Goal: Information Seeking & Learning: Learn about a topic

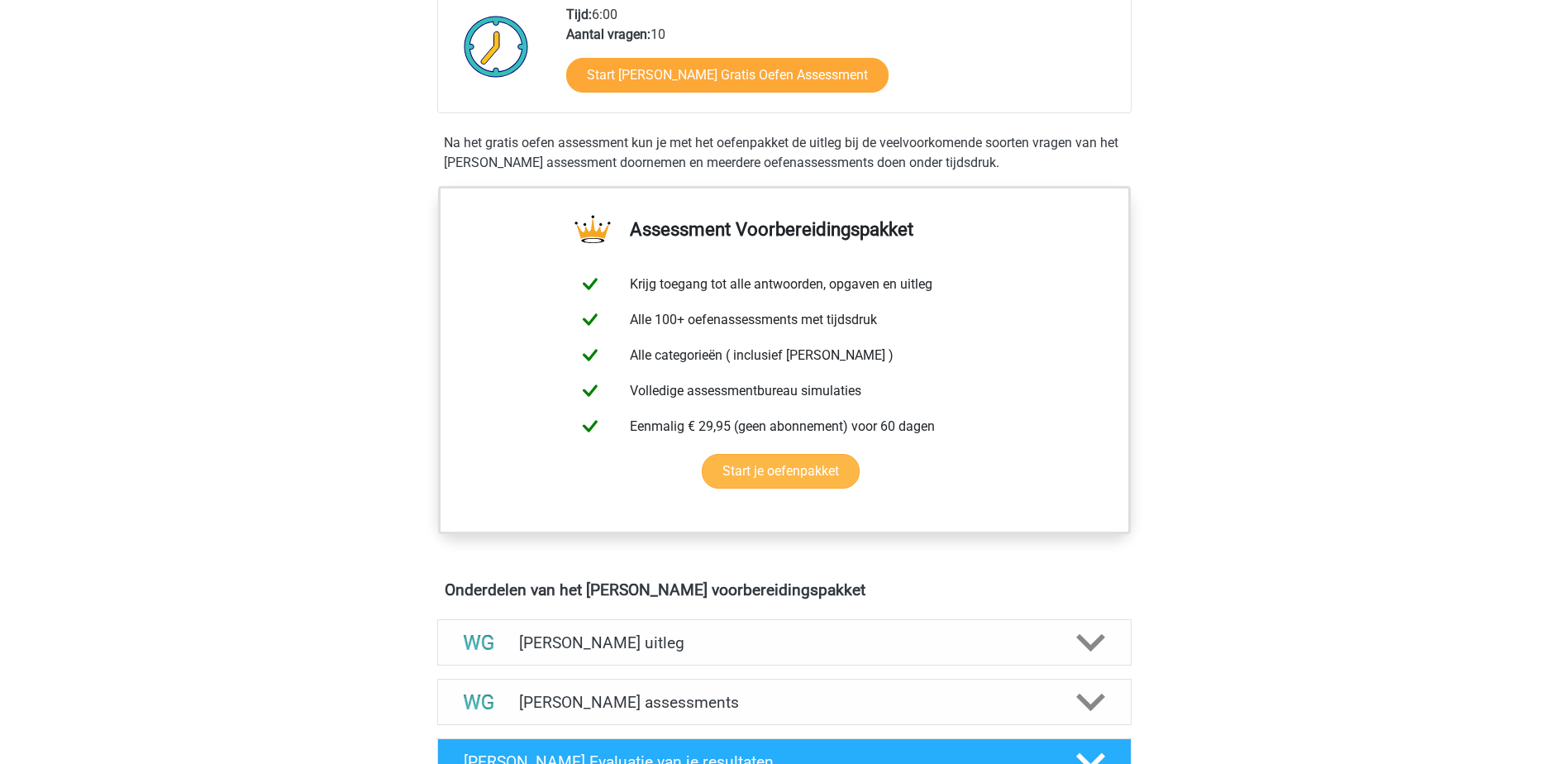
scroll to position [248, 0]
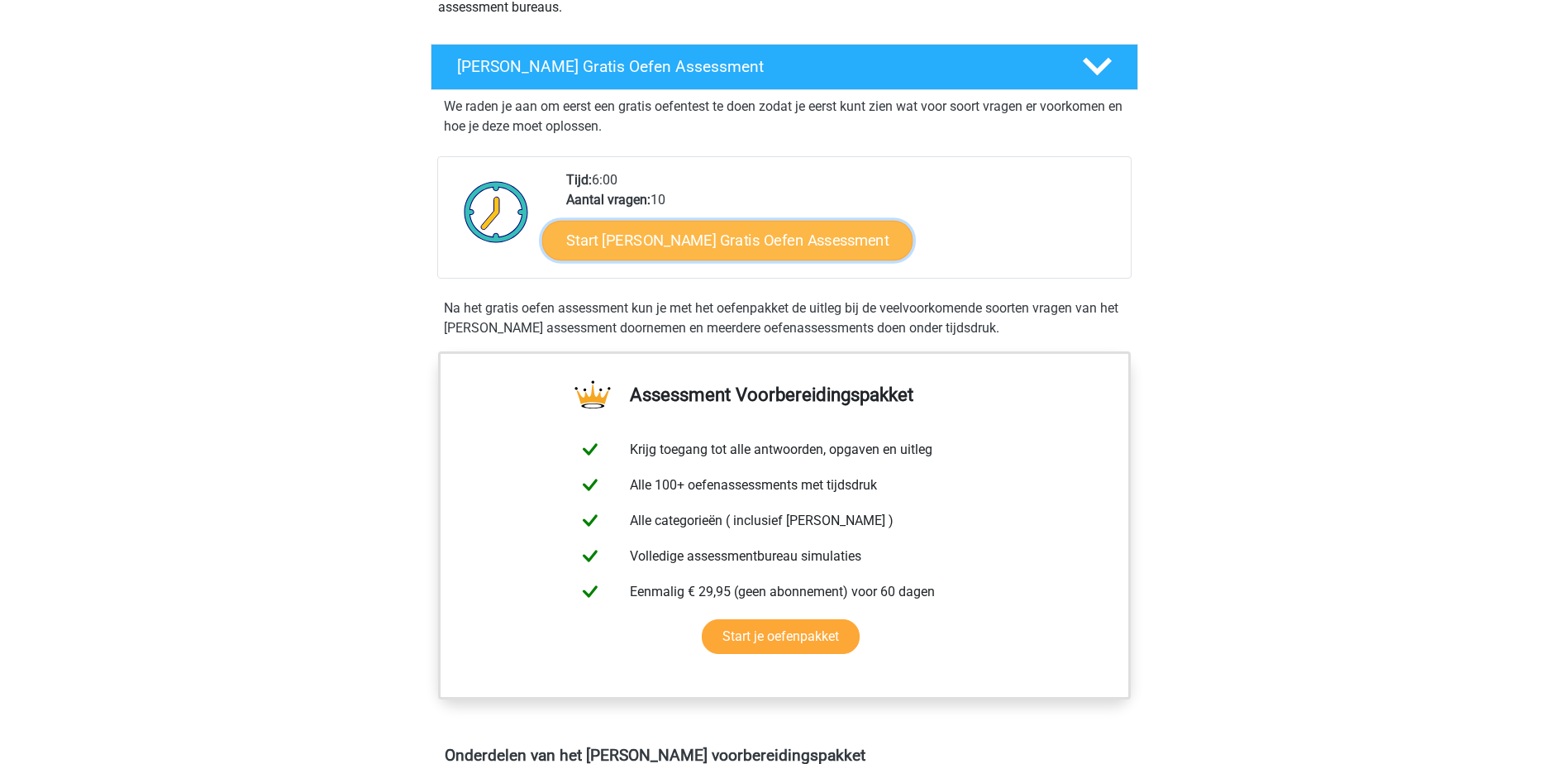
click at [723, 244] on link "Start [PERSON_NAME] Gratis Oefen Assessment" at bounding box center [728, 240] width 371 height 40
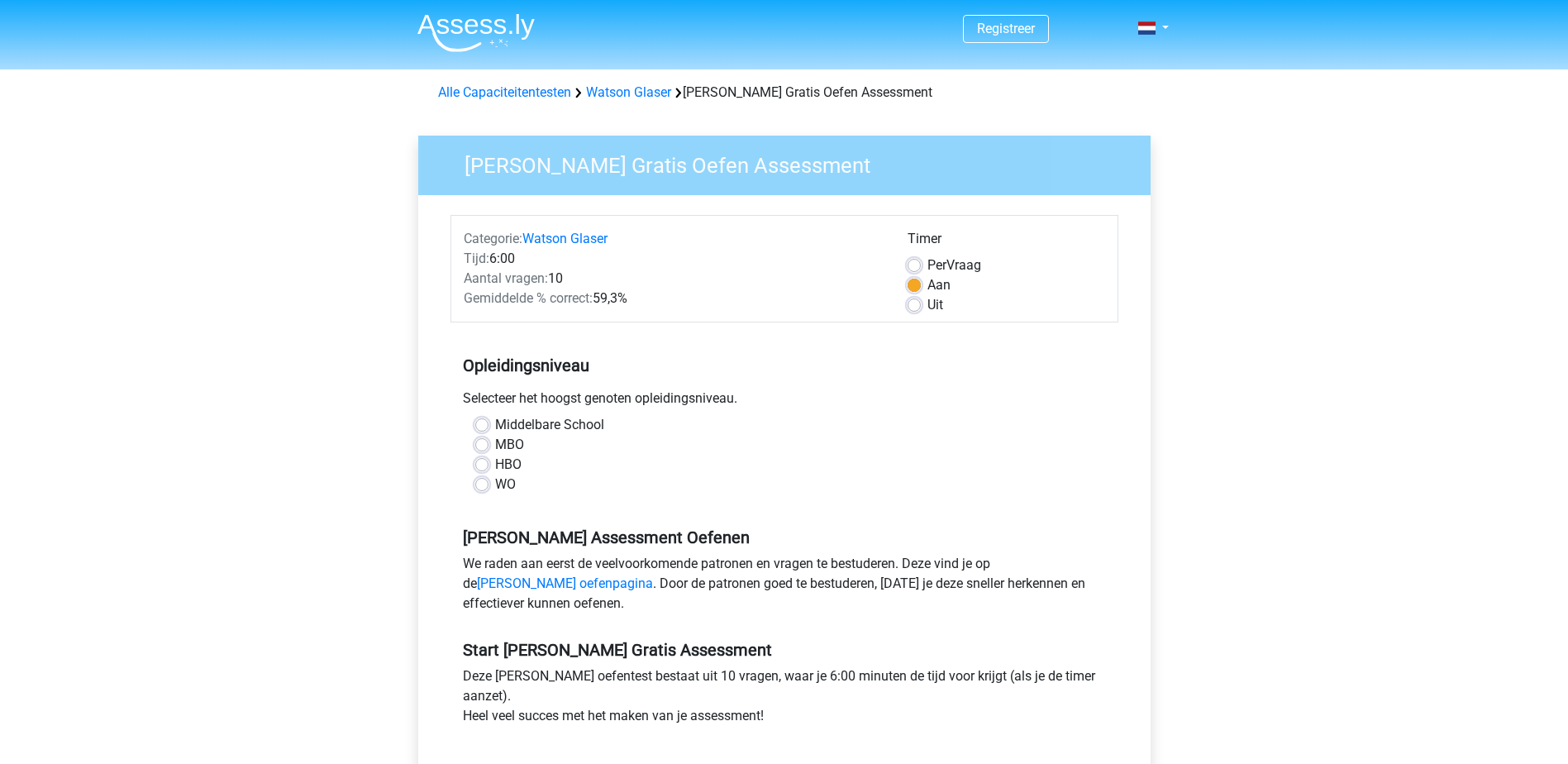
click at [488, 488] on div "WO" at bounding box center [785, 485] width 619 height 20
click at [495, 484] on label "WO" at bounding box center [505, 485] width 21 height 20
click at [483, 484] on input "WO" at bounding box center [482, 483] width 14 height 16
radio input "true"
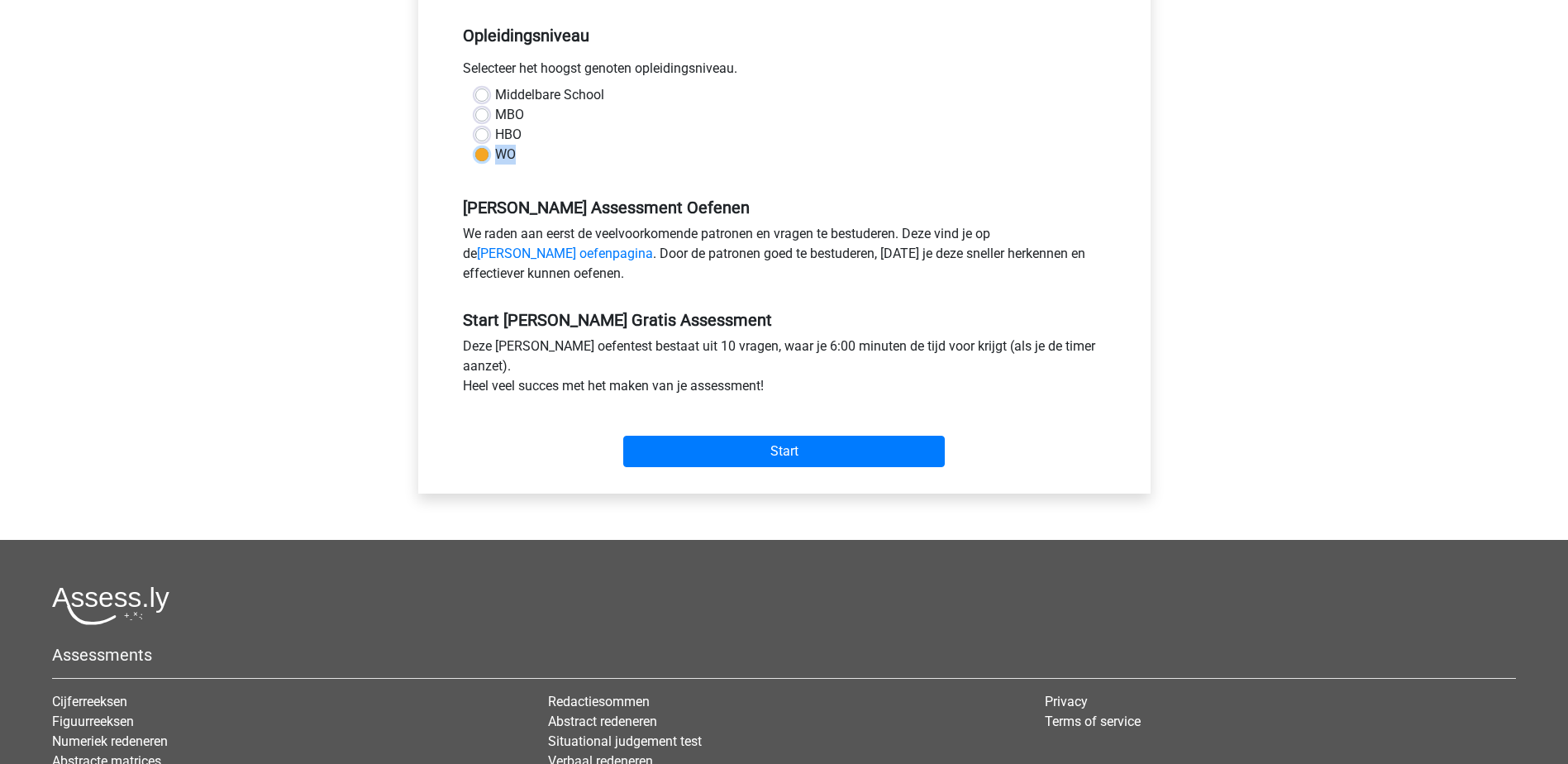
scroll to position [330, 0]
click at [747, 443] on input "Start" at bounding box center [784, 450] width 321 height 32
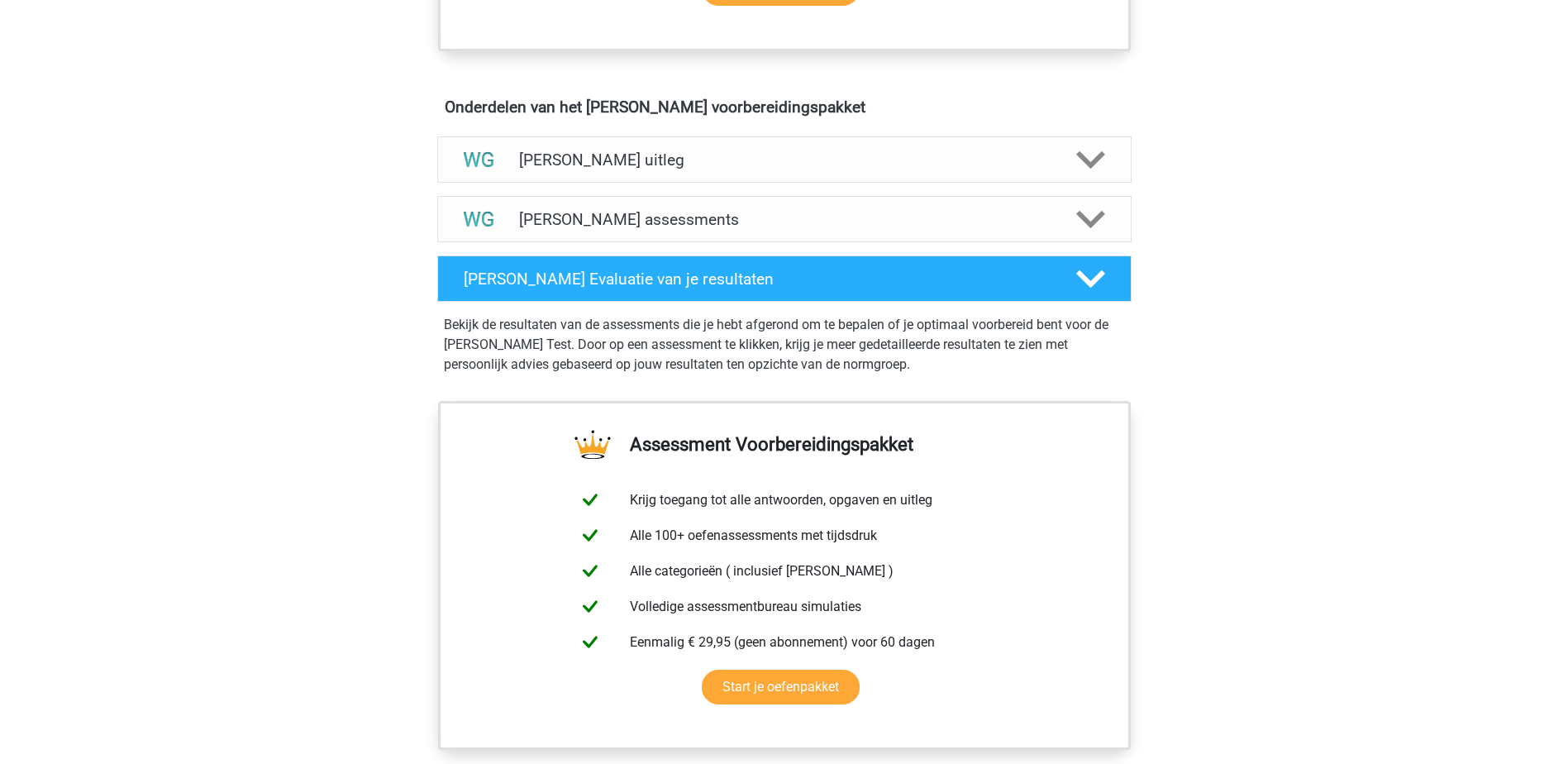
scroll to position [992, 0]
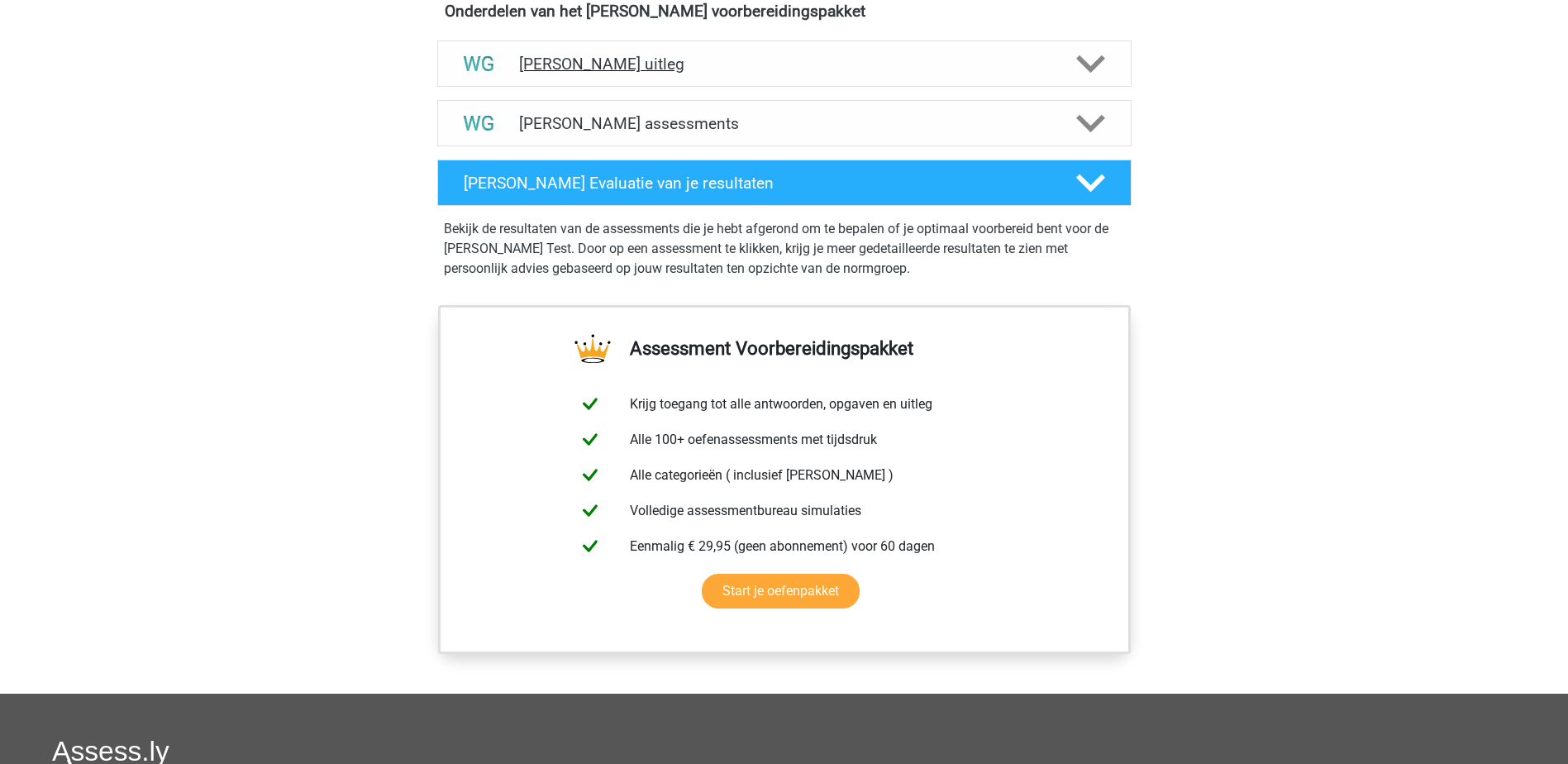
click at [582, 73] on h4 "[PERSON_NAME] uitleg" at bounding box center [784, 64] width 531 height 19
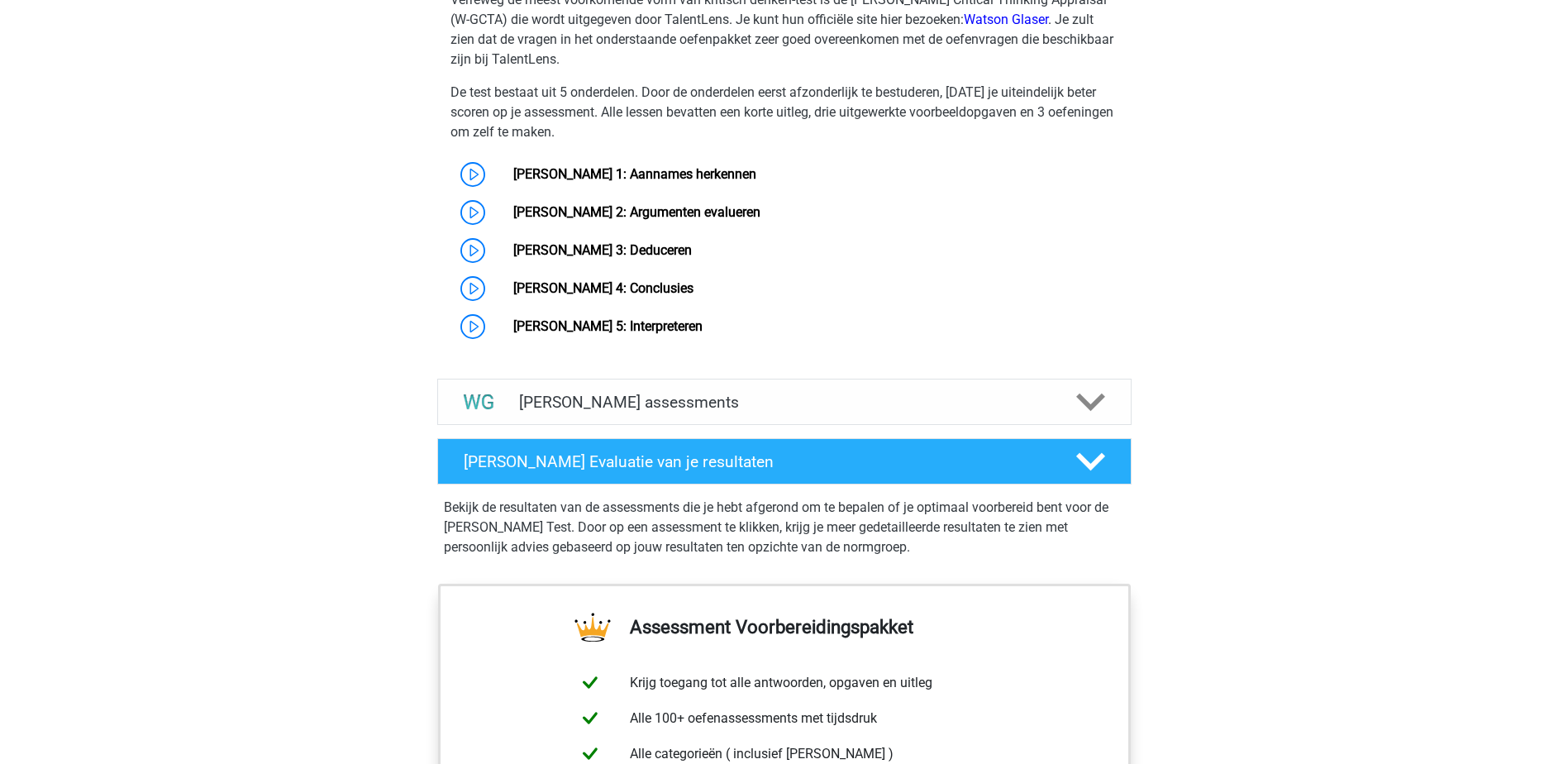
scroll to position [1323, 0]
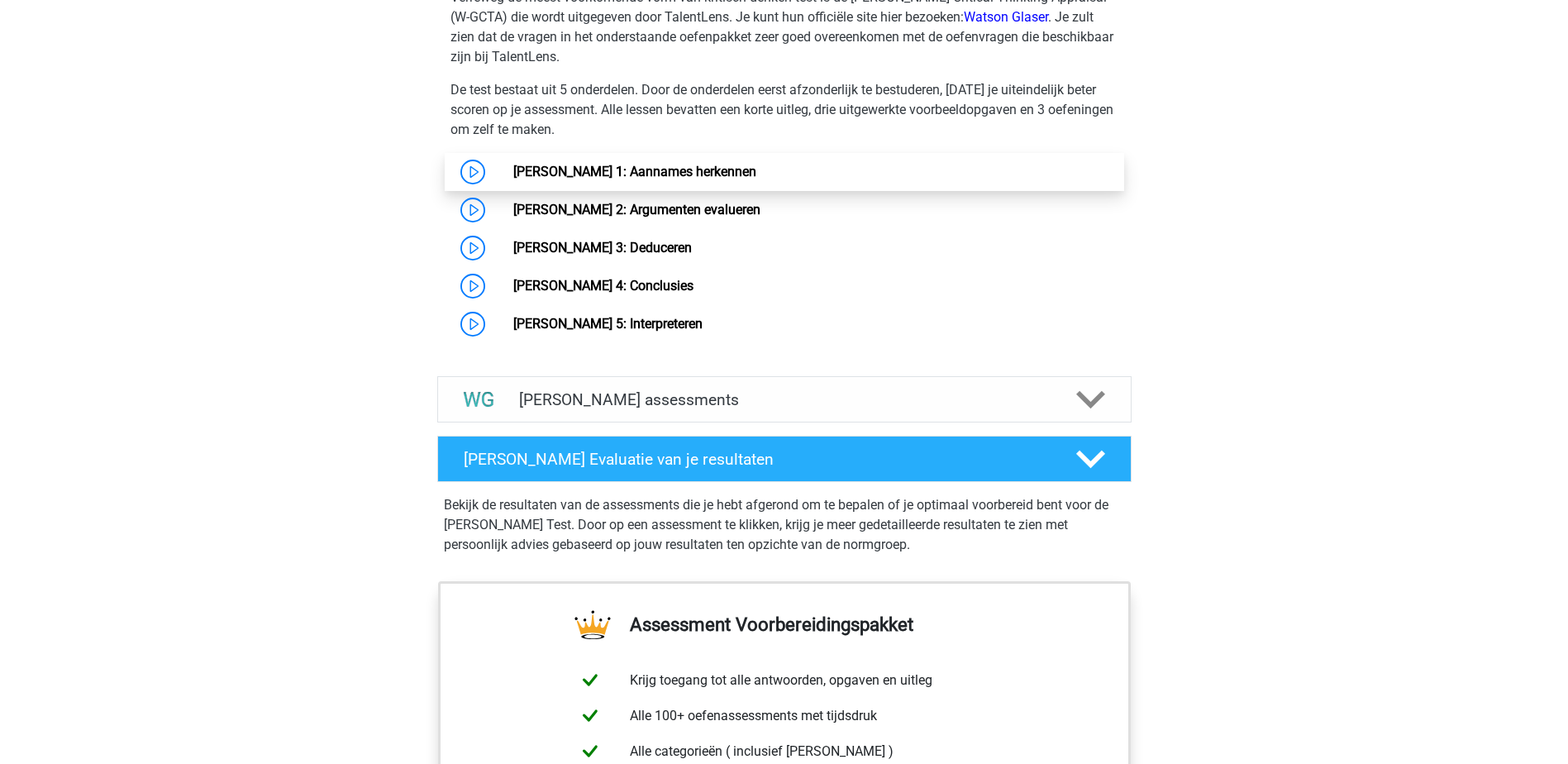
click at [578, 172] on link "[PERSON_NAME] 1: Aannames herkennen" at bounding box center [635, 171] width 243 height 15
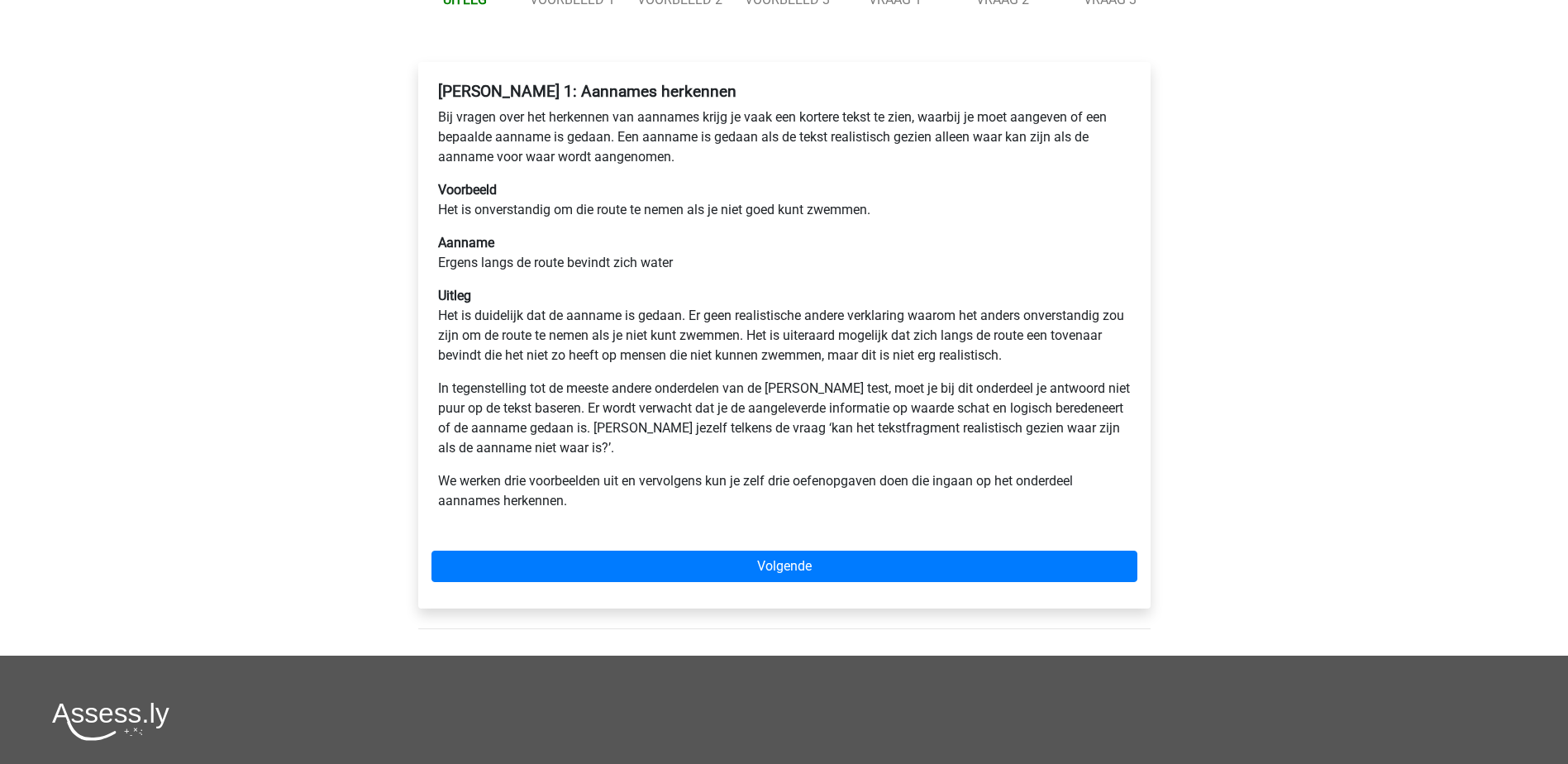
scroll to position [248, 0]
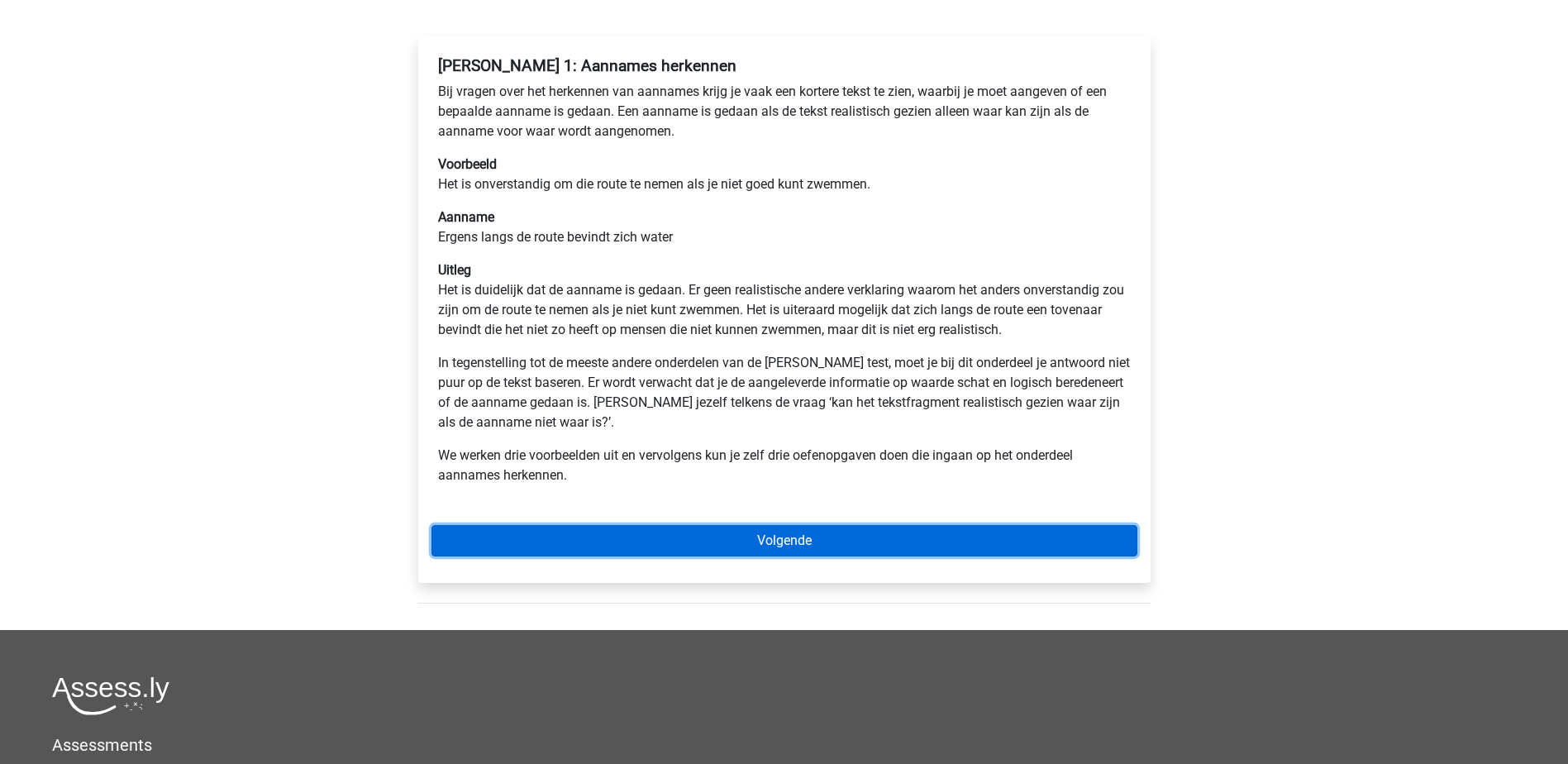
click at [769, 542] on link "Volgende" at bounding box center [785, 541] width 706 height 32
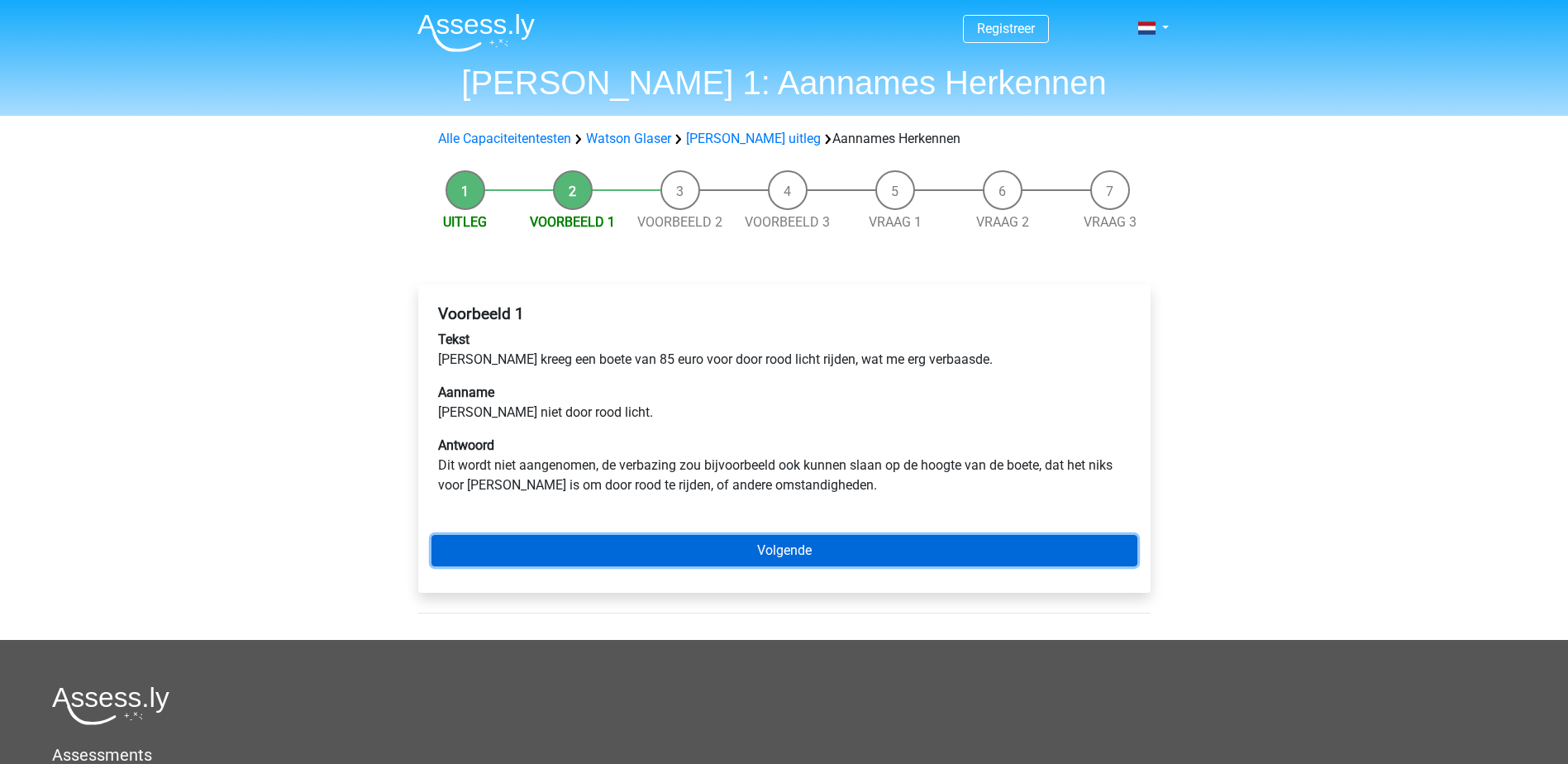
click at [776, 553] on link "Volgende" at bounding box center [785, 550] width 706 height 32
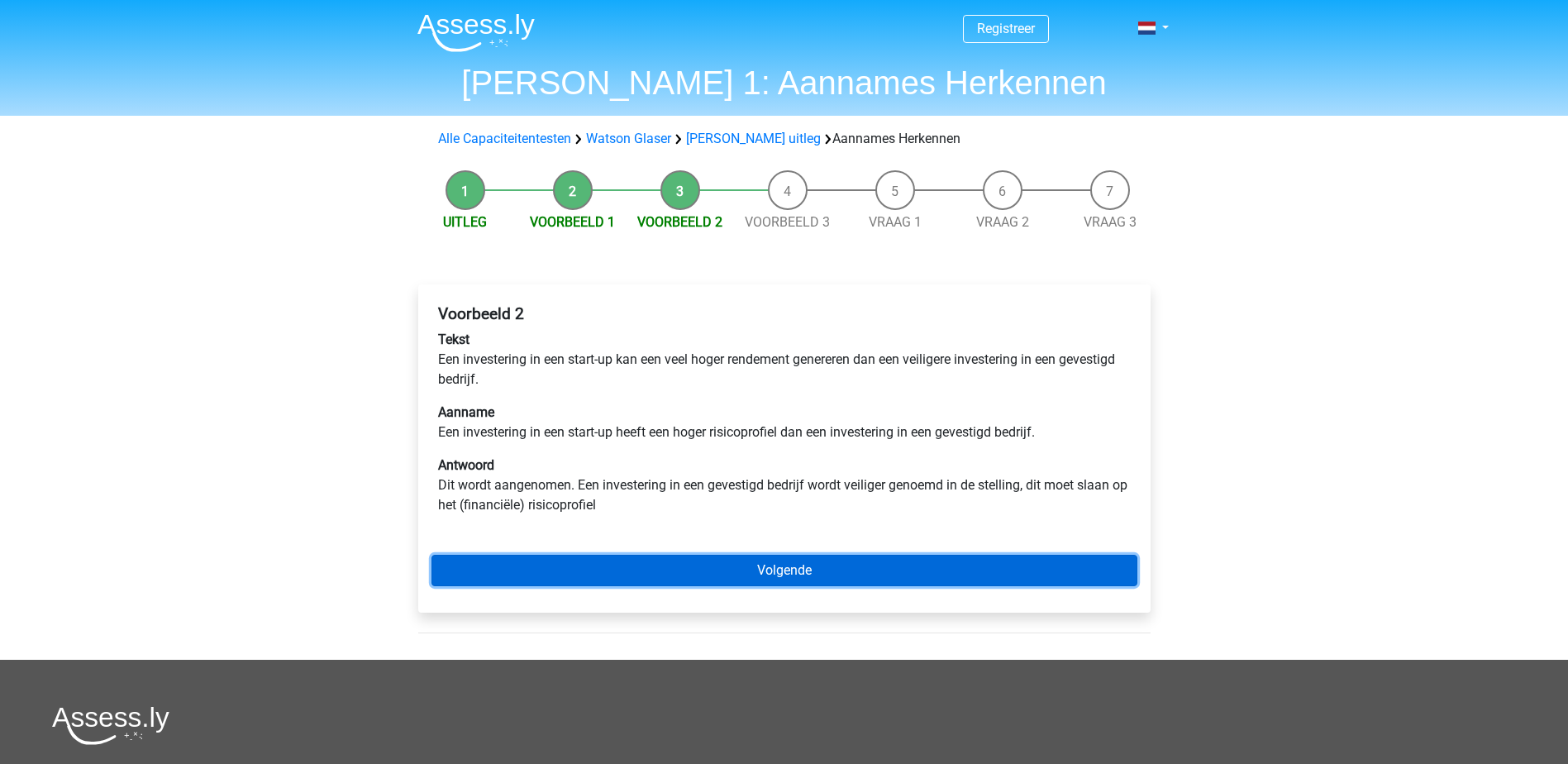
click at [775, 574] on link "Volgende" at bounding box center [785, 570] width 706 height 32
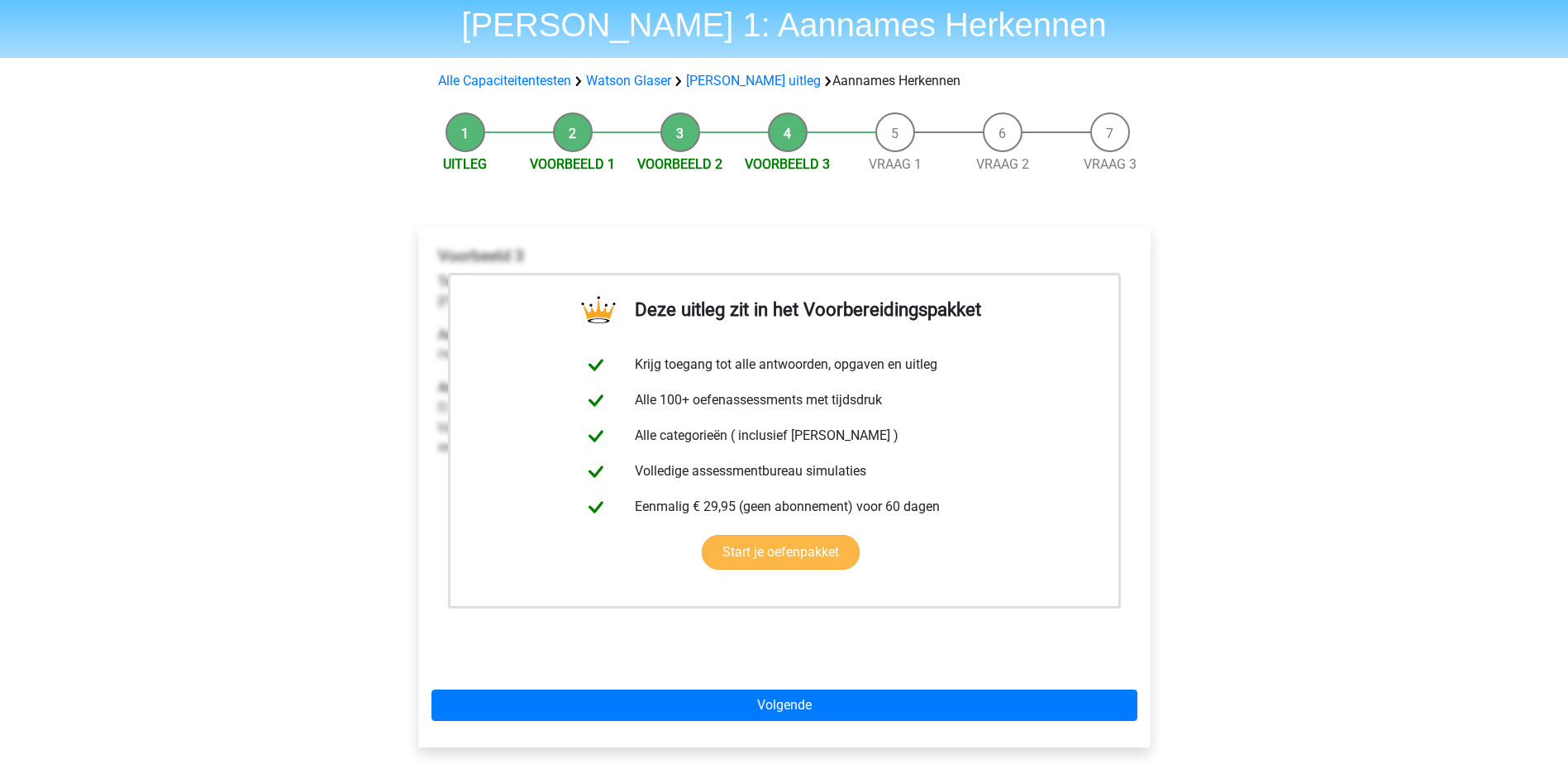
scroll to position [165, 0]
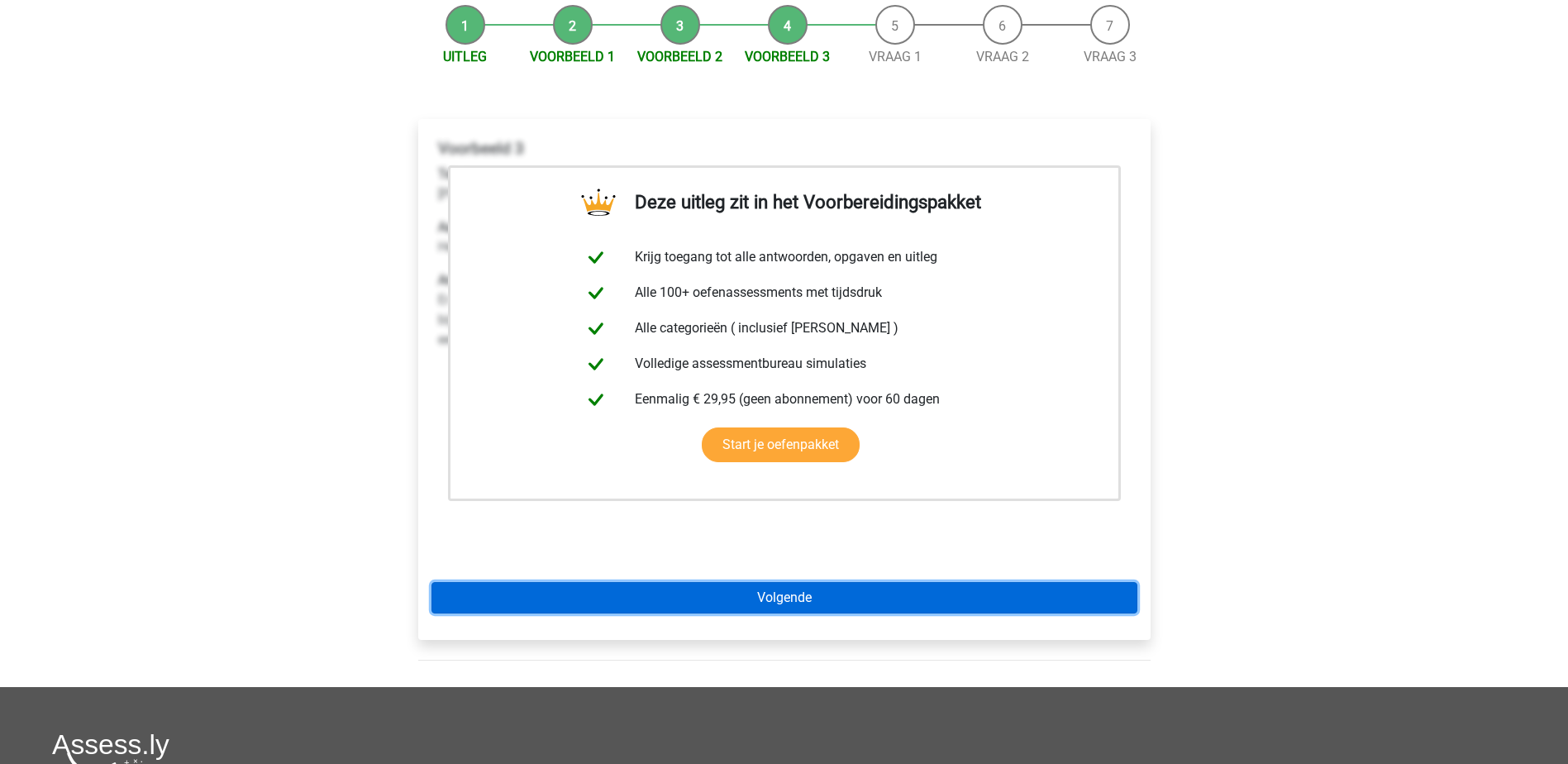
click at [729, 593] on link "Volgende" at bounding box center [785, 597] width 706 height 32
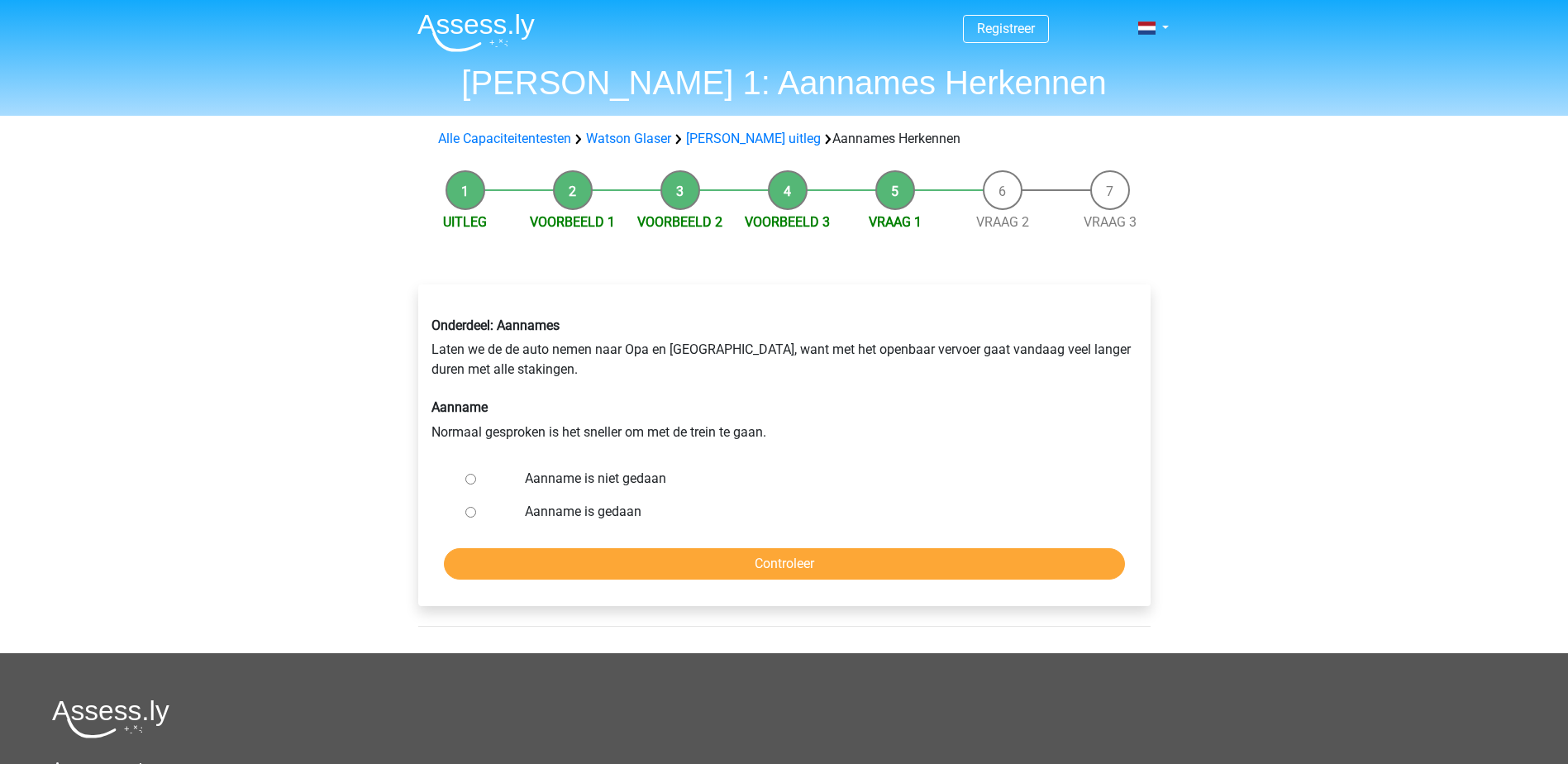
click at [591, 480] on label "Aanname is niet gedaan" at bounding box center [811, 479] width 572 height 20
click at [476, 480] on input "Aanname is niet gedaan" at bounding box center [471, 479] width 11 height 11
radio input "true"
click at [808, 569] on input "Controleer" at bounding box center [784, 563] width 681 height 32
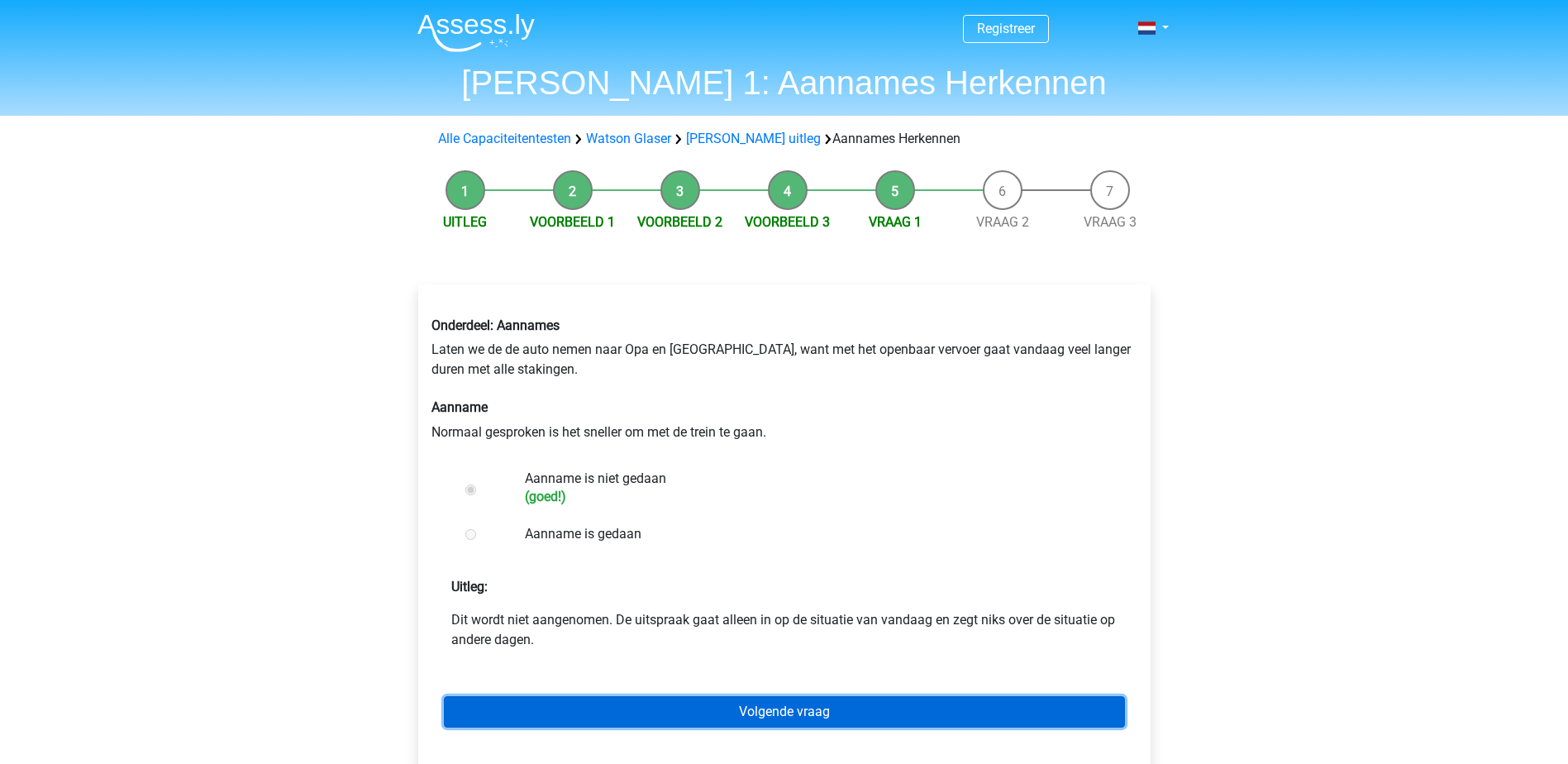
click at [804, 709] on link "Volgende vraag" at bounding box center [784, 711] width 681 height 32
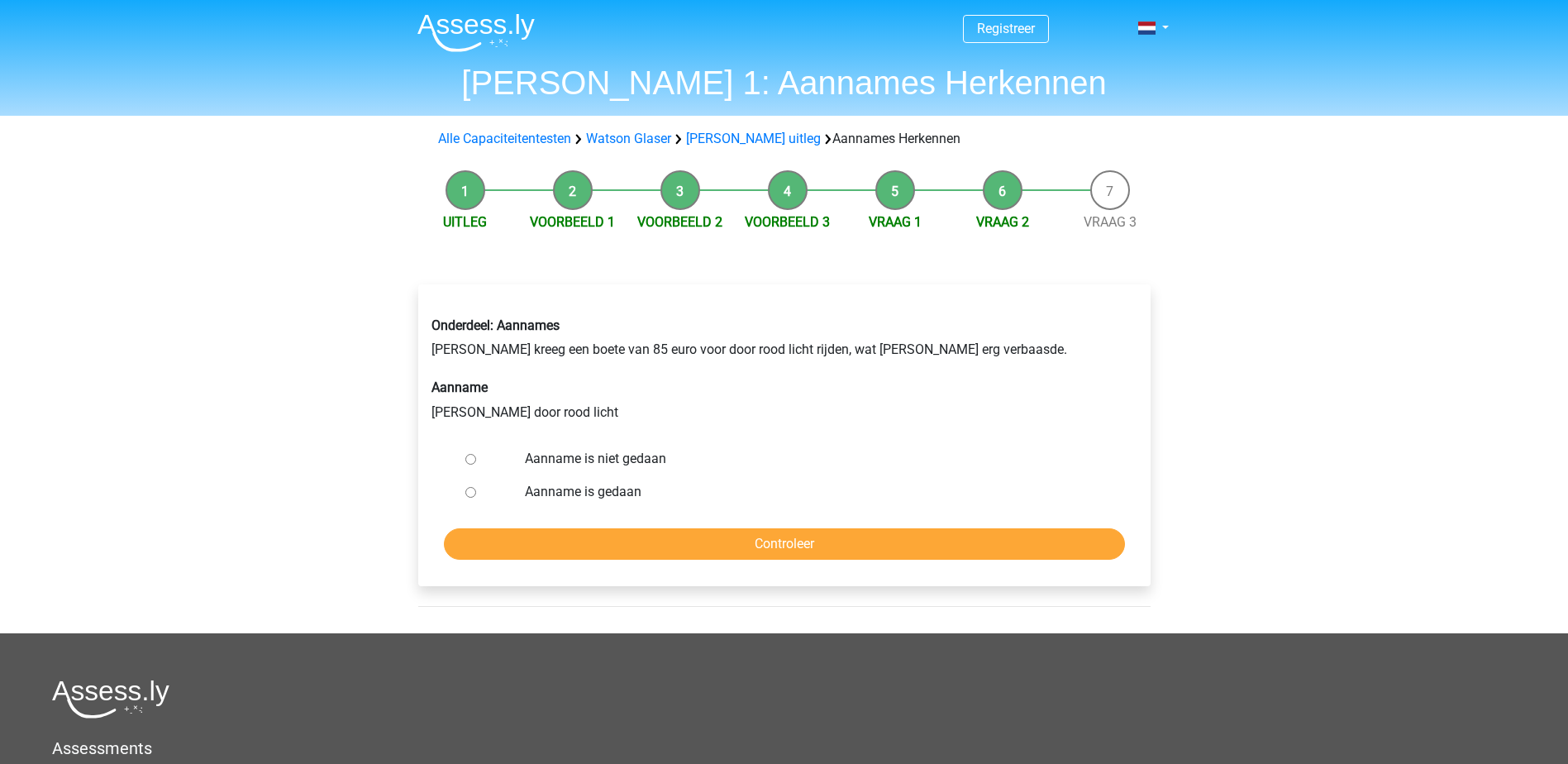
click at [623, 460] on label "Aanname is niet gedaan" at bounding box center [811, 459] width 572 height 20
click at [476, 460] on input "Aanname is niet gedaan" at bounding box center [471, 459] width 11 height 11
radio input "true"
click at [782, 540] on input "Controleer" at bounding box center [784, 544] width 681 height 32
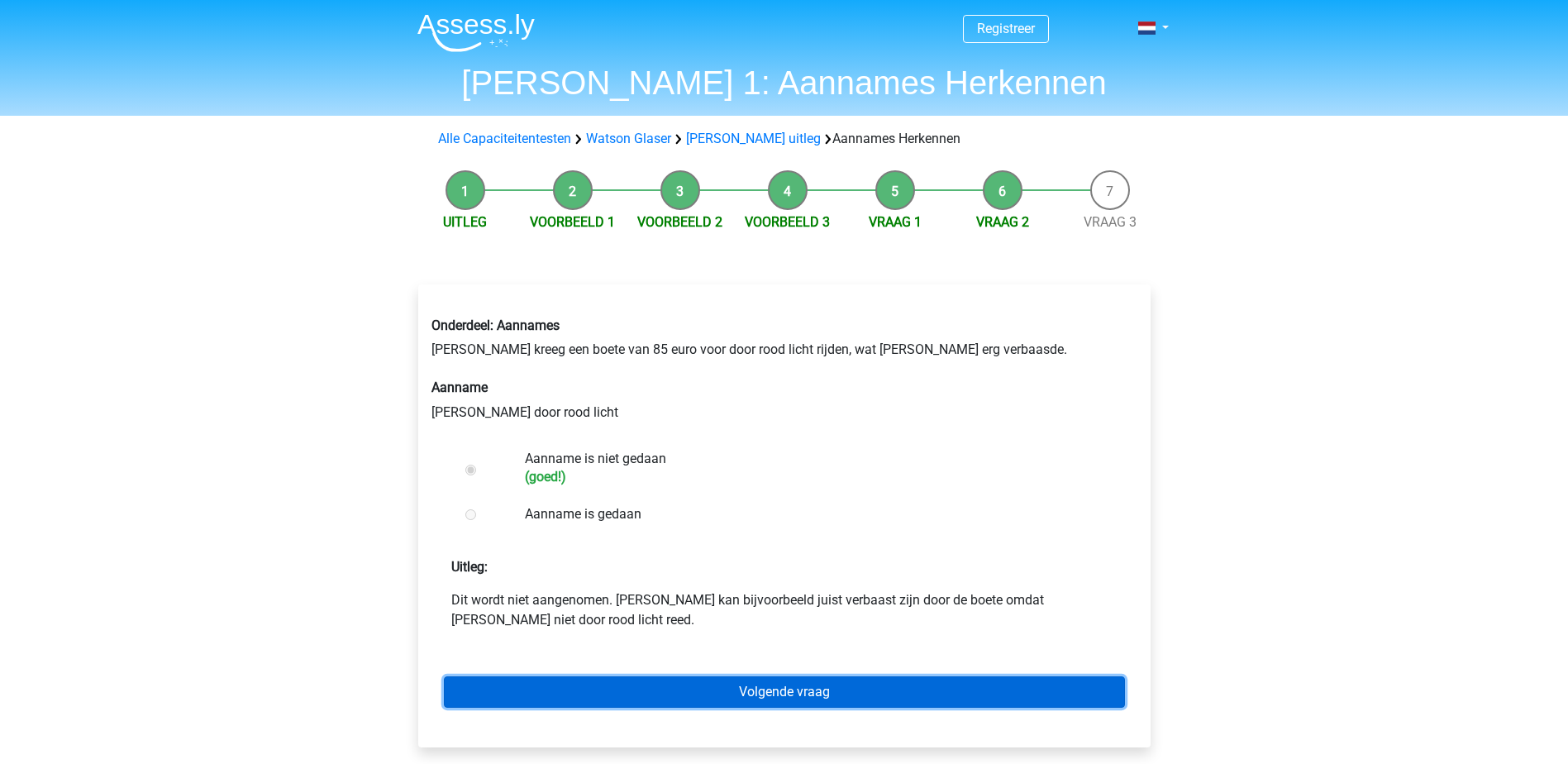
click at [796, 681] on link "Volgende vraag" at bounding box center [784, 691] width 681 height 32
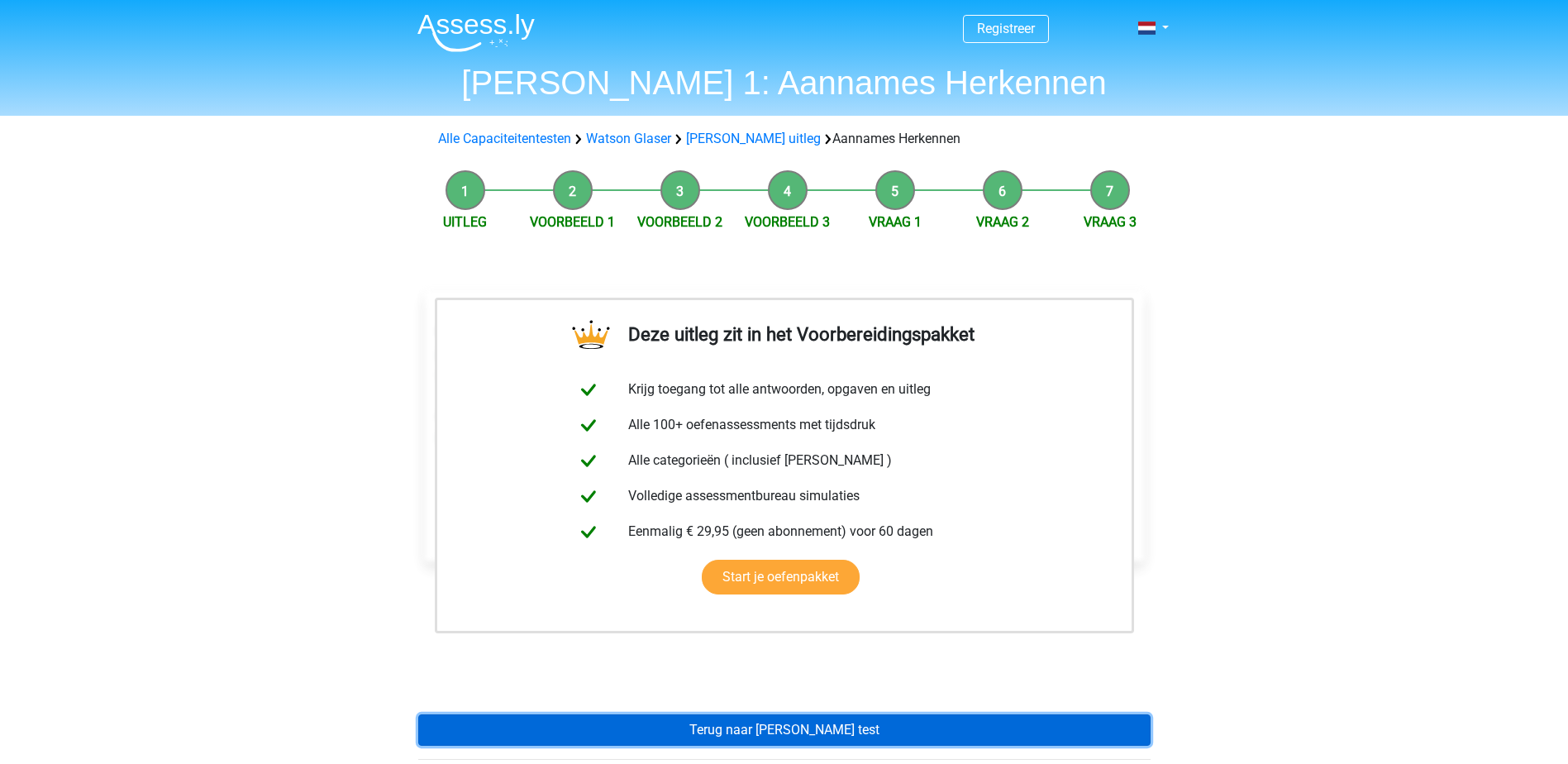
click at [774, 722] on link "Terug naar watson glaser test" at bounding box center [784, 730] width 732 height 32
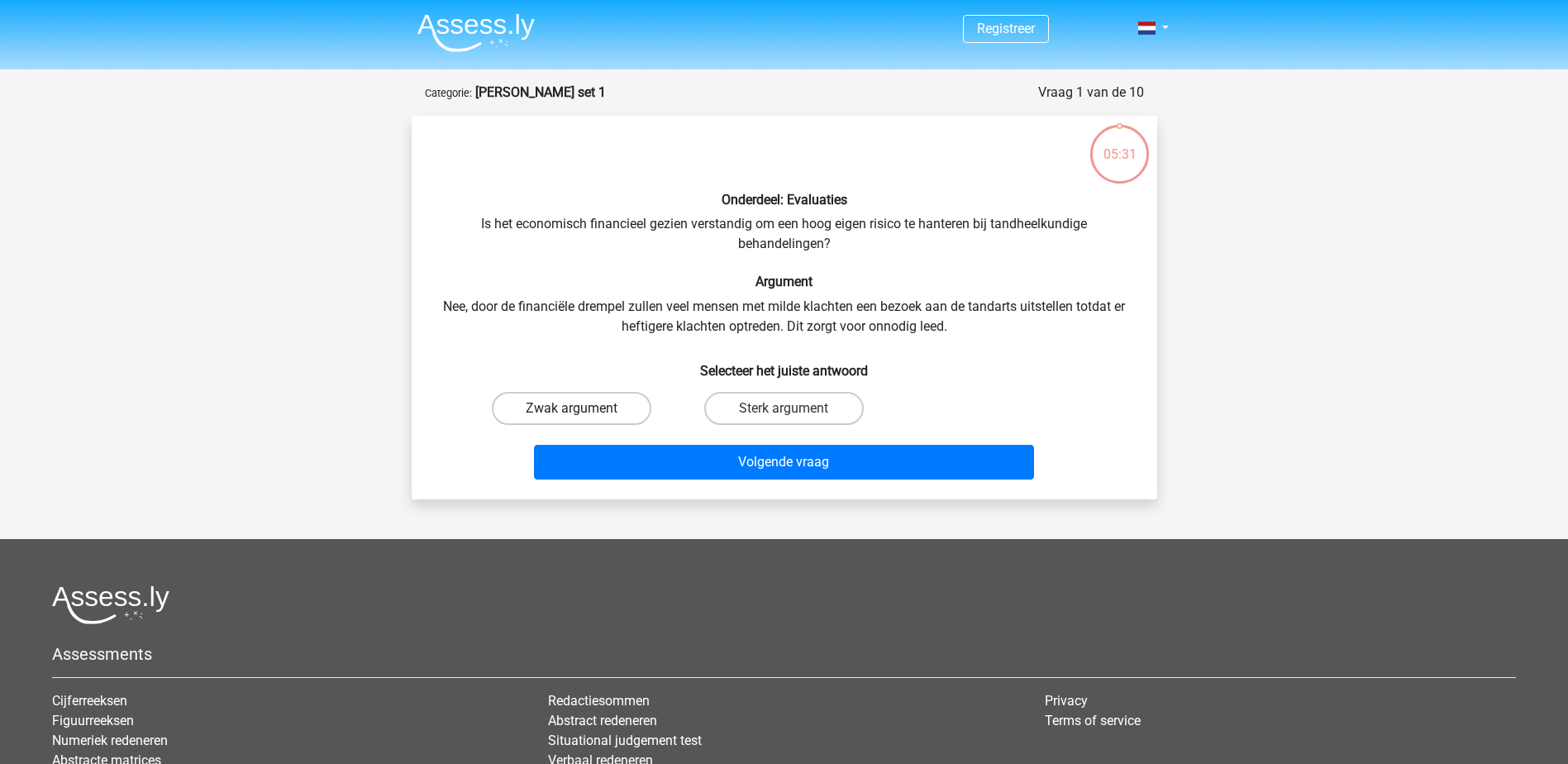
click at [608, 414] on label "Zwak argument" at bounding box center [572, 408] width 160 height 33
click at [582, 414] on input "Zwak argument" at bounding box center [577, 414] width 11 height 11
radio input "true"
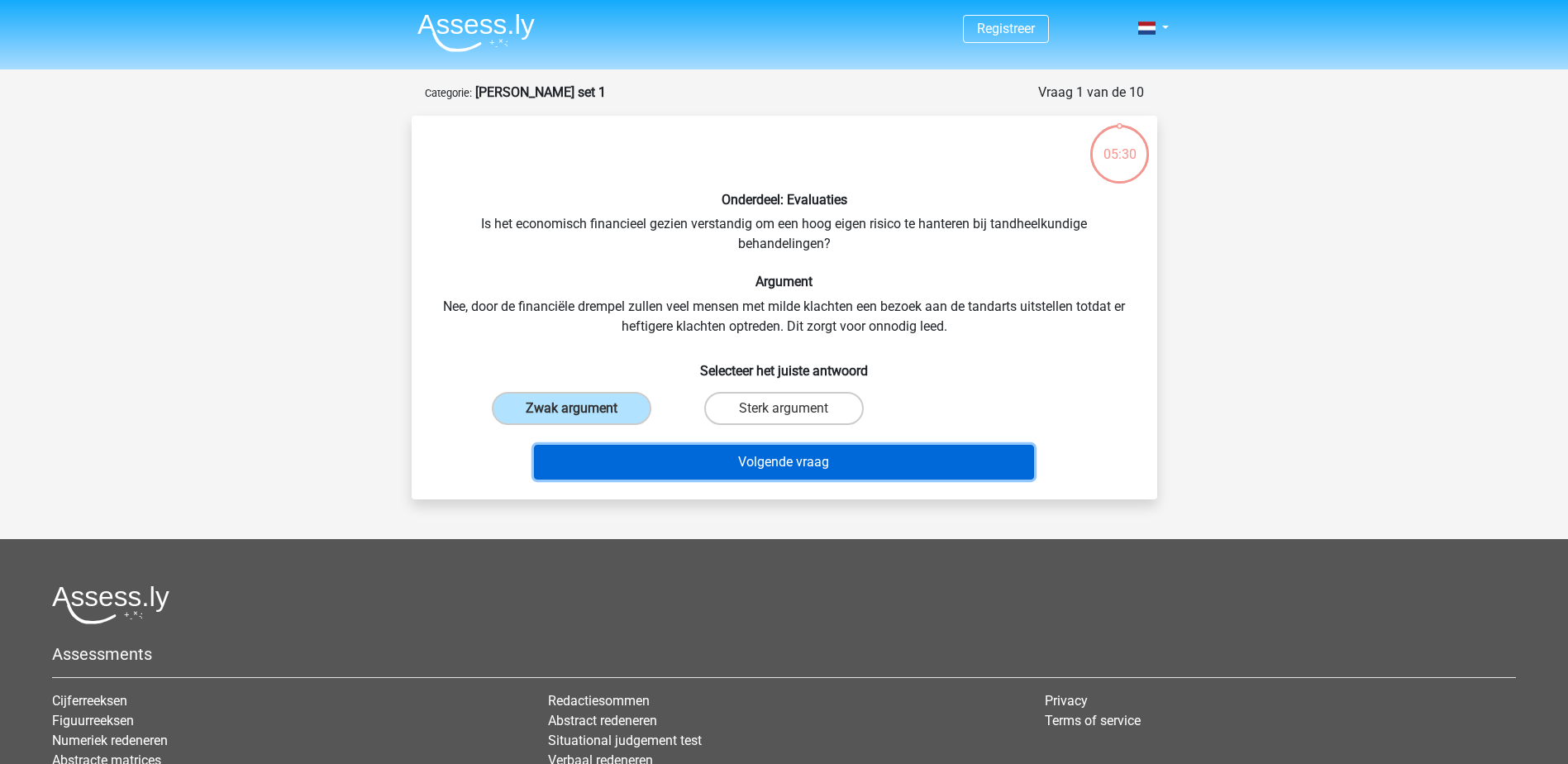
click at [762, 477] on button "Volgende vraag" at bounding box center [784, 462] width 500 height 34
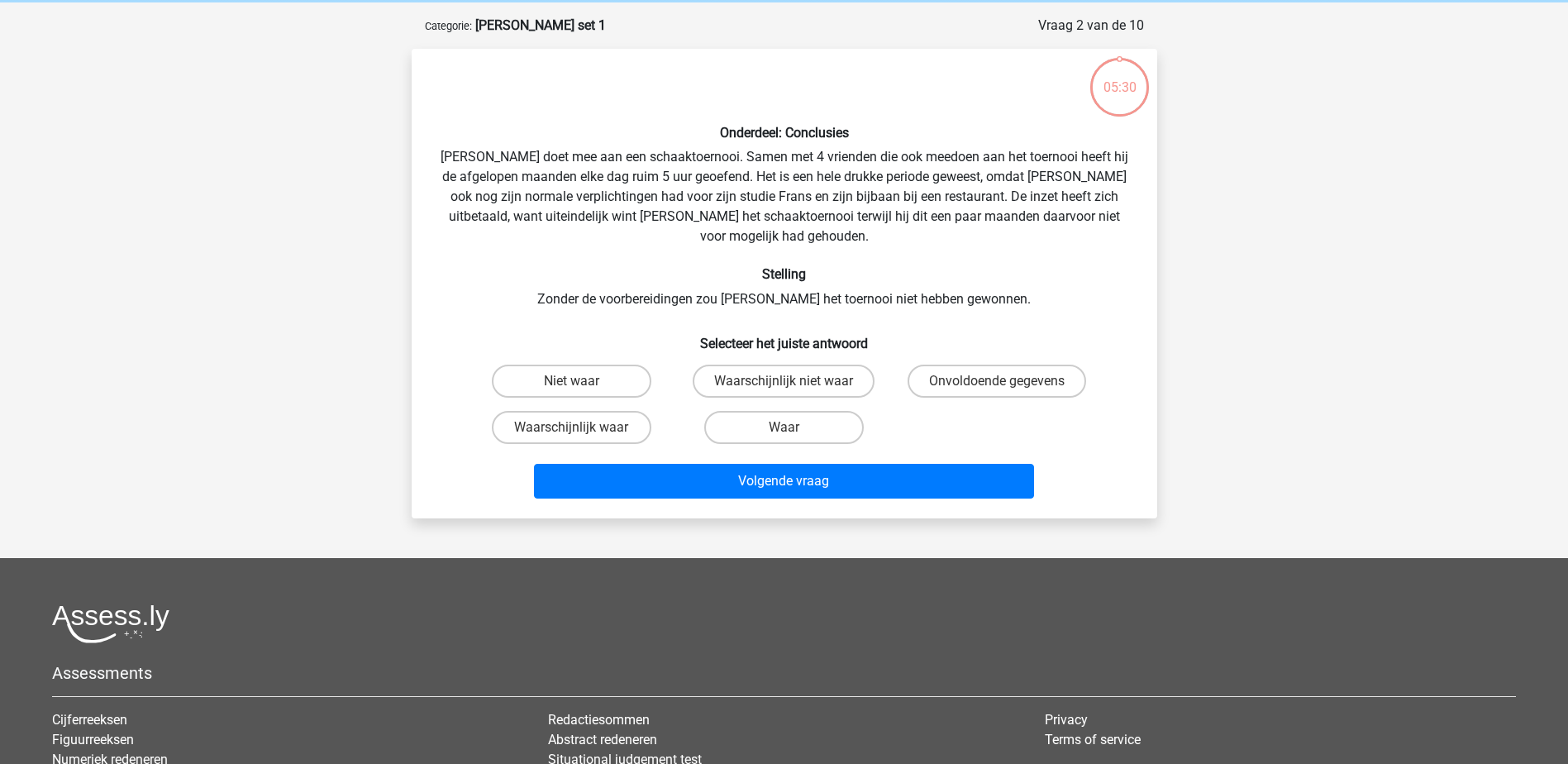
scroll to position [83, 0]
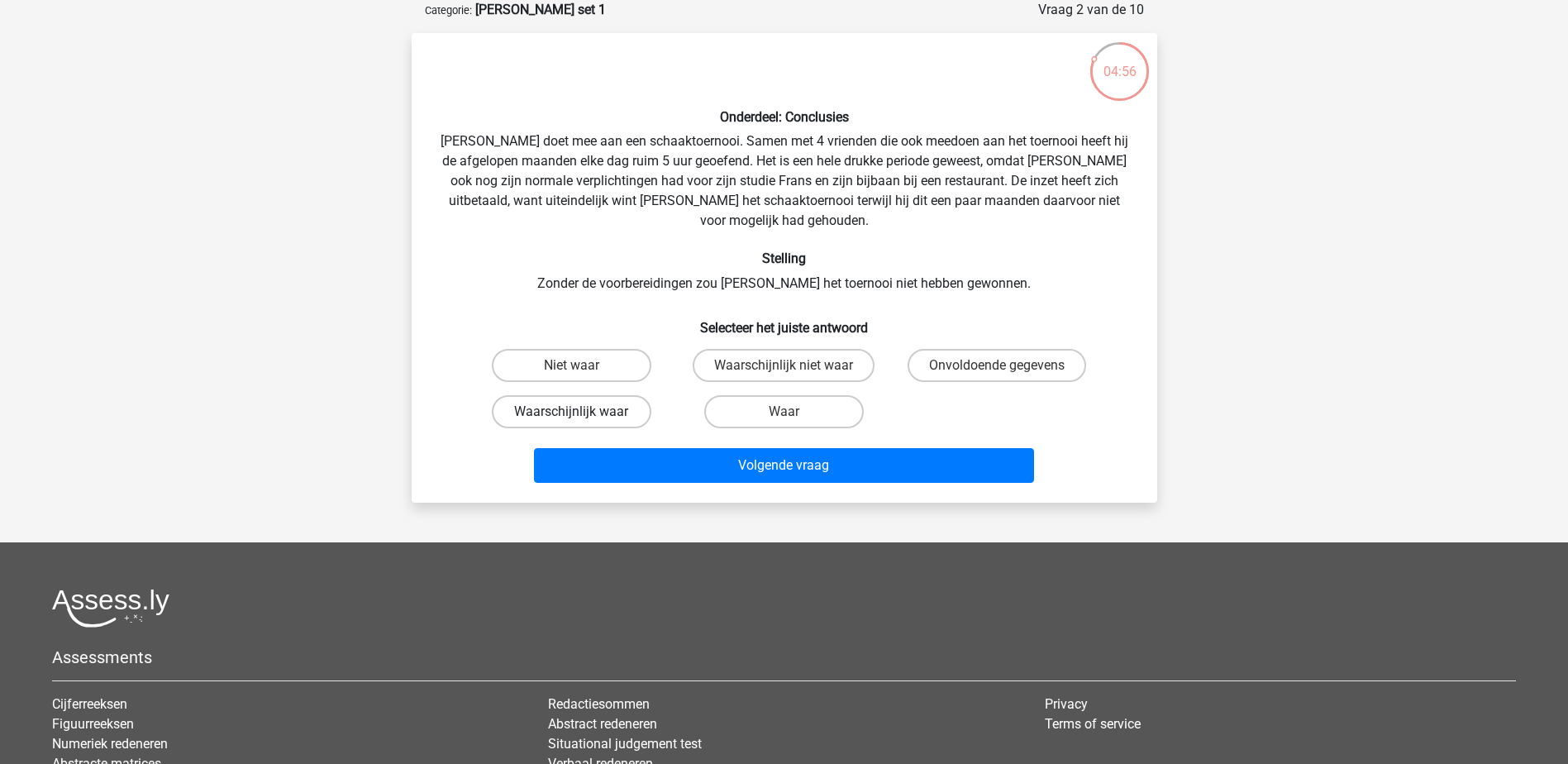
click at [602, 396] on label "Waarschijnlijk waar" at bounding box center [572, 412] width 160 height 33
click at [582, 412] on input "Waarschijnlijk waar" at bounding box center [577, 417] width 11 height 11
radio input "true"
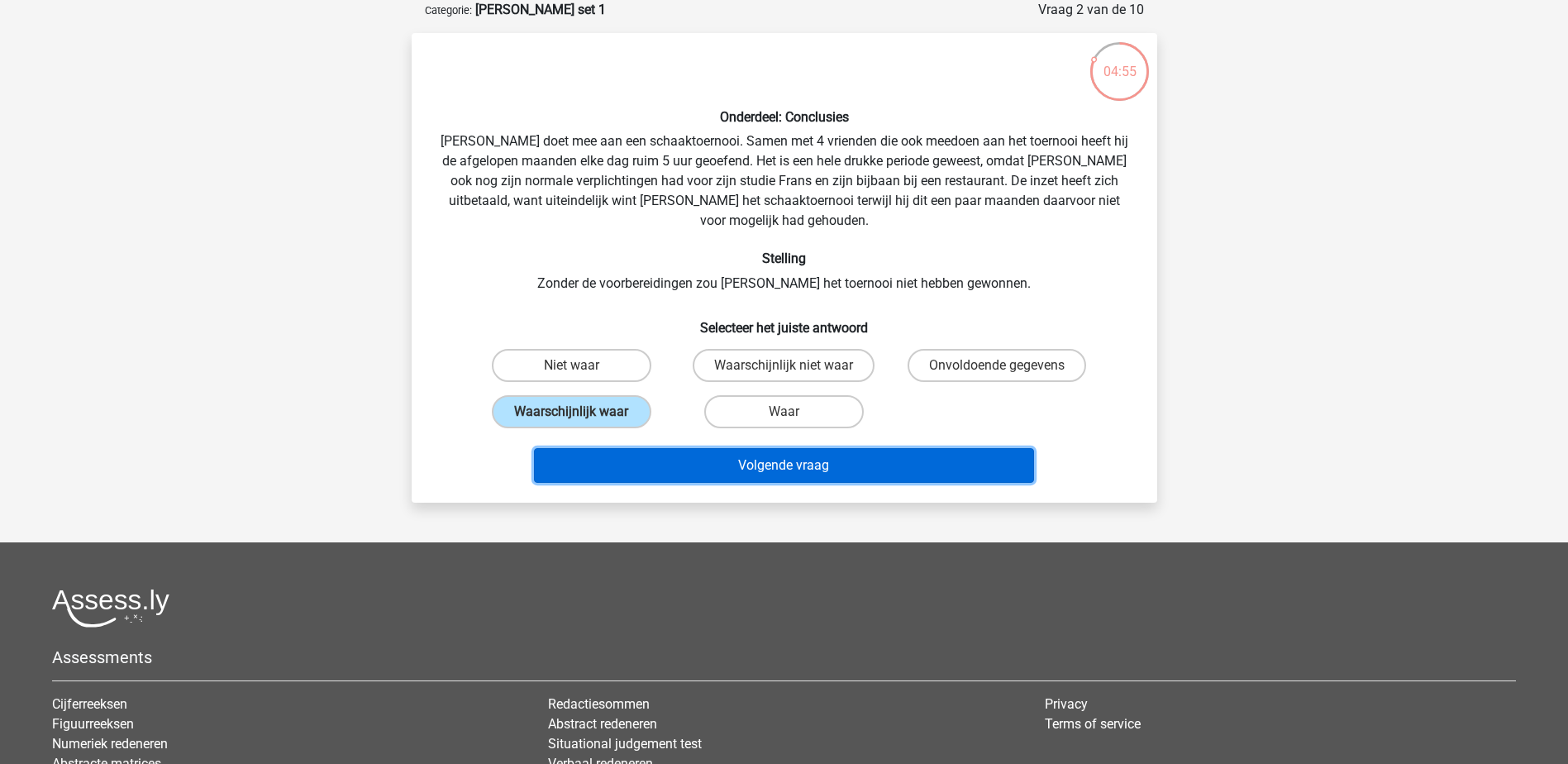
click at [803, 449] on button "Volgende vraag" at bounding box center [784, 465] width 500 height 34
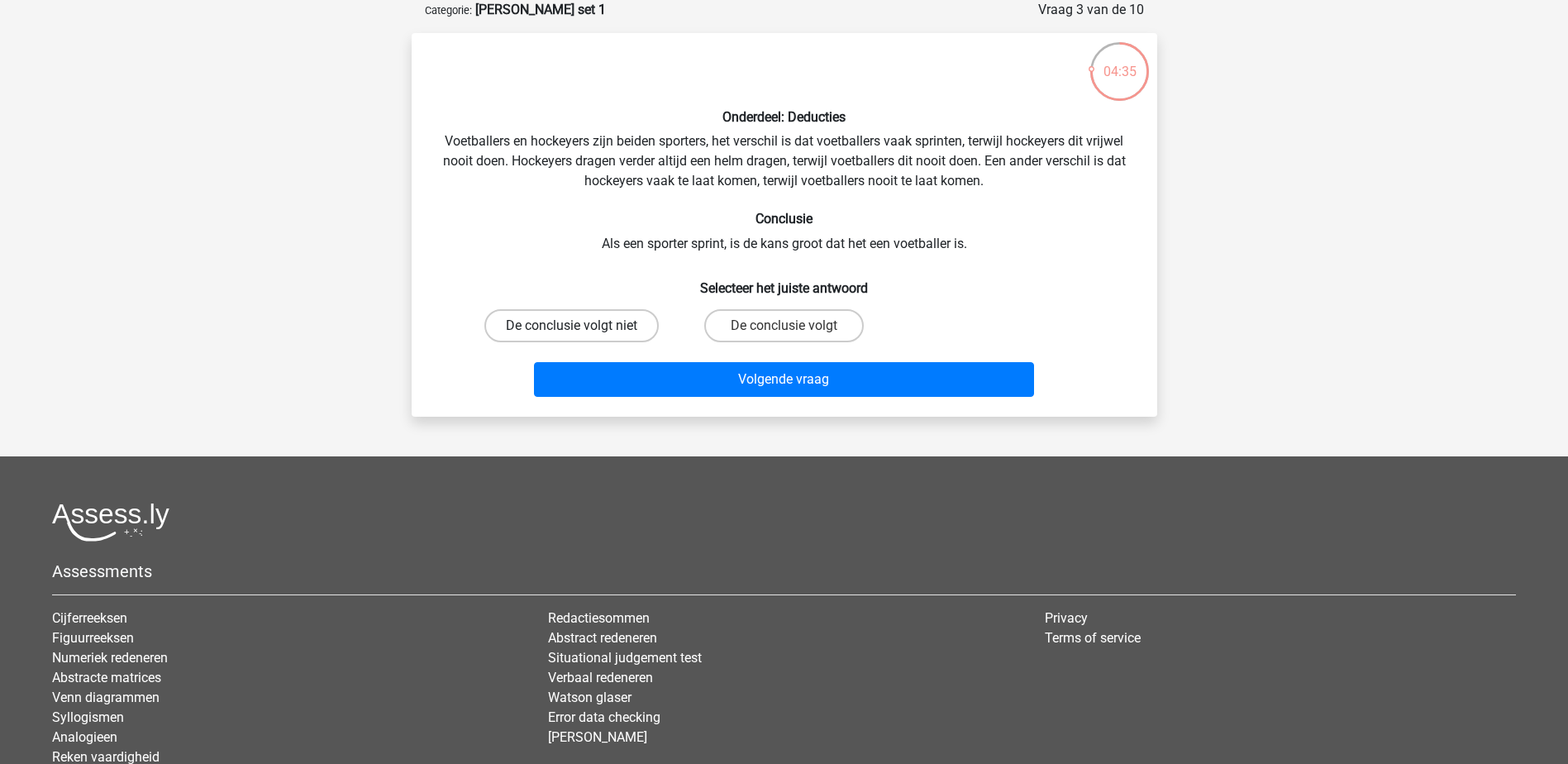
click at [605, 321] on label "De conclusie volgt niet" at bounding box center [572, 326] width 174 height 33
click at [582, 326] on input "De conclusie volgt niet" at bounding box center [577, 331] width 11 height 11
radio input "true"
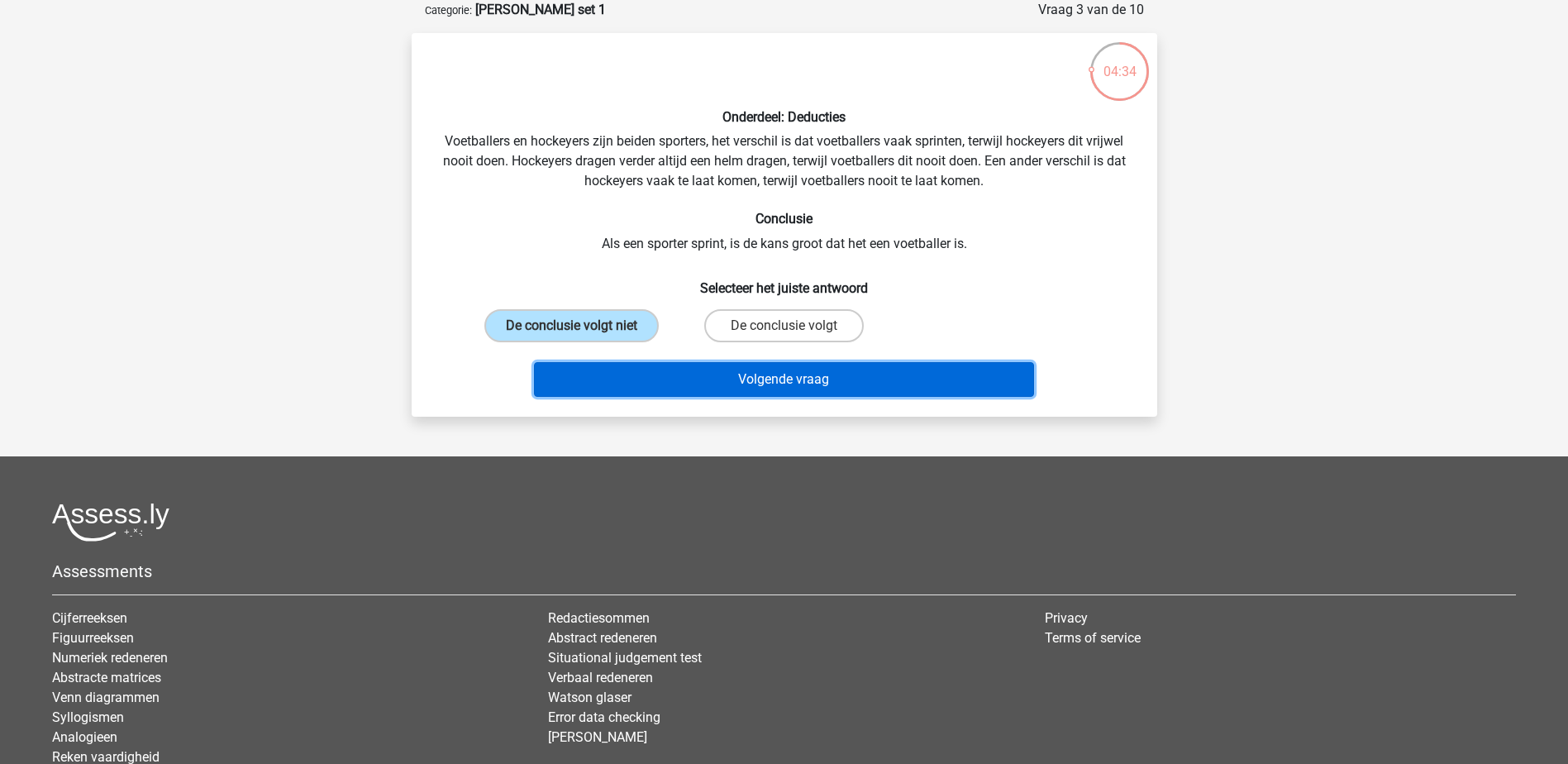
click at [767, 374] on button "Volgende vraag" at bounding box center [784, 379] width 500 height 34
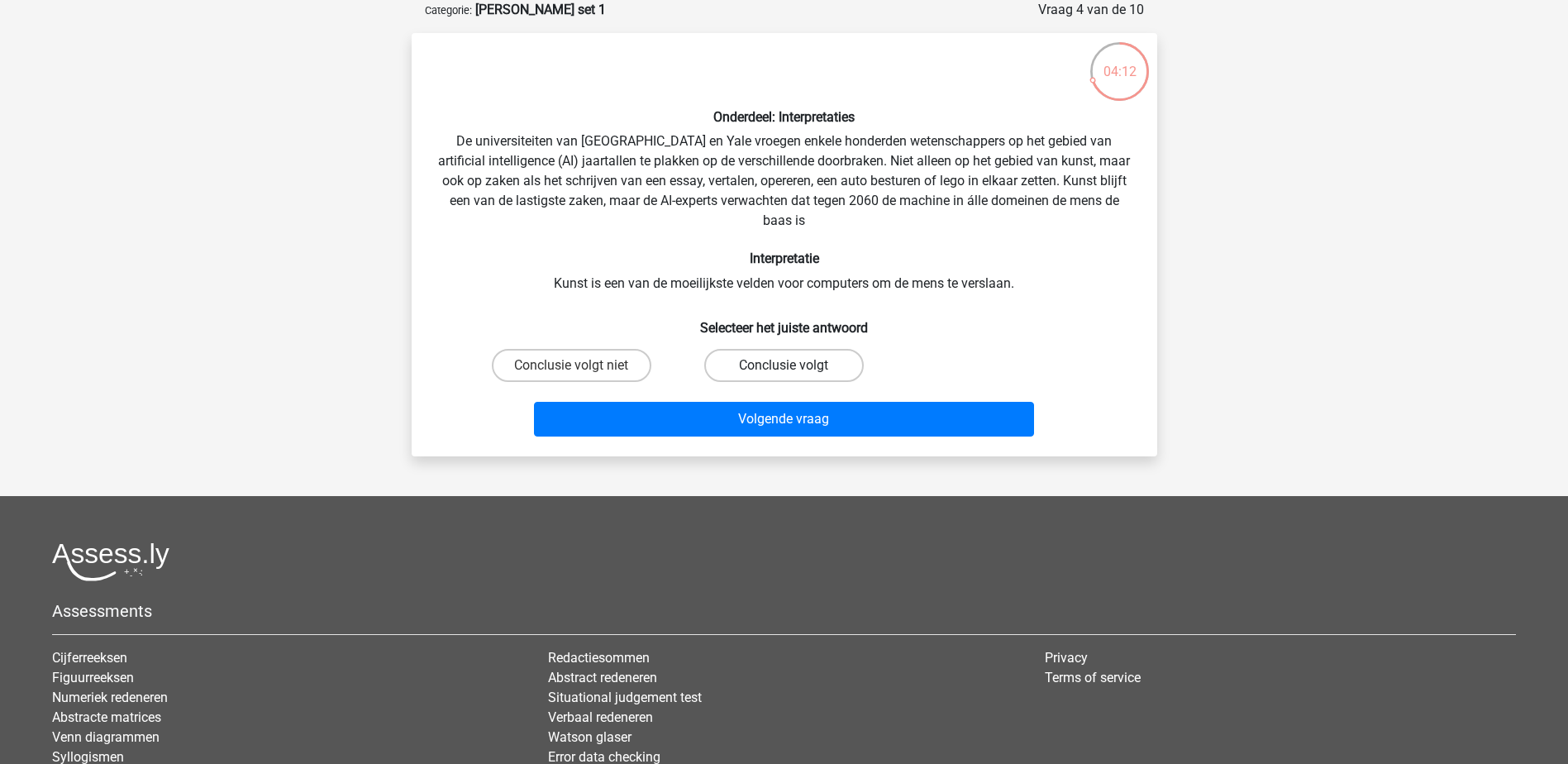
click at [780, 375] on label "Conclusie volgt" at bounding box center [784, 365] width 160 height 33
click at [784, 375] on input "Conclusie volgt" at bounding box center [789, 371] width 11 height 11
radio input "true"
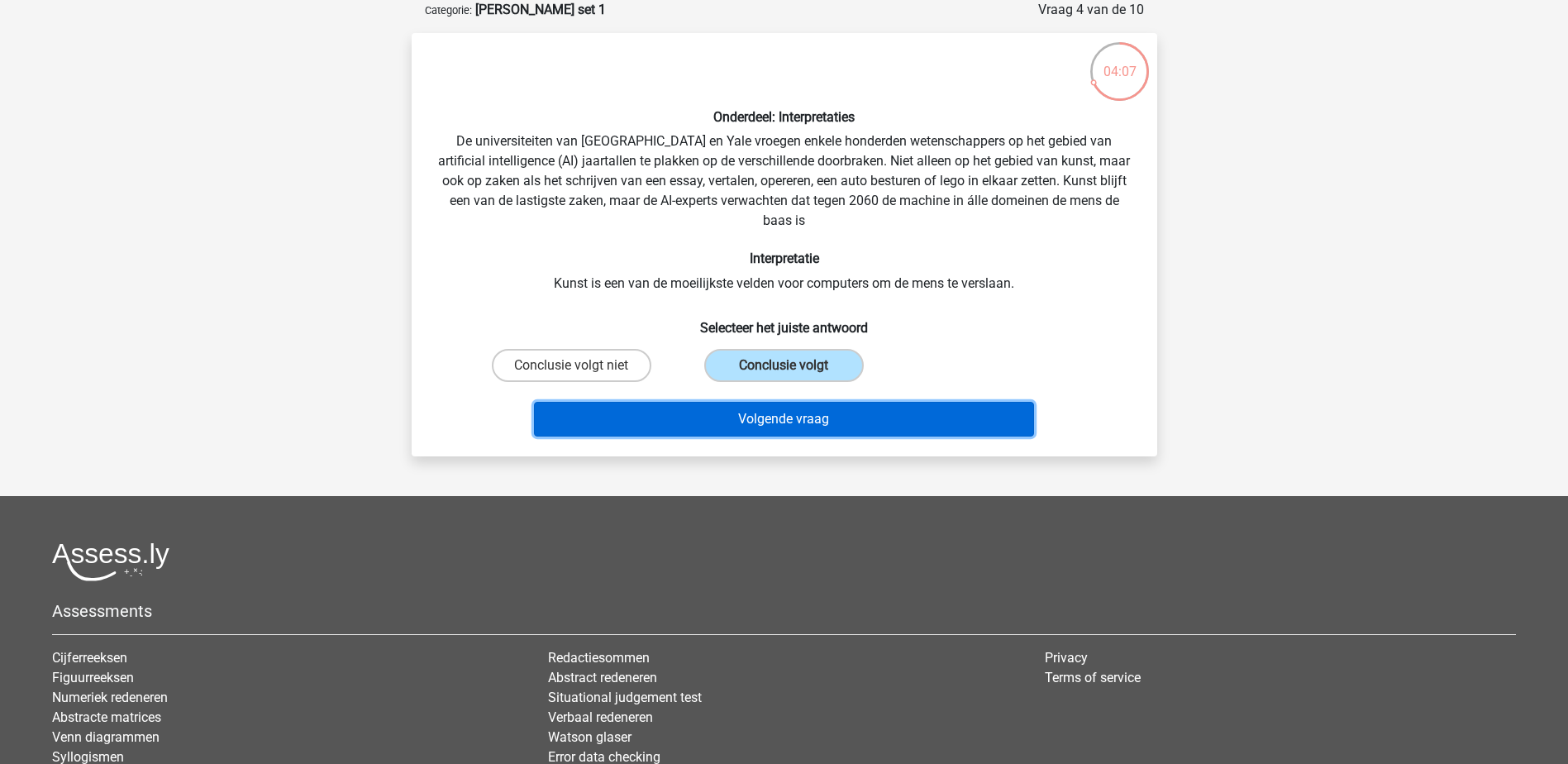
click at [780, 423] on button "Volgende vraag" at bounding box center [784, 419] width 500 height 34
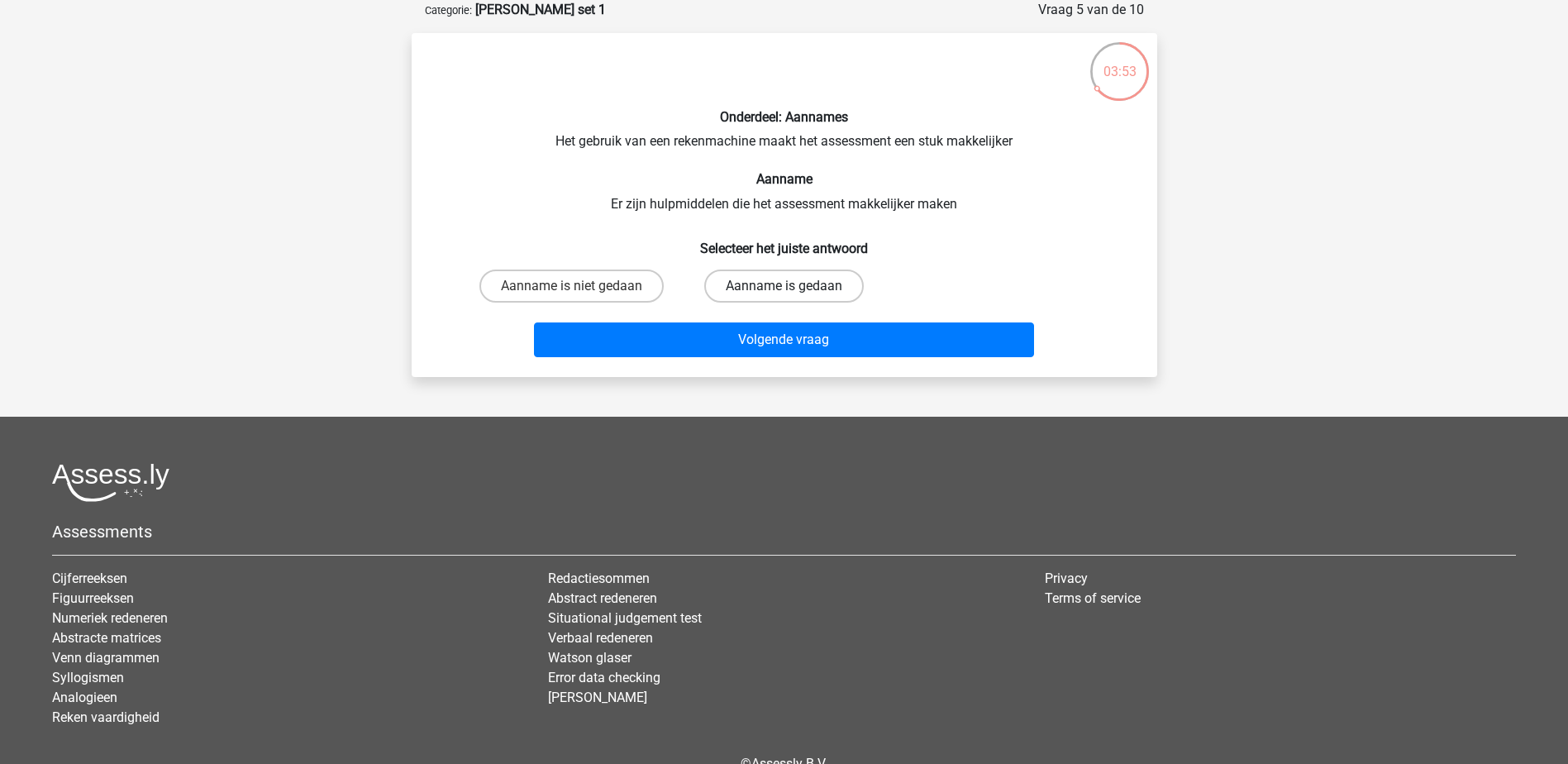
click at [808, 291] on label "Aanname is gedaan" at bounding box center [784, 286] width 160 height 33
click at [795, 291] on input "Aanname is gedaan" at bounding box center [789, 291] width 11 height 11
radio input "true"
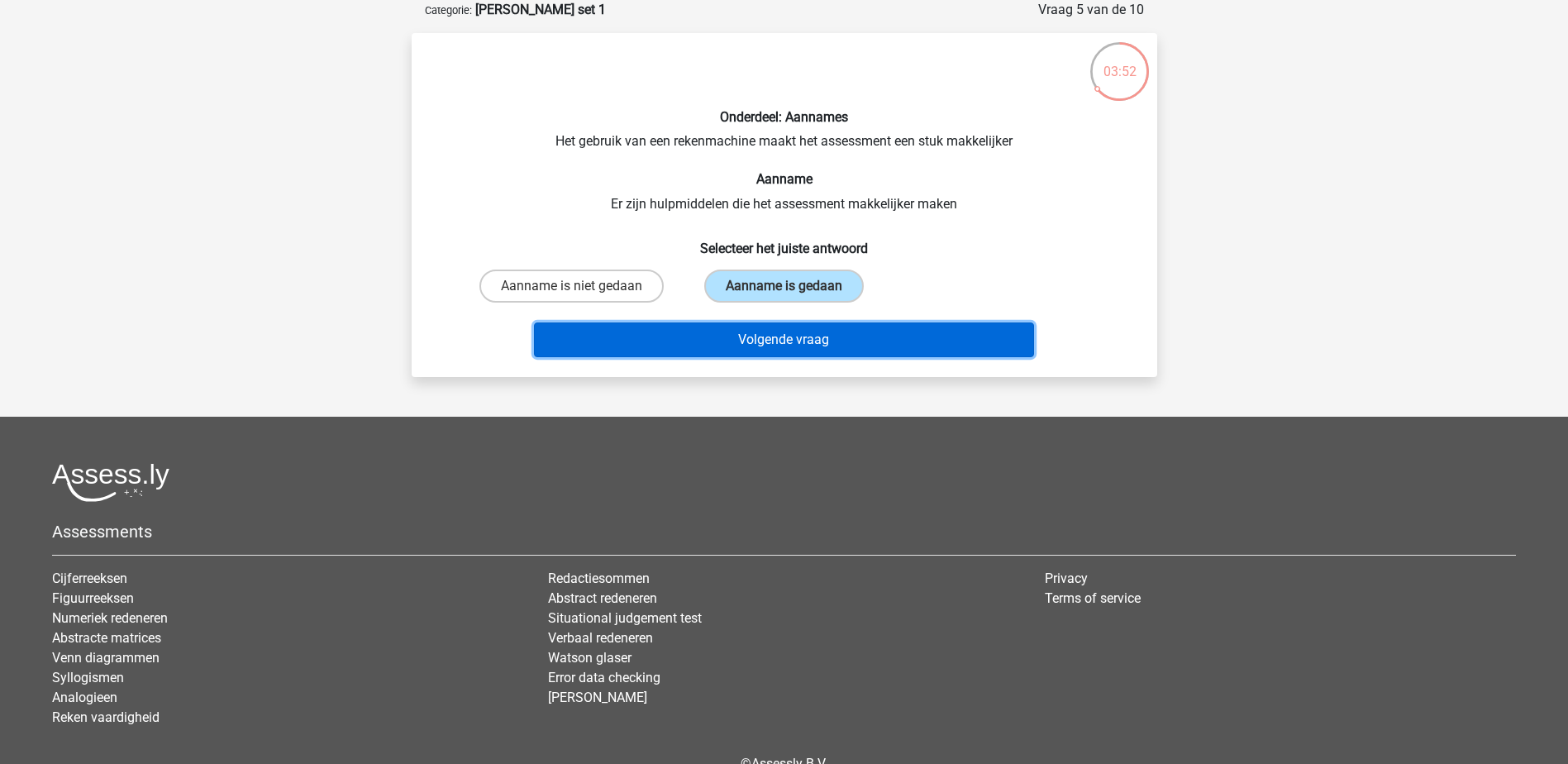
click at [799, 339] on button "Volgende vraag" at bounding box center [784, 339] width 500 height 34
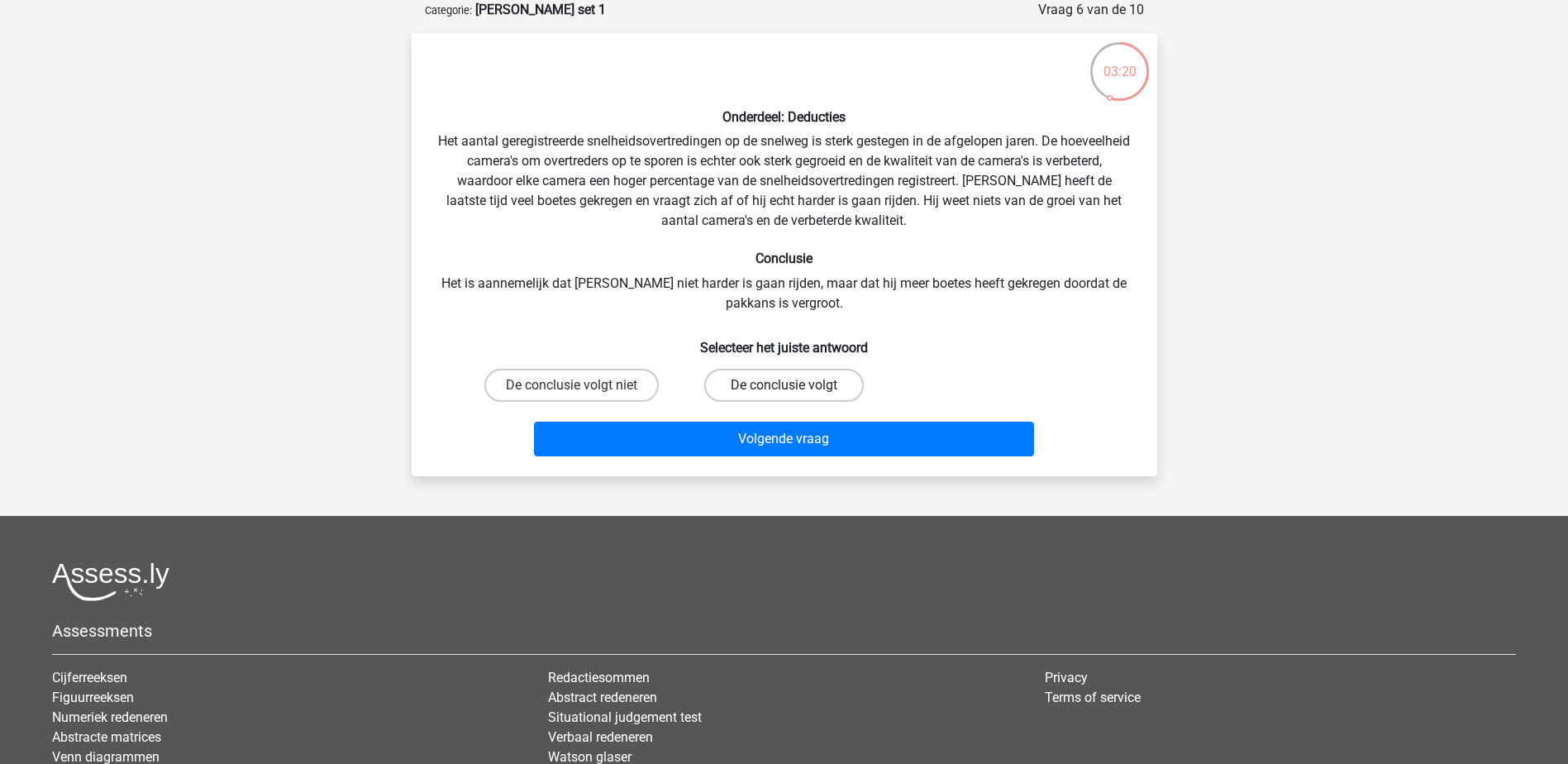
click at [767, 387] on label "De conclusie volgt" at bounding box center [784, 385] width 160 height 33
click at [784, 387] on input "De conclusie volgt" at bounding box center [789, 391] width 11 height 11
radio input "true"
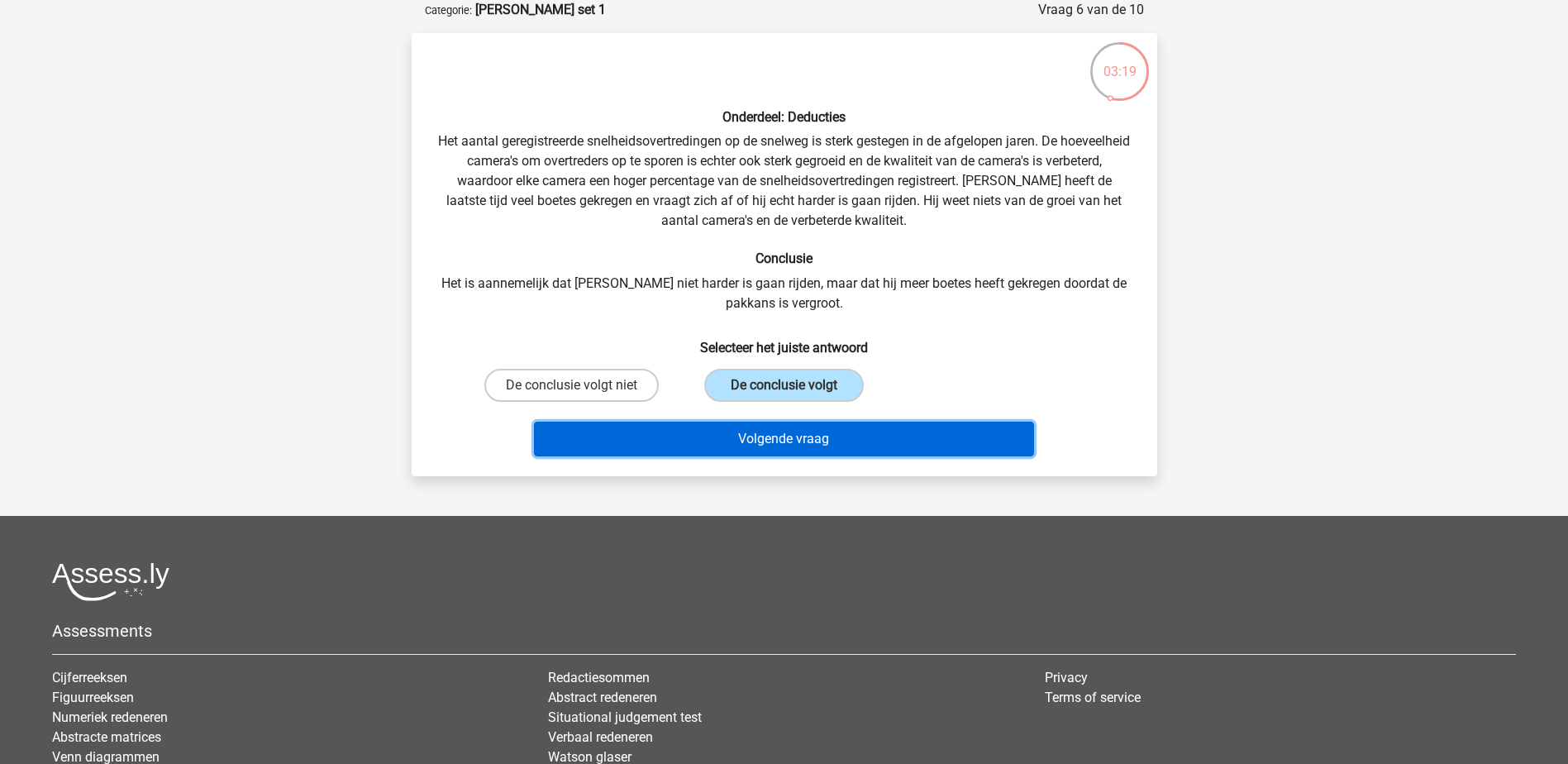
click at [805, 442] on button "Volgende vraag" at bounding box center [784, 439] width 500 height 34
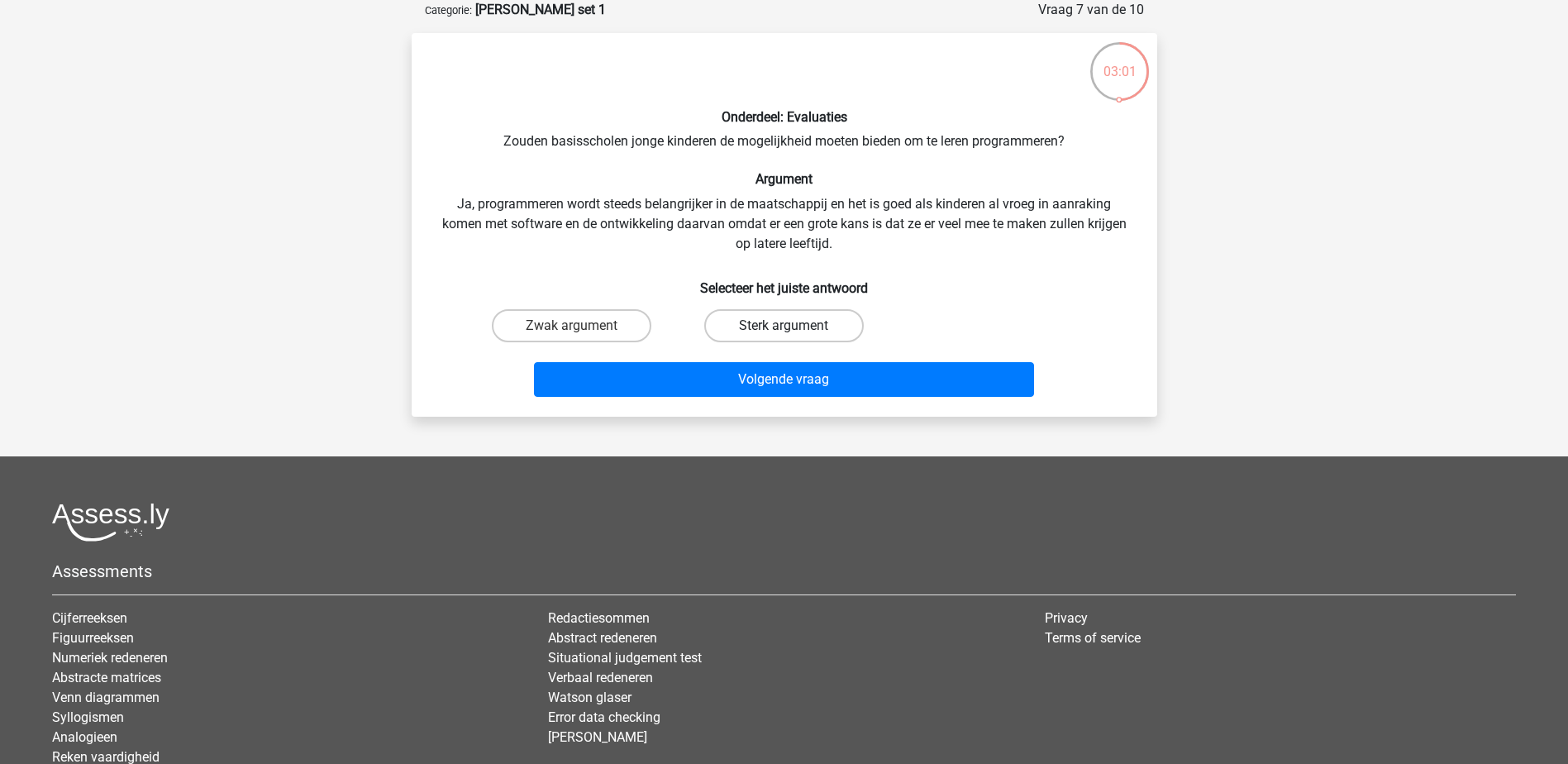
click at [764, 328] on label "Sterk argument" at bounding box center [784, 326] width 160 height 33
click at [784, 328] on input "Sterk argument" at bounding box center [789, 331] width 11 height 11
radio input "true"
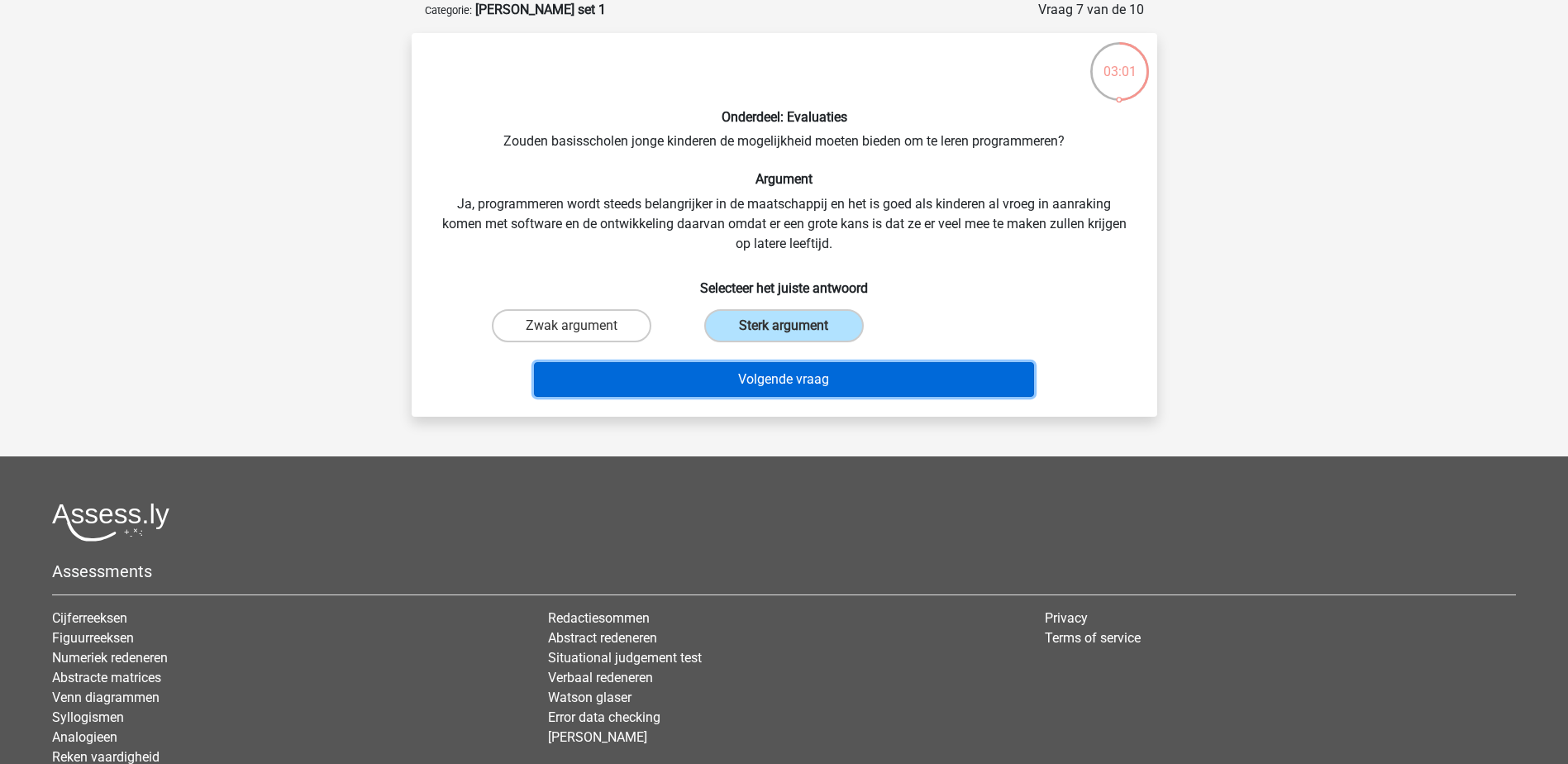
click at [744, 378] on button "Volgende vraag" at bounding box center [784, 379] width 500 height 34
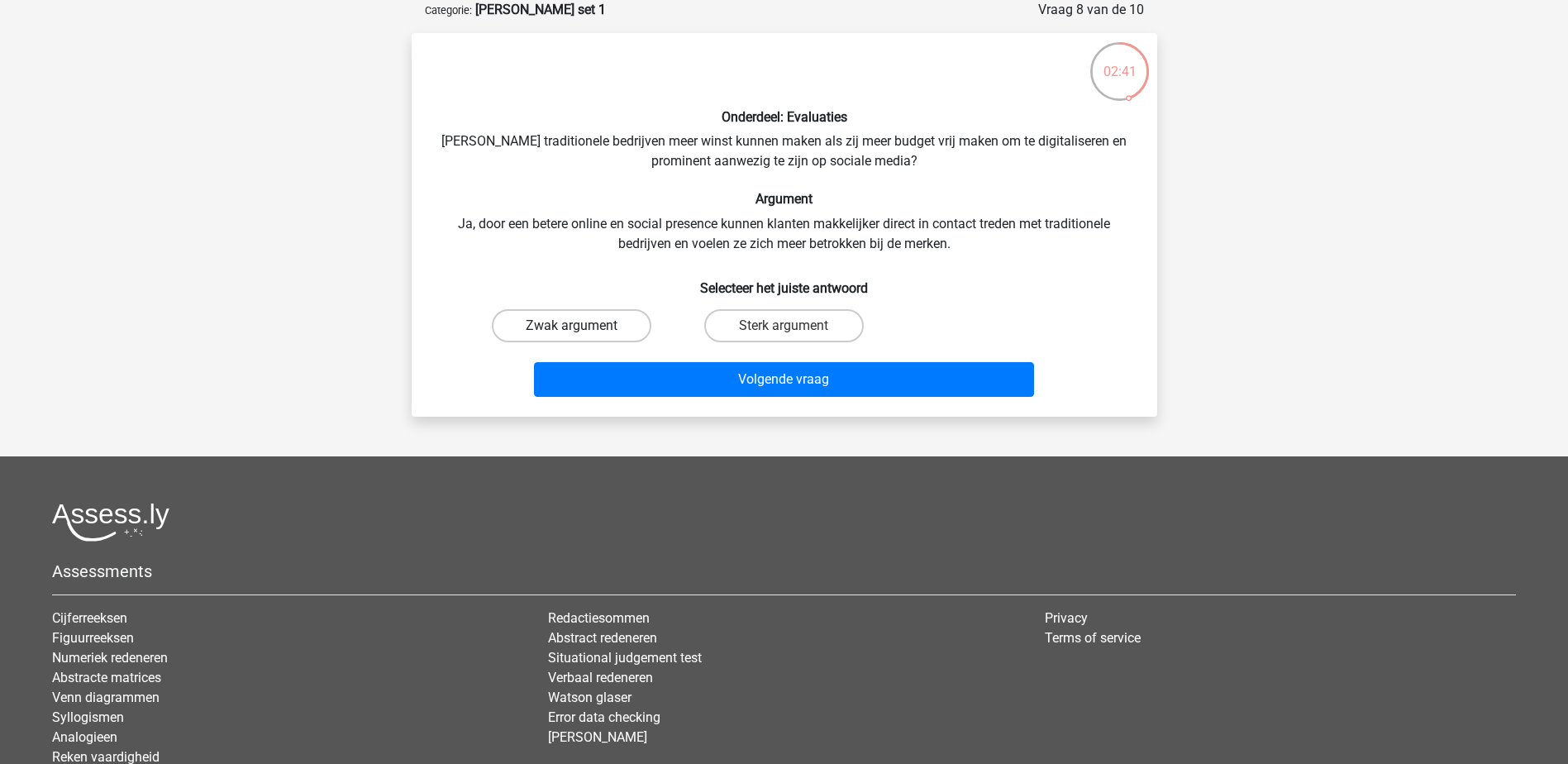
click at [629, 321] on label "Zwak argument" at bounding box center [572, 326] width 160 height 33
click at [582, 326] on input "Zwak argument" at bounding box center [577, 331] width 11 height 11
radio input "true"
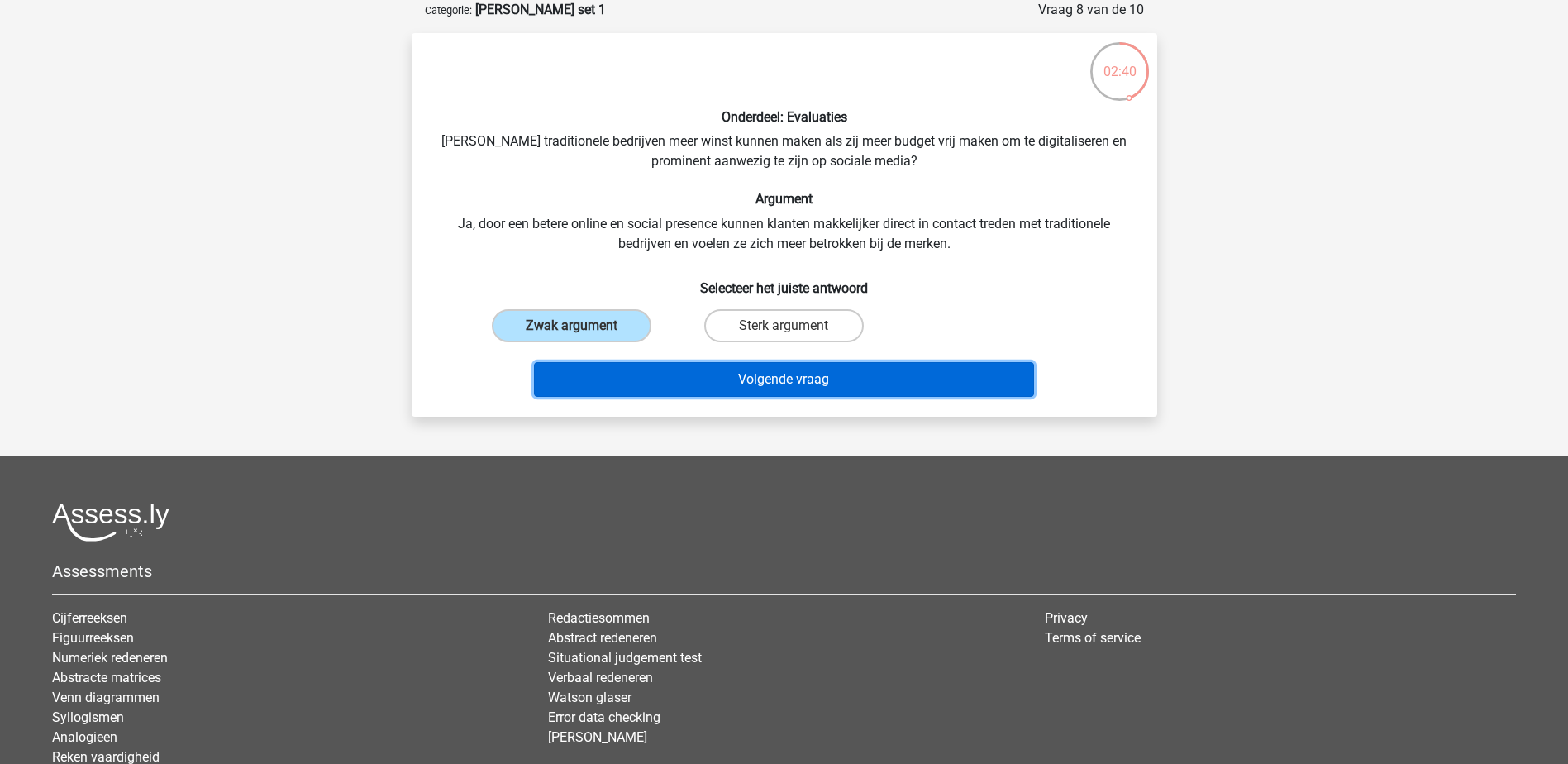
click at [788, 367] on button "Volgende vraag" at bounding box center [784, 379] width 500 height 34
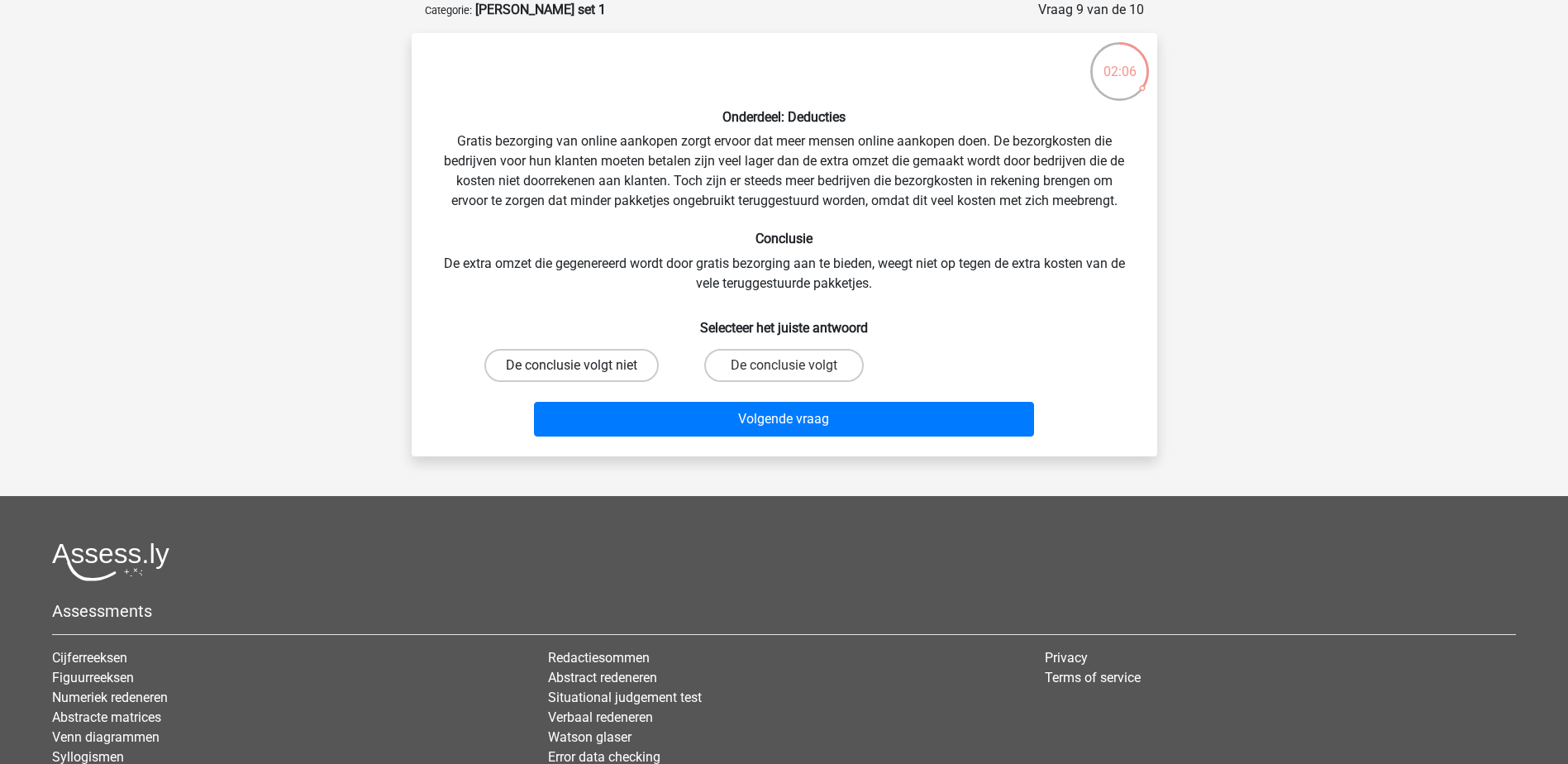
click at [634, 366] on label "De conclusie volgt niet" at bounding box center [572, 365] width 174 height 33
click at [582, 366] on input "De conclusie volgt niet" at bounding box center [577, 371] width 11 height 11
radio input "true"
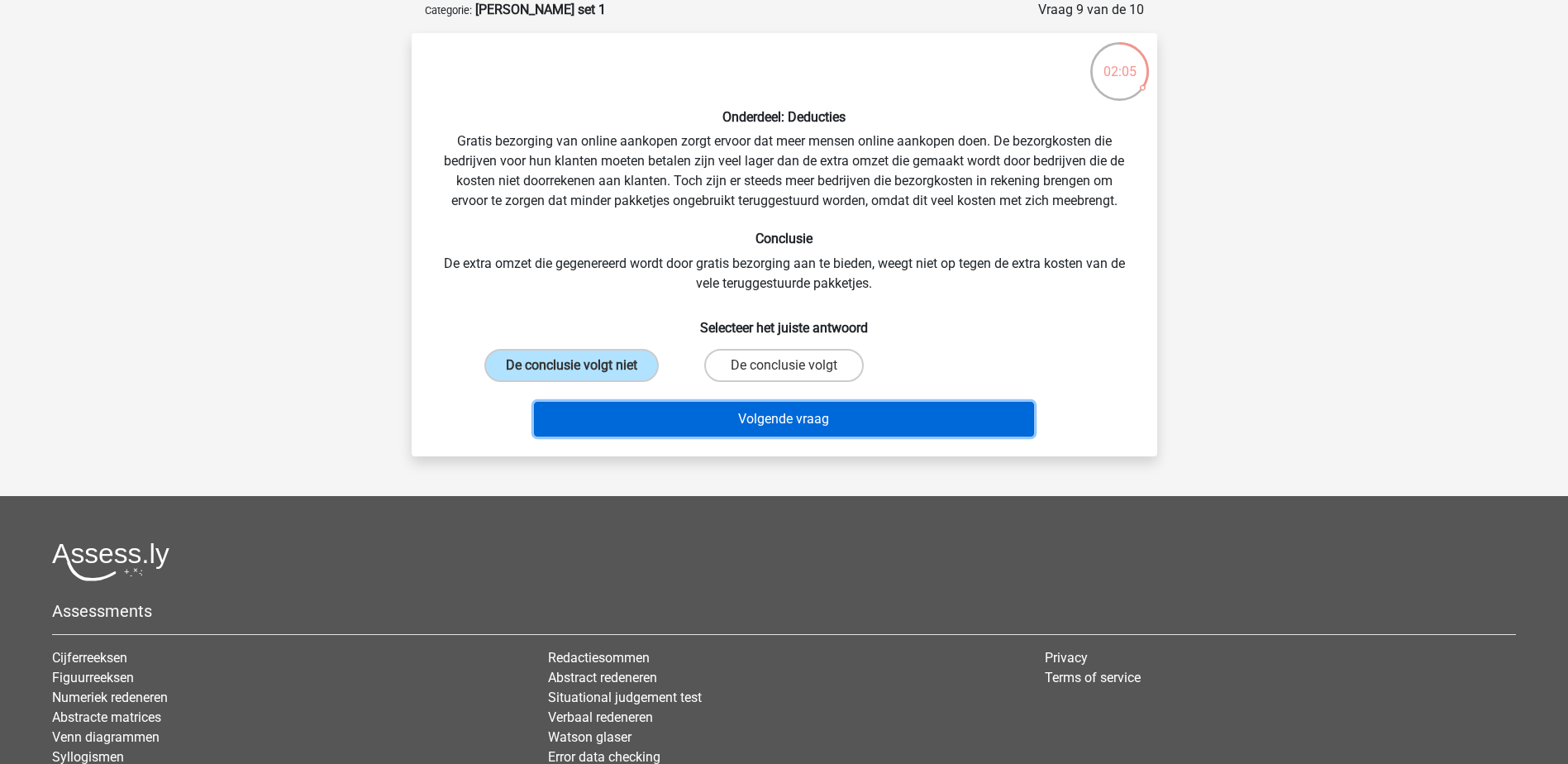
click at [780, 417] on button "Volgende vraag" at bounding box center [784, 419] width 500 height 34
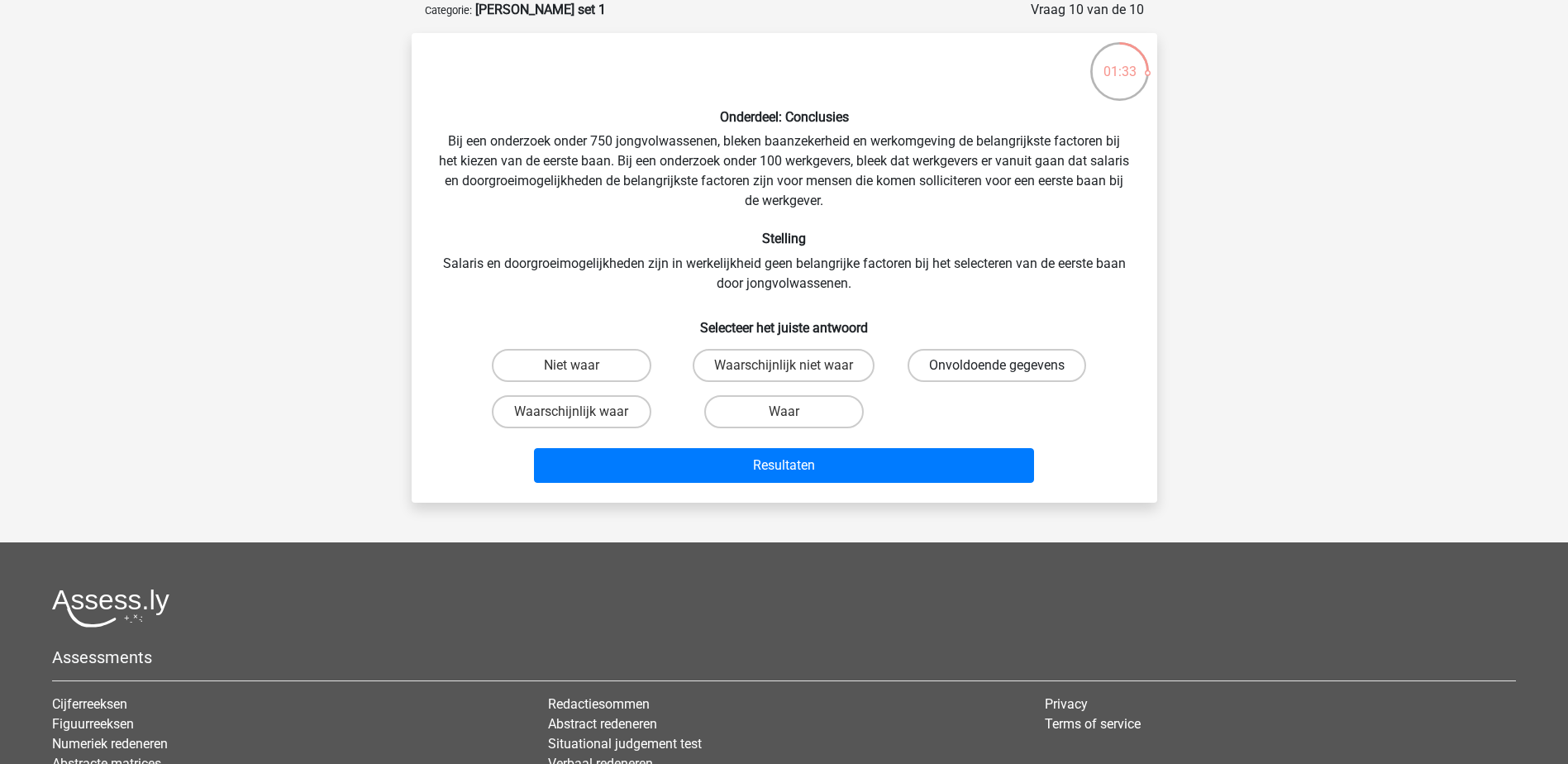
click at [962, 368] on label "Onvoldoende gegevens" at bounding box center [996, 365] width 179 height 33
click at [997, 368] on input "Onvoldoende gegevens" at bounding box center [1003, 371] width 11 height 11
radio input "true"
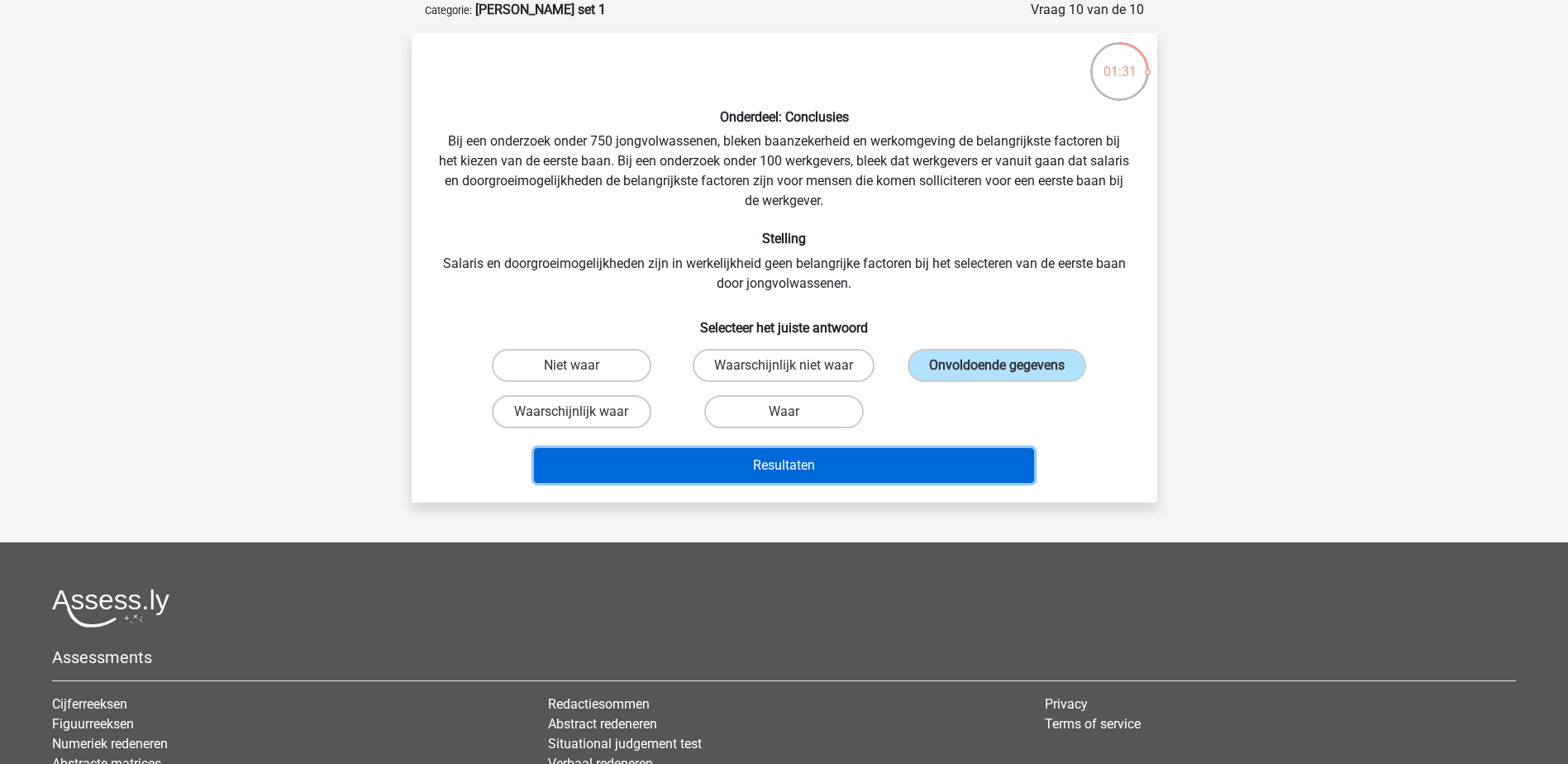
click at [778, 467] on button "Resultaten" at bounding box center [784, 465] width 500 height 34
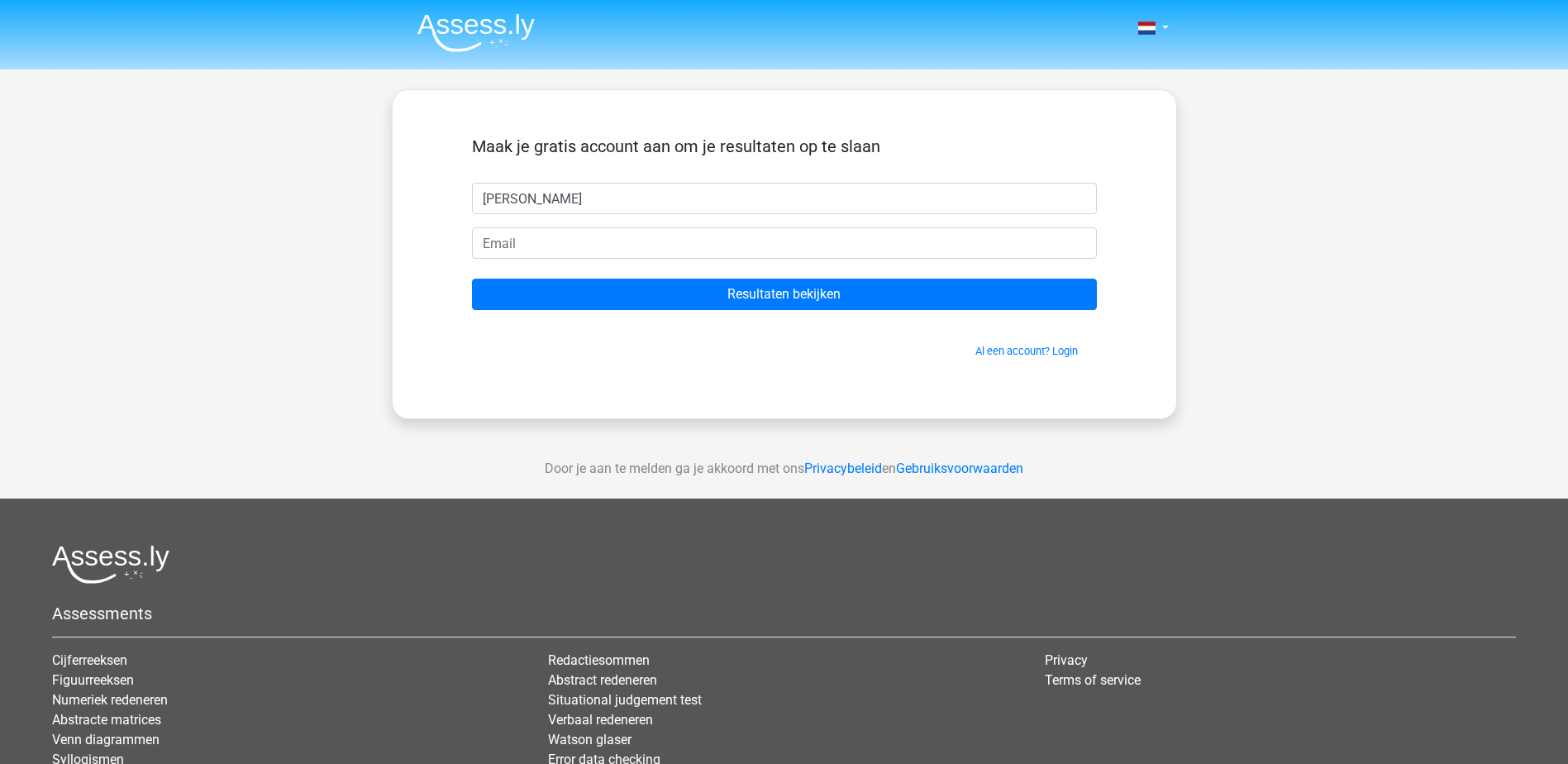
type input "[PERSON_NAME]"
type input "[EMAIL_ADDRESS][DOMAIN_NAME]"
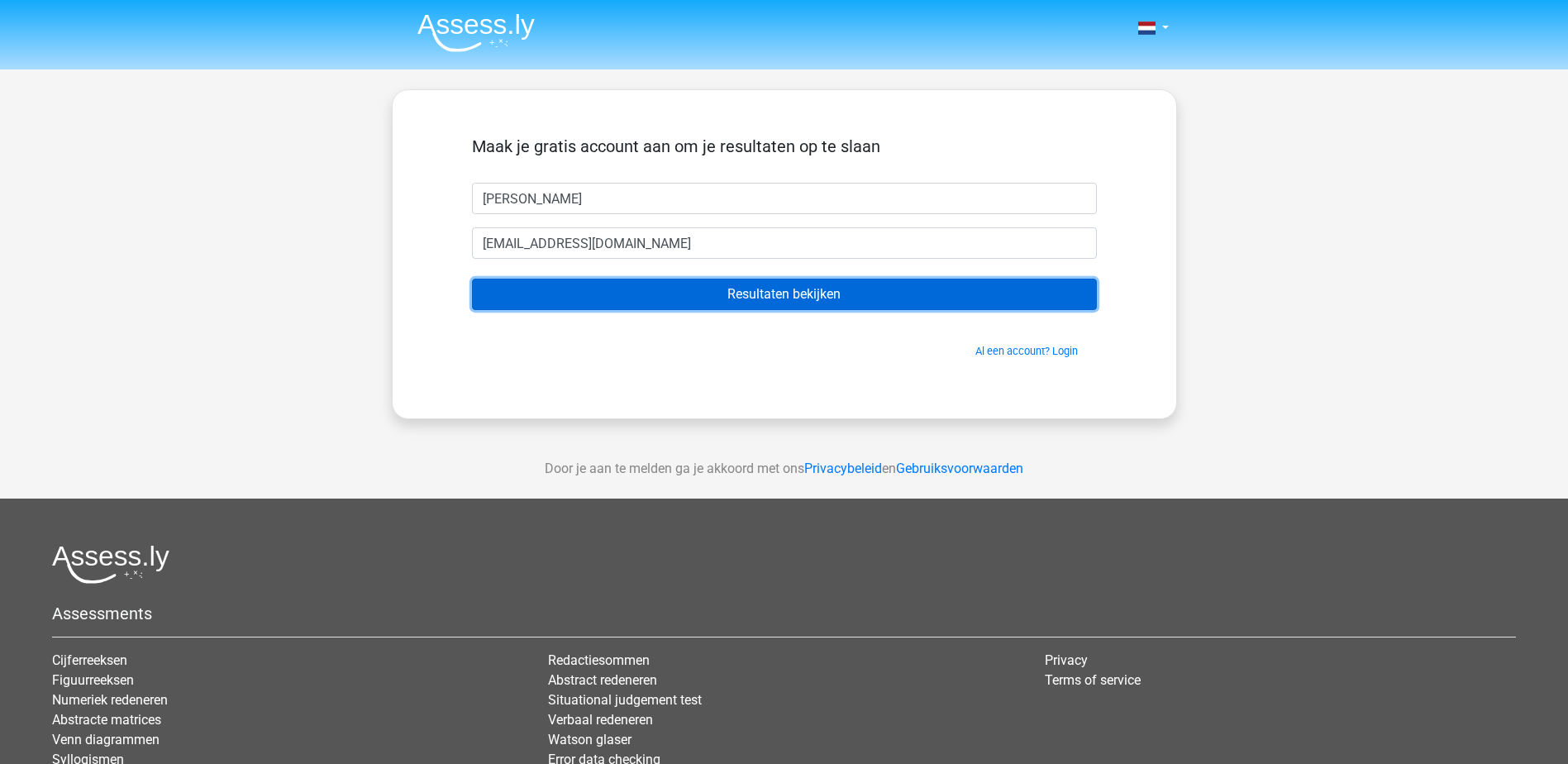
click at [867, 295] on input "Resultaten bekijken" at bounding box center [784, 294] width 625 height 32
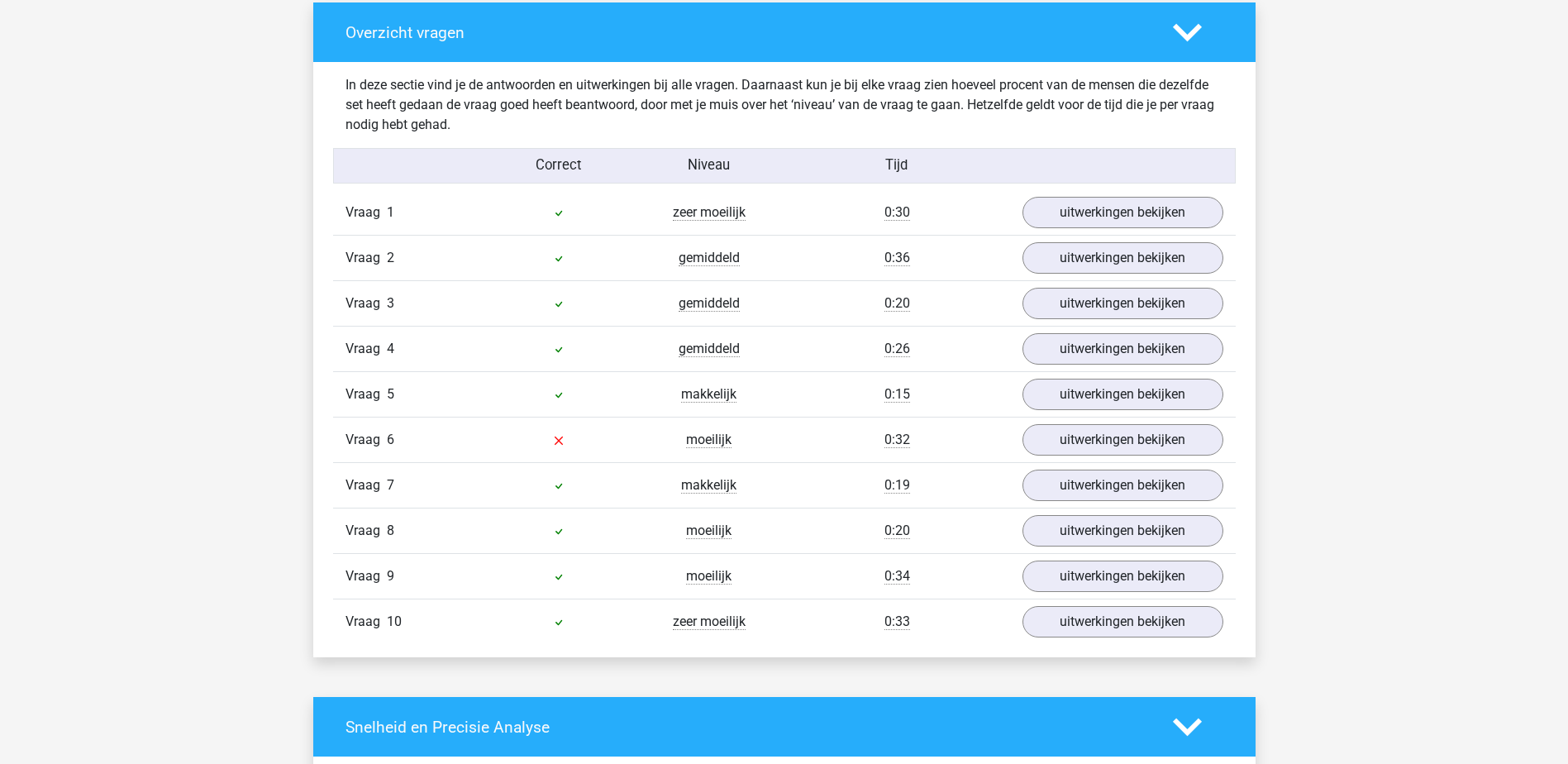
scroll to position [1240, 0]
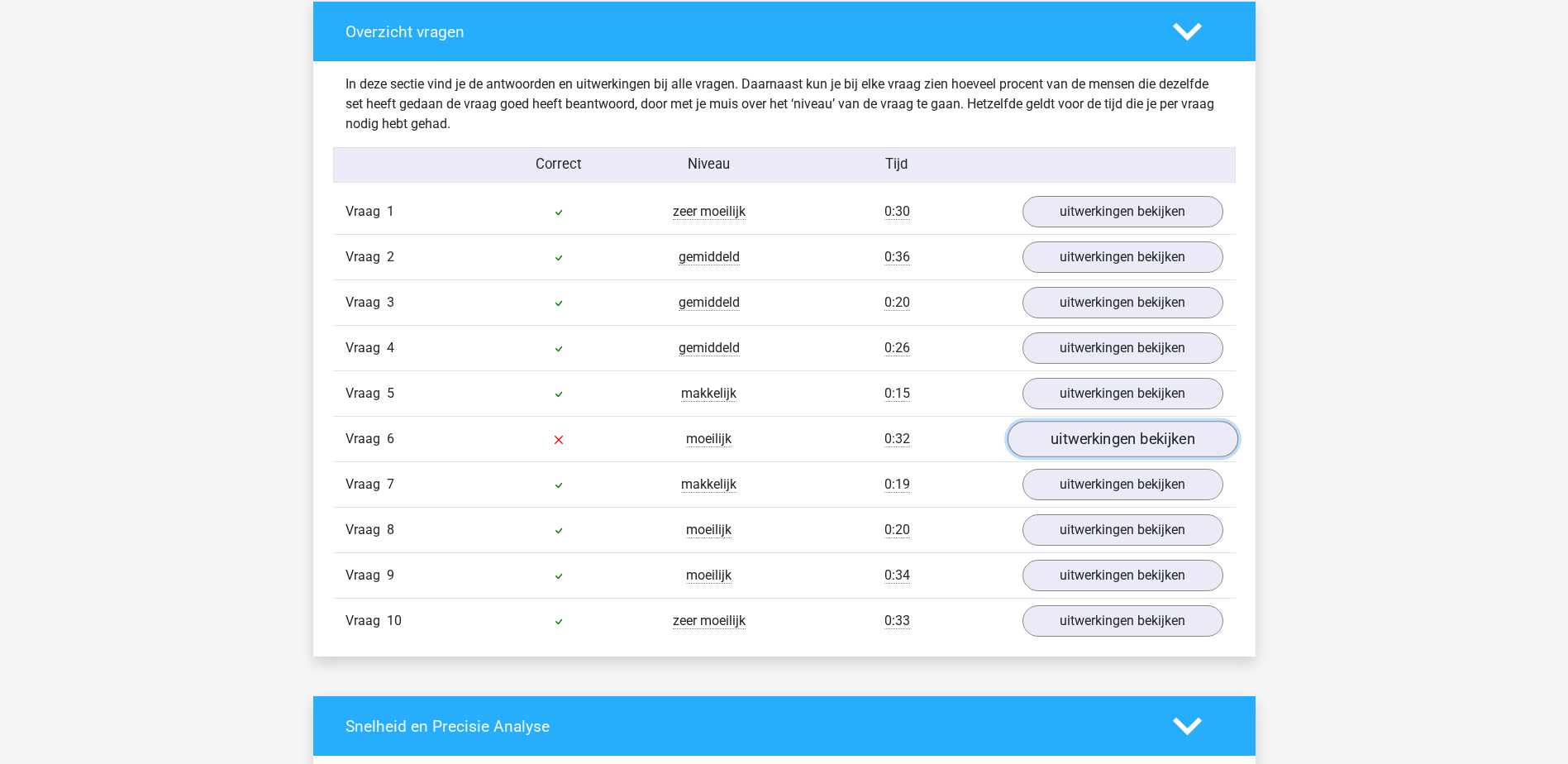
click at [1093, 437] on link "uitwerkingen bekijken" at bounding box center [1122, 440] width 230 height 36
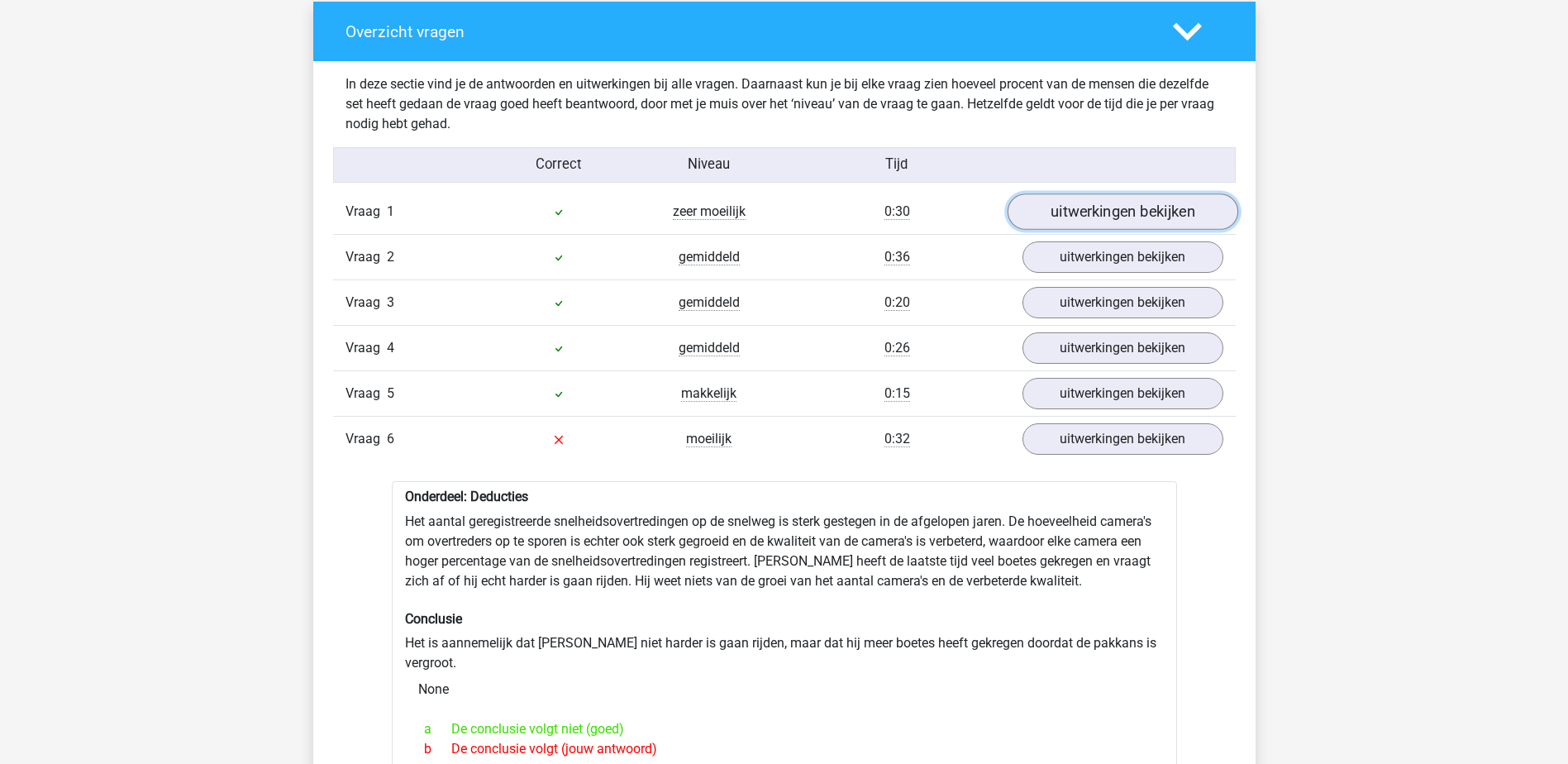
click at [1108, 200] on link "uitwerkingen bekijken" at bounding box center [1122, 212] width 230 height 36
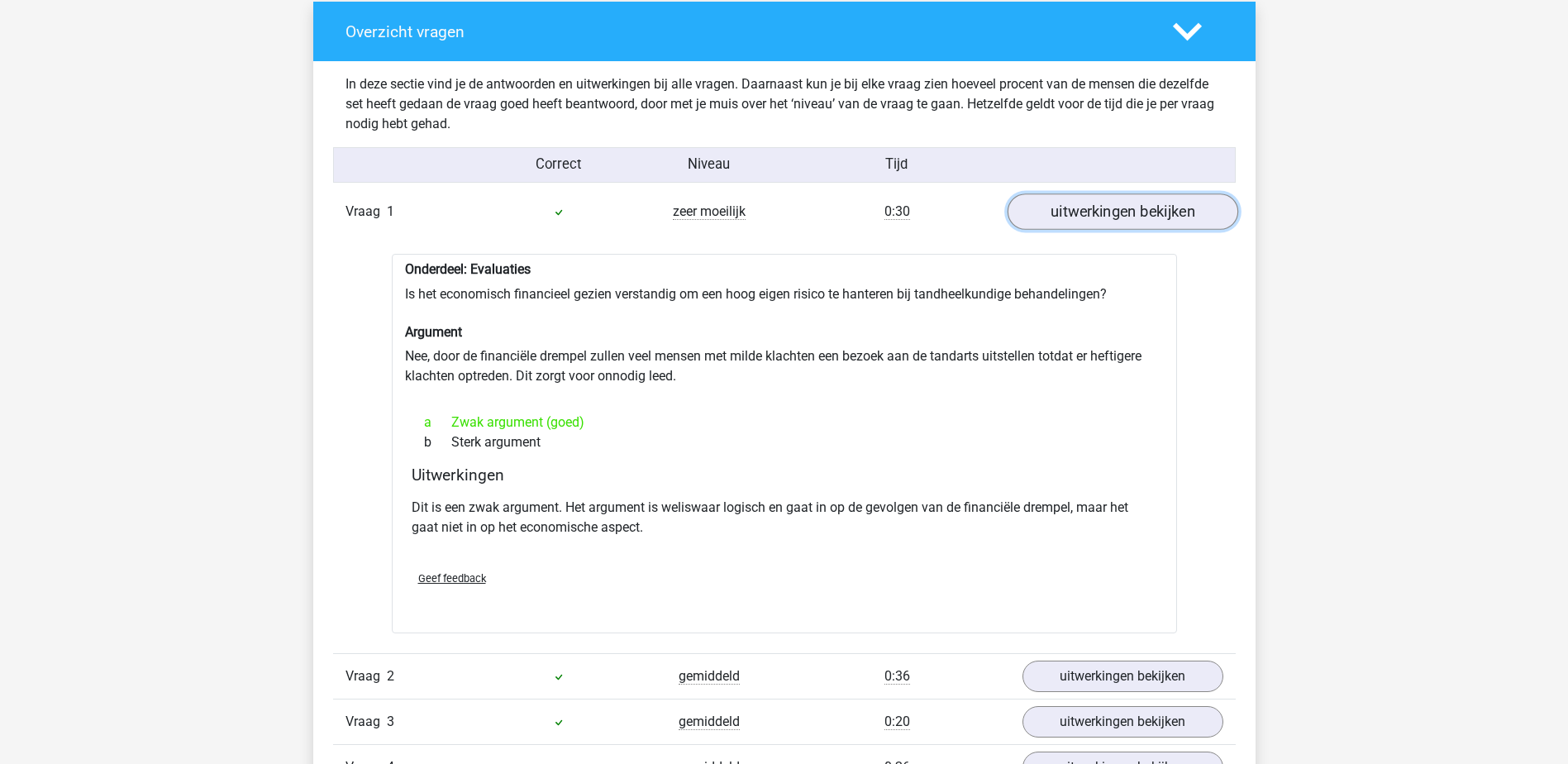
click at [1093, 209] on link "uitwerkingen bekijken" at bounding box center [1122, 212] width 230 height 36
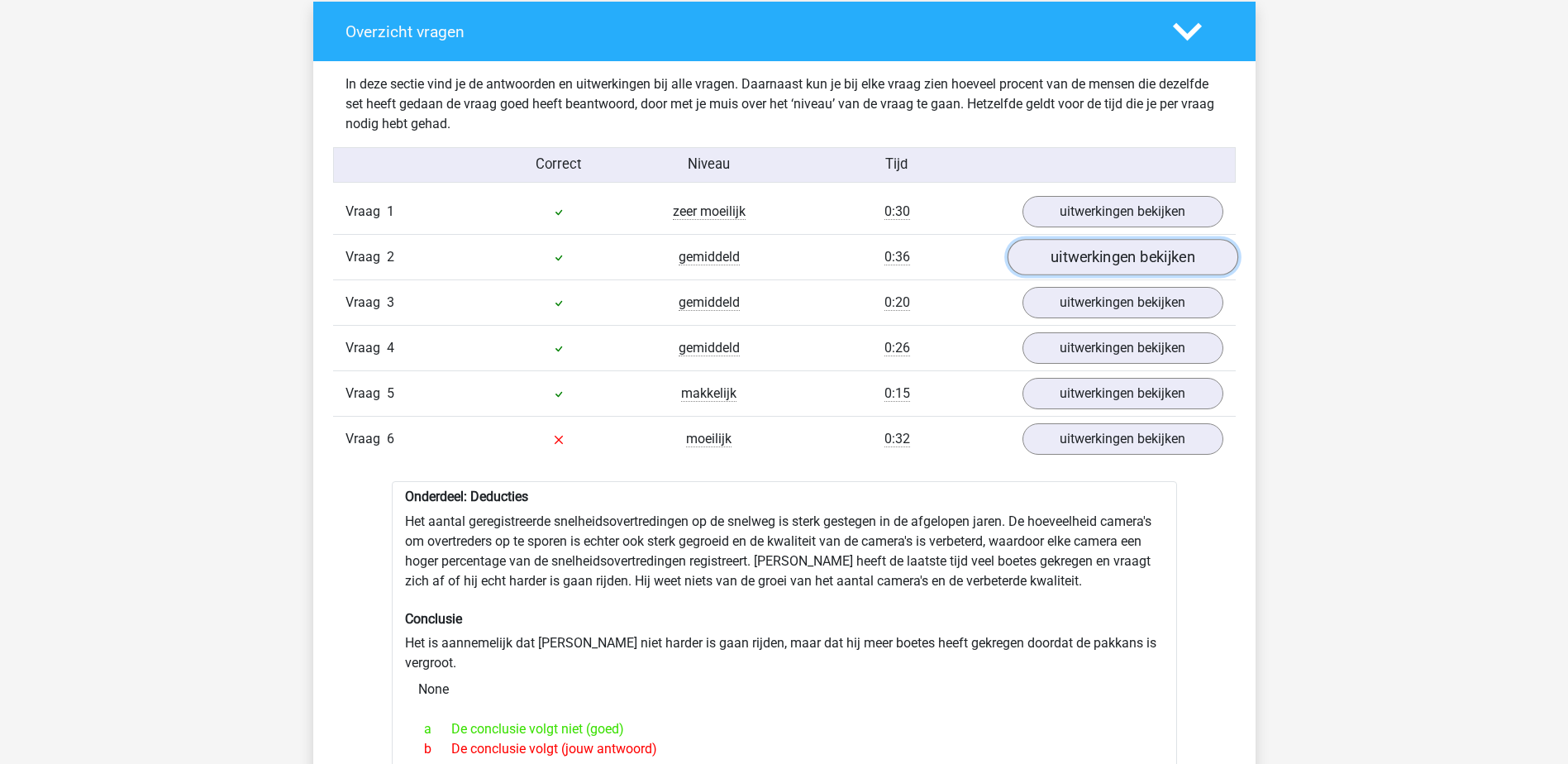
click at [1093, 254] on link "uitwerkingen bekijken" at bounding box center [1122, 258] width 230 height 36
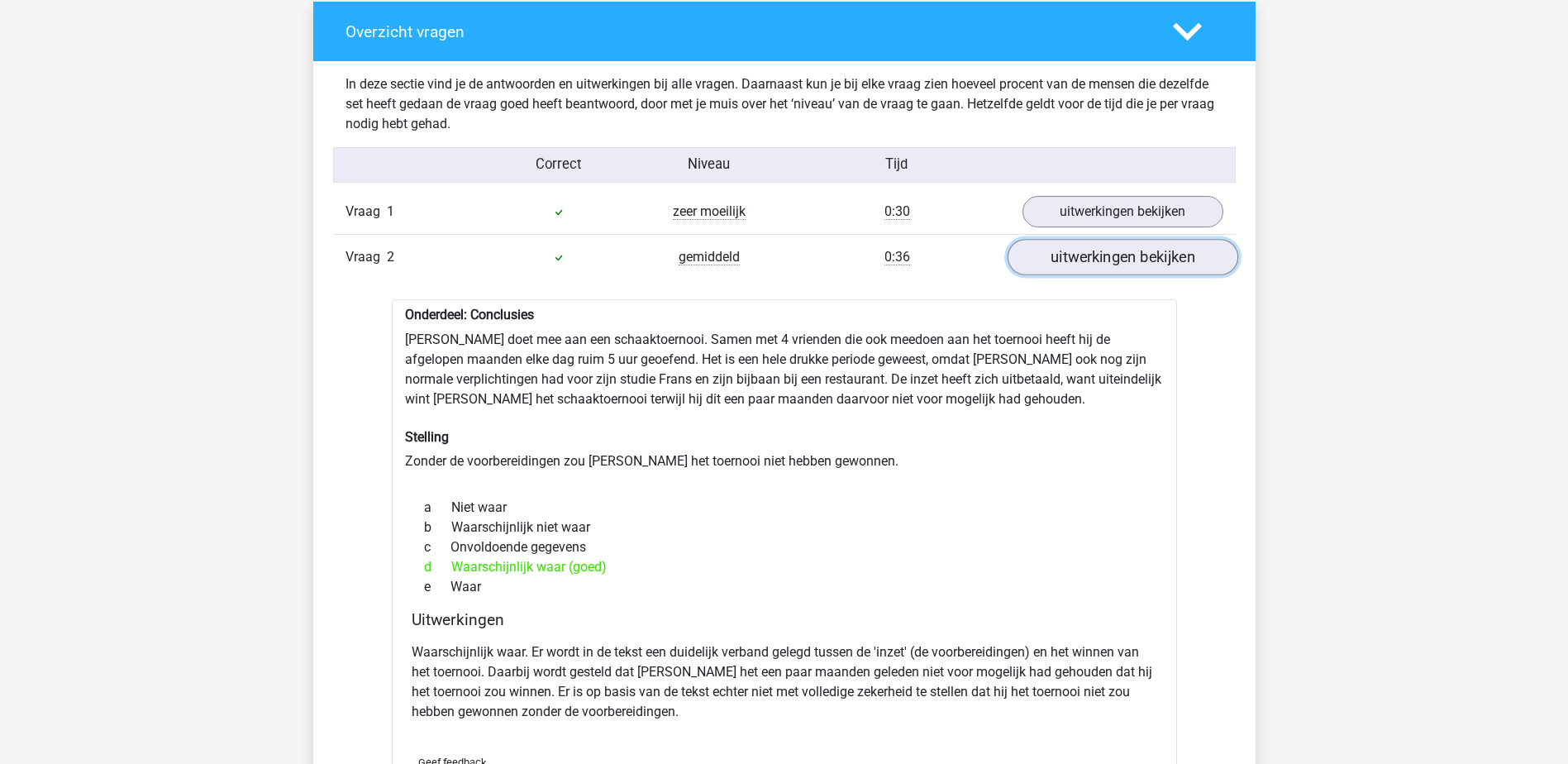
click at [1094, 251] on link "uitwerkingen bekijken" at bounding box center [1122, 258] width 230 height 36
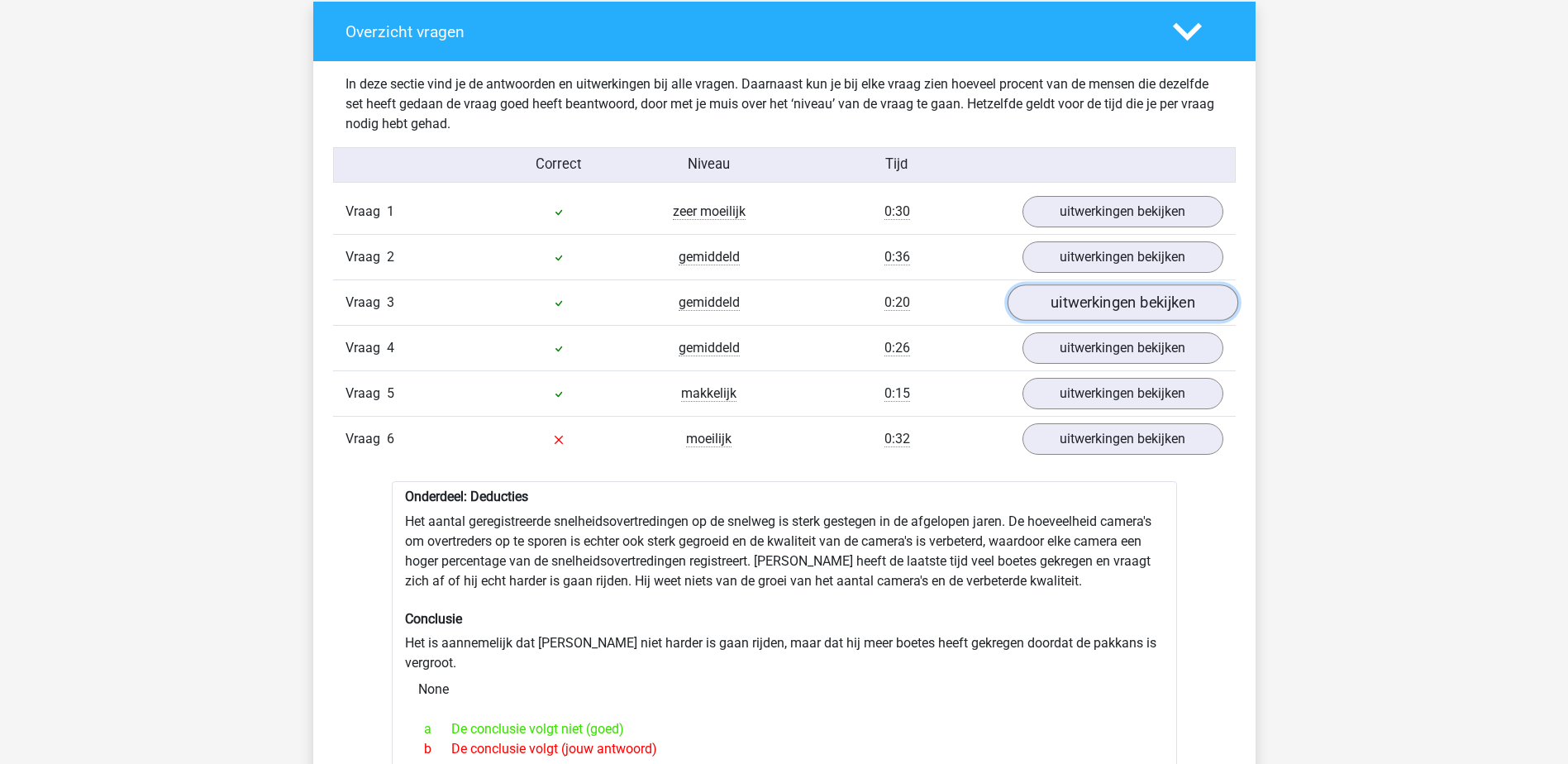
click at [1077, 310] on link "uitwerkingen bekijken" at bounding box center [1122, 303] width 230 height 36
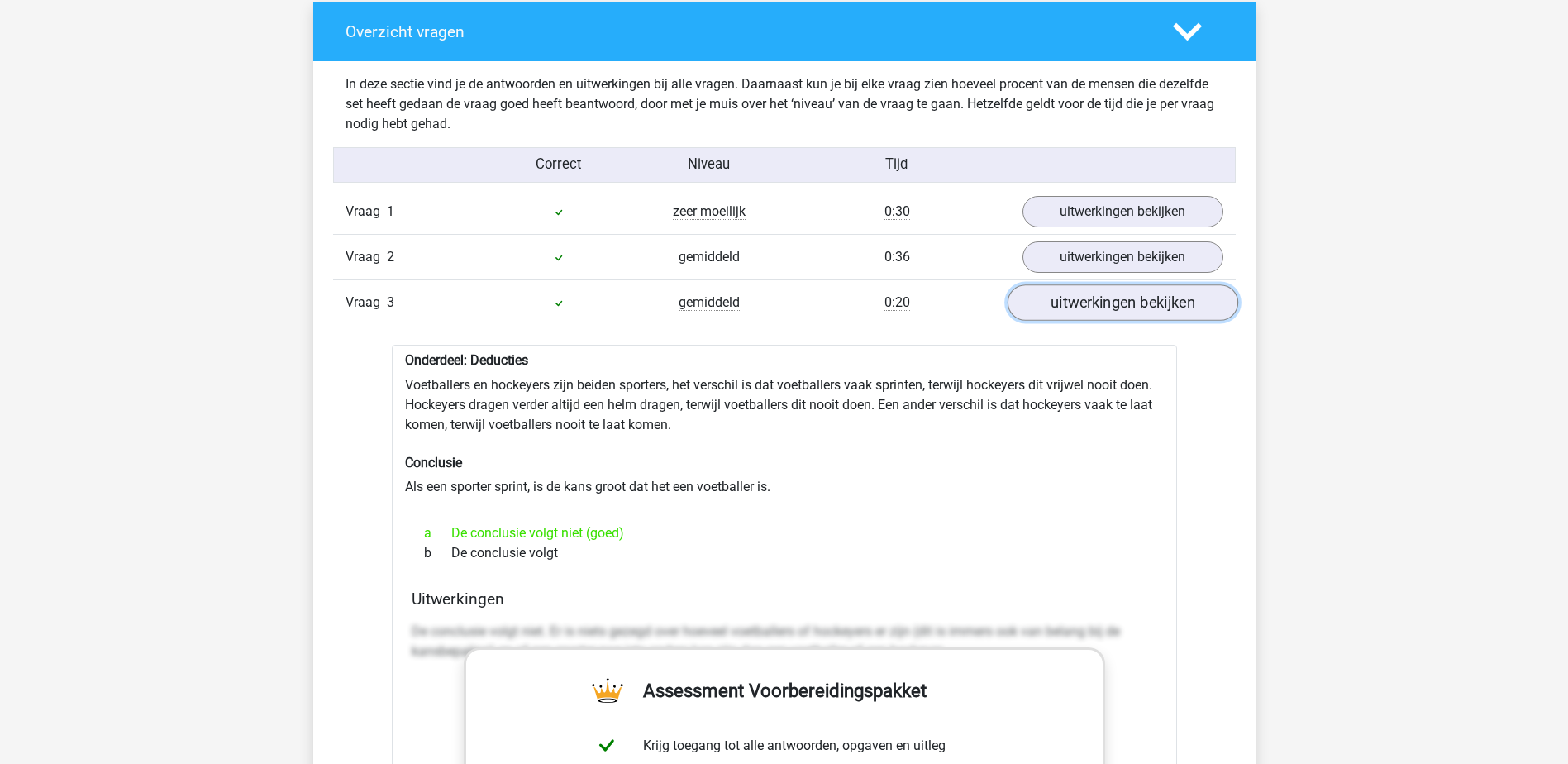
click at [1077, 309] on link "uitwerkingen bekijken" at bounding box center [1122, 303] width 230 height 36
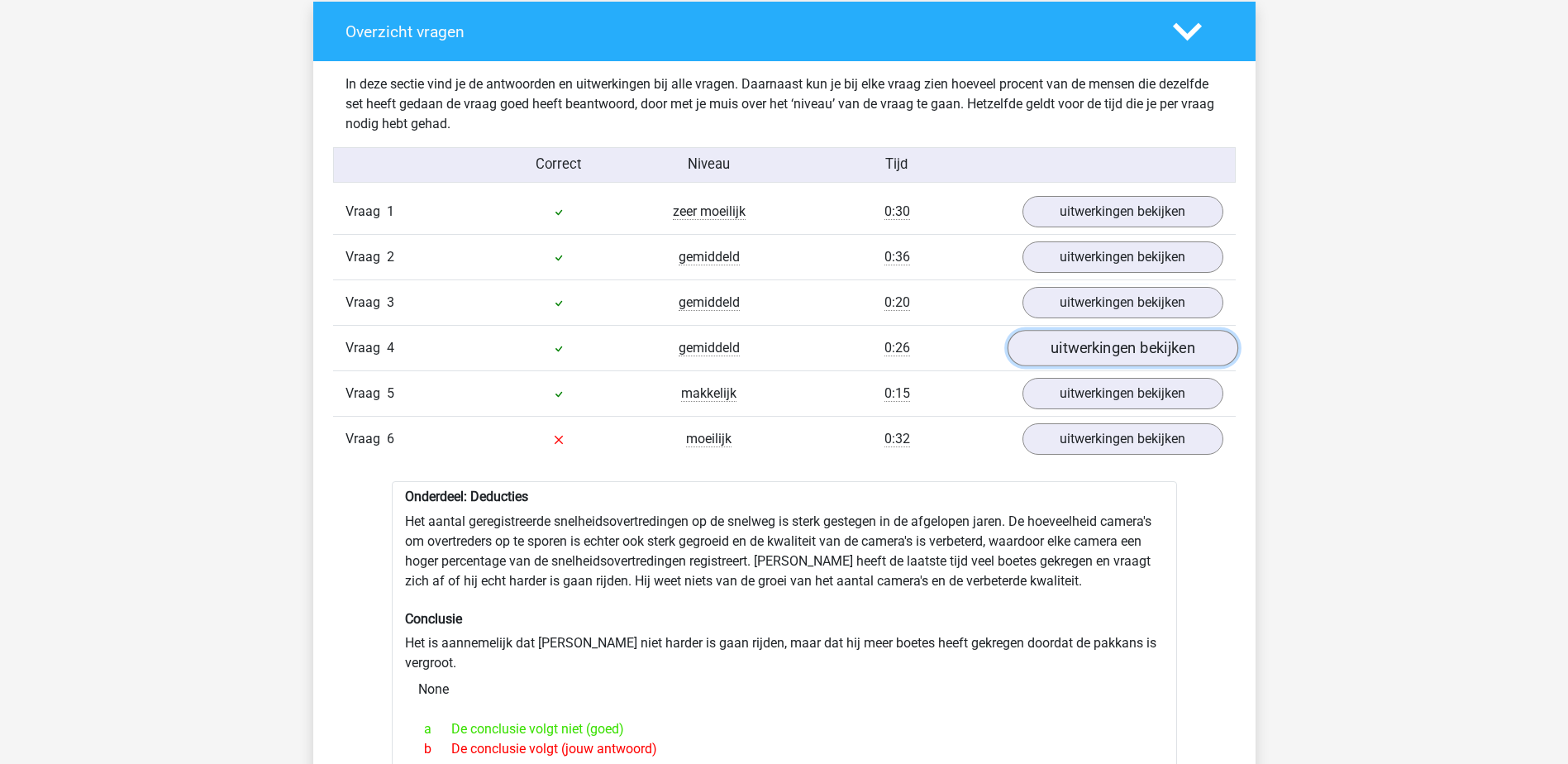
click at [1073, 348] on link "uitwerkingen bekijken" at bounding box center [1122, 348] width 230 height 36
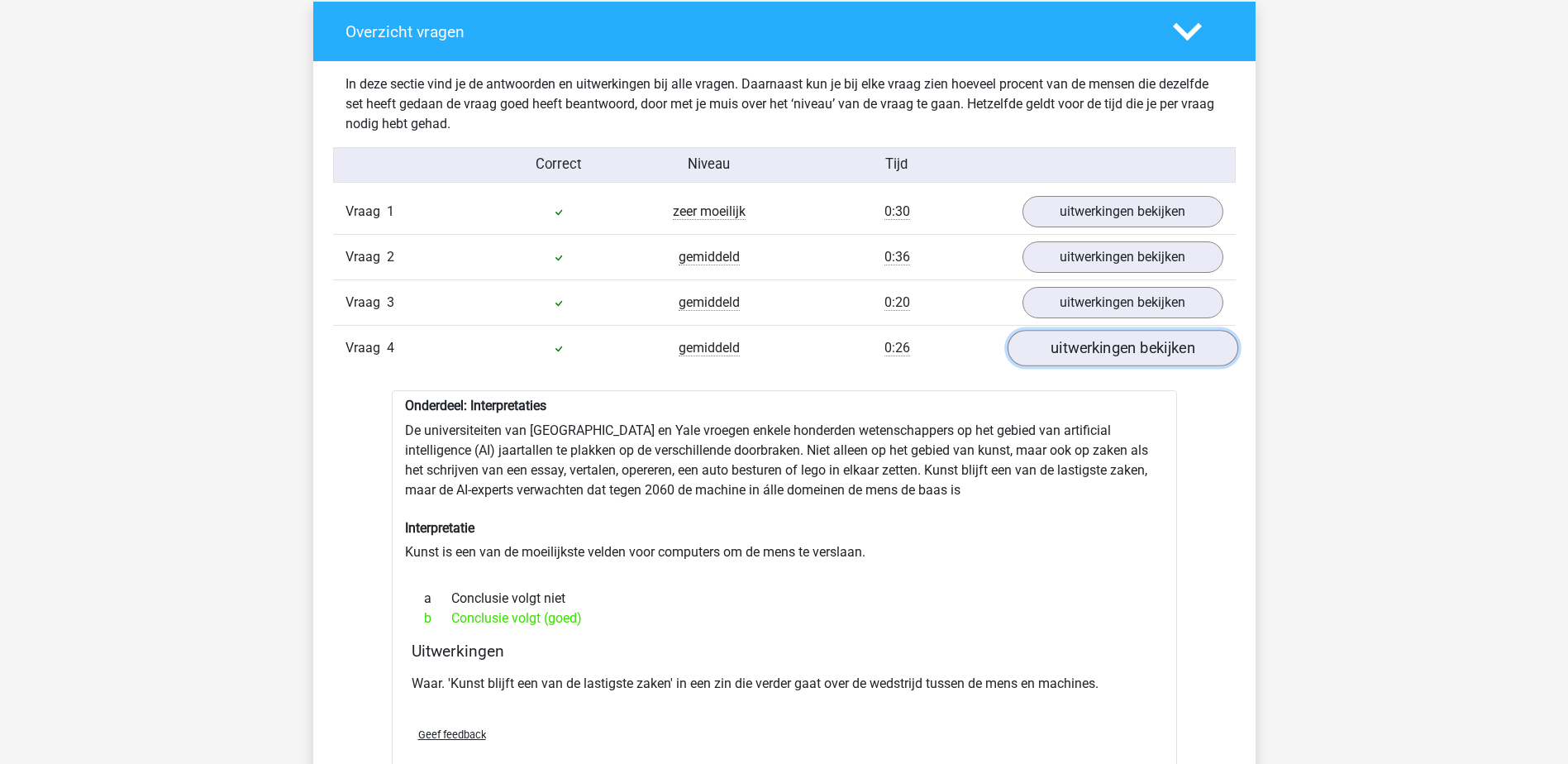
click at [1073, 348] on link "uitwerkingen bekijken" at bounding box center [1122, 348] width 230 height 36
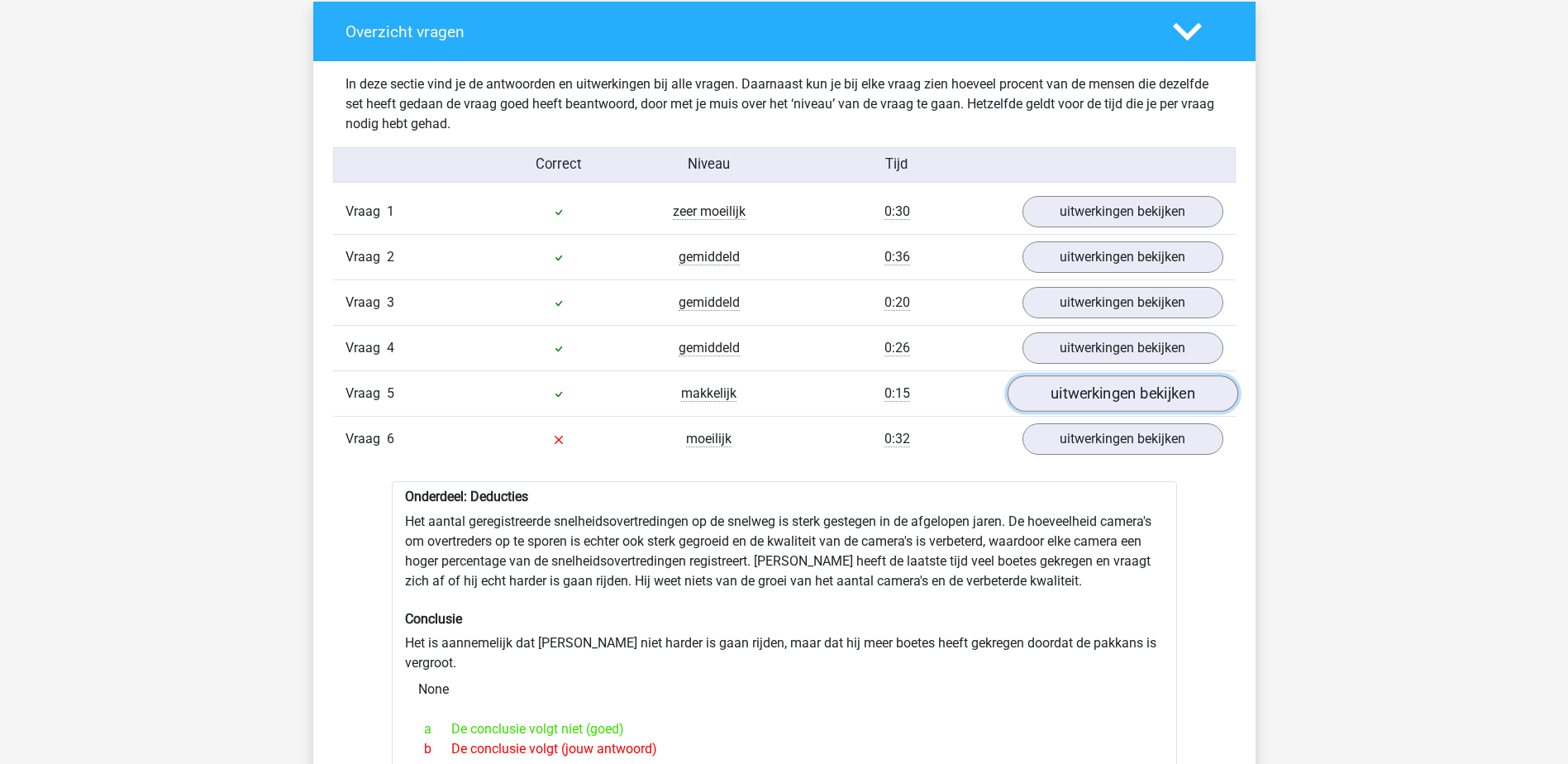
click at [1073, 397] on link "uitwerkingen bekijken" at bounding box center [1122, 395] width 230 height 36
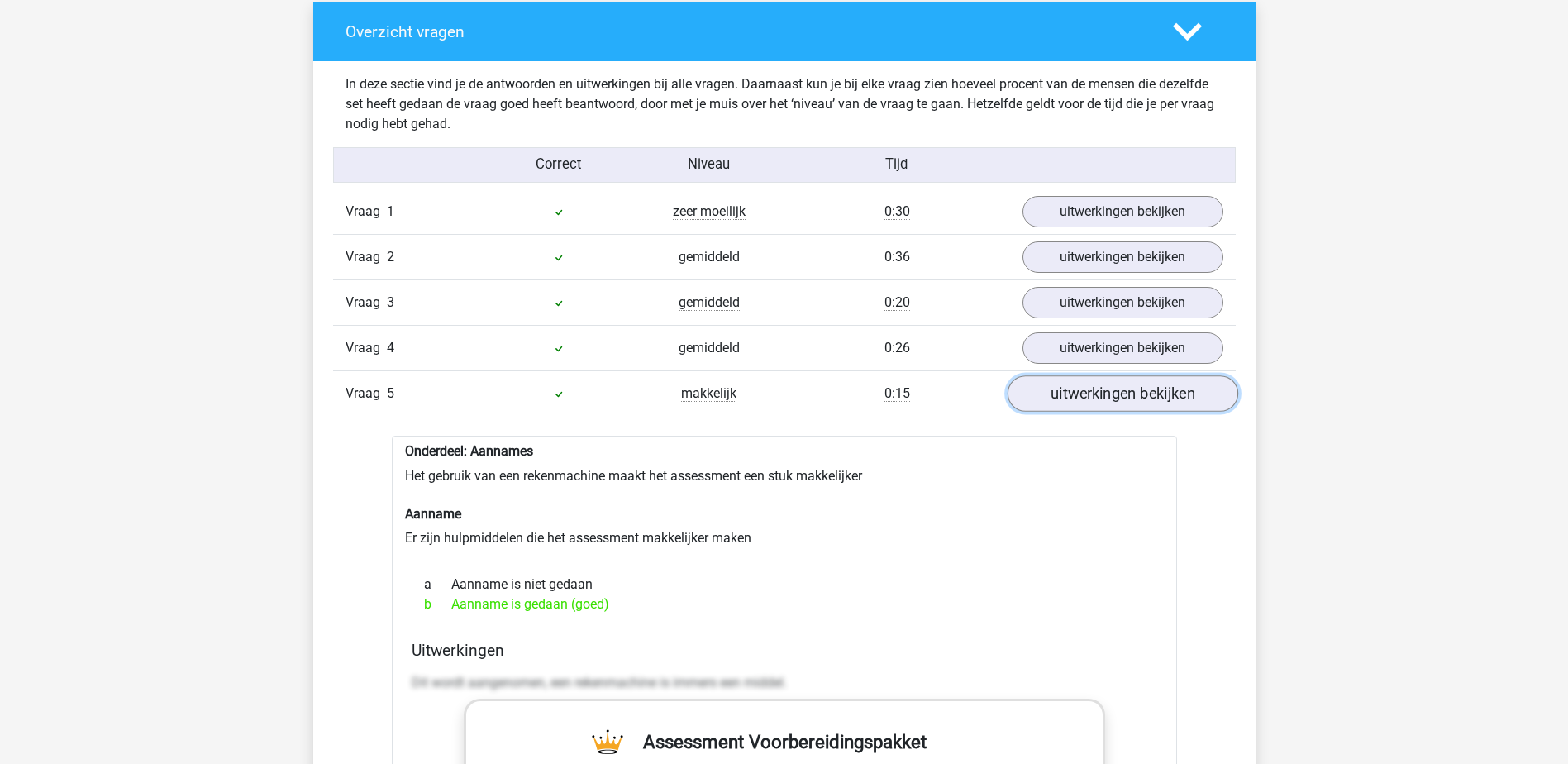
click at [1074, 397] on link "uitwerkingen bekijken" at bounding box center [1122, 395] width 230 height 36
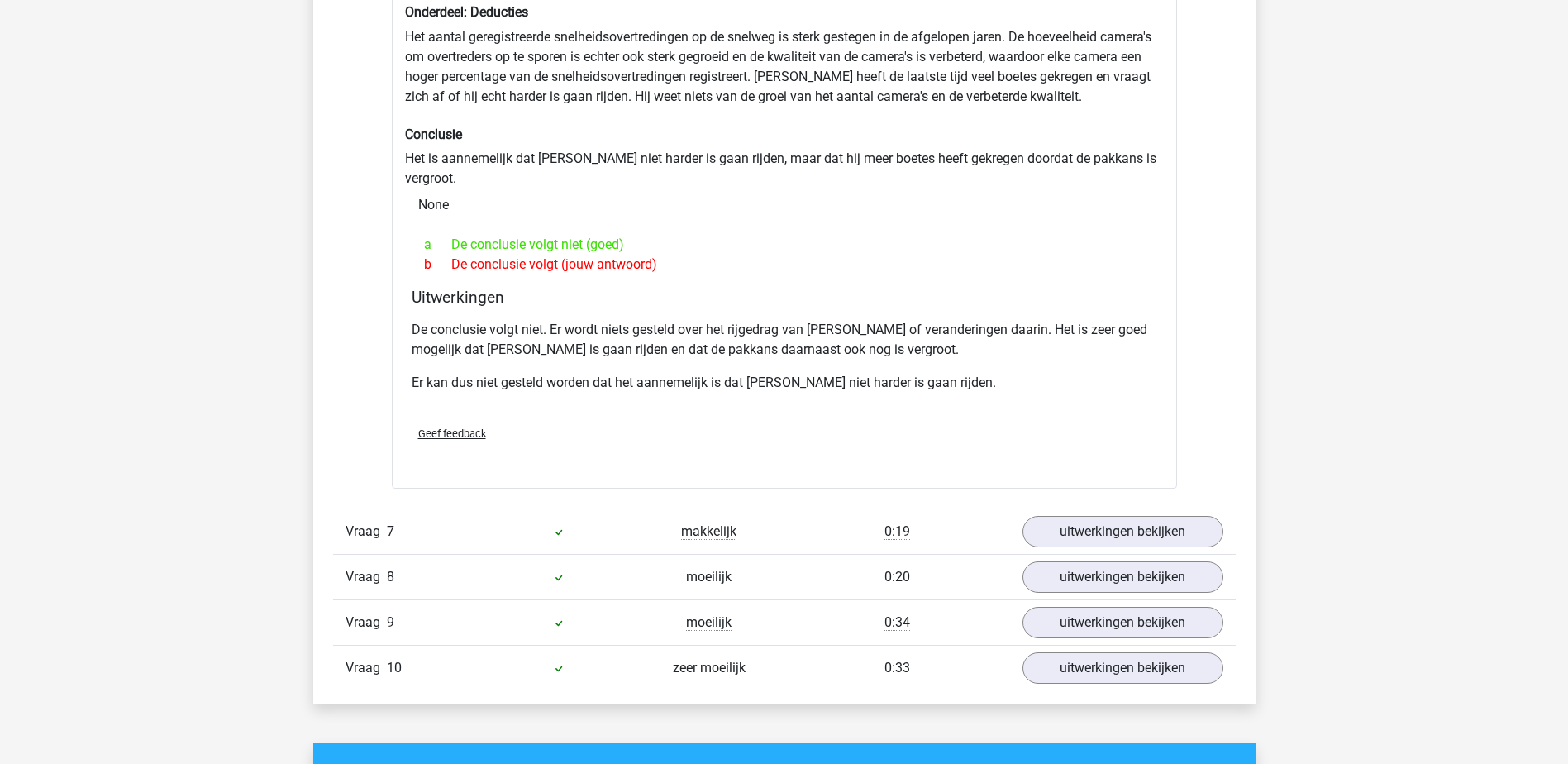
scroll to position [1818, 0]
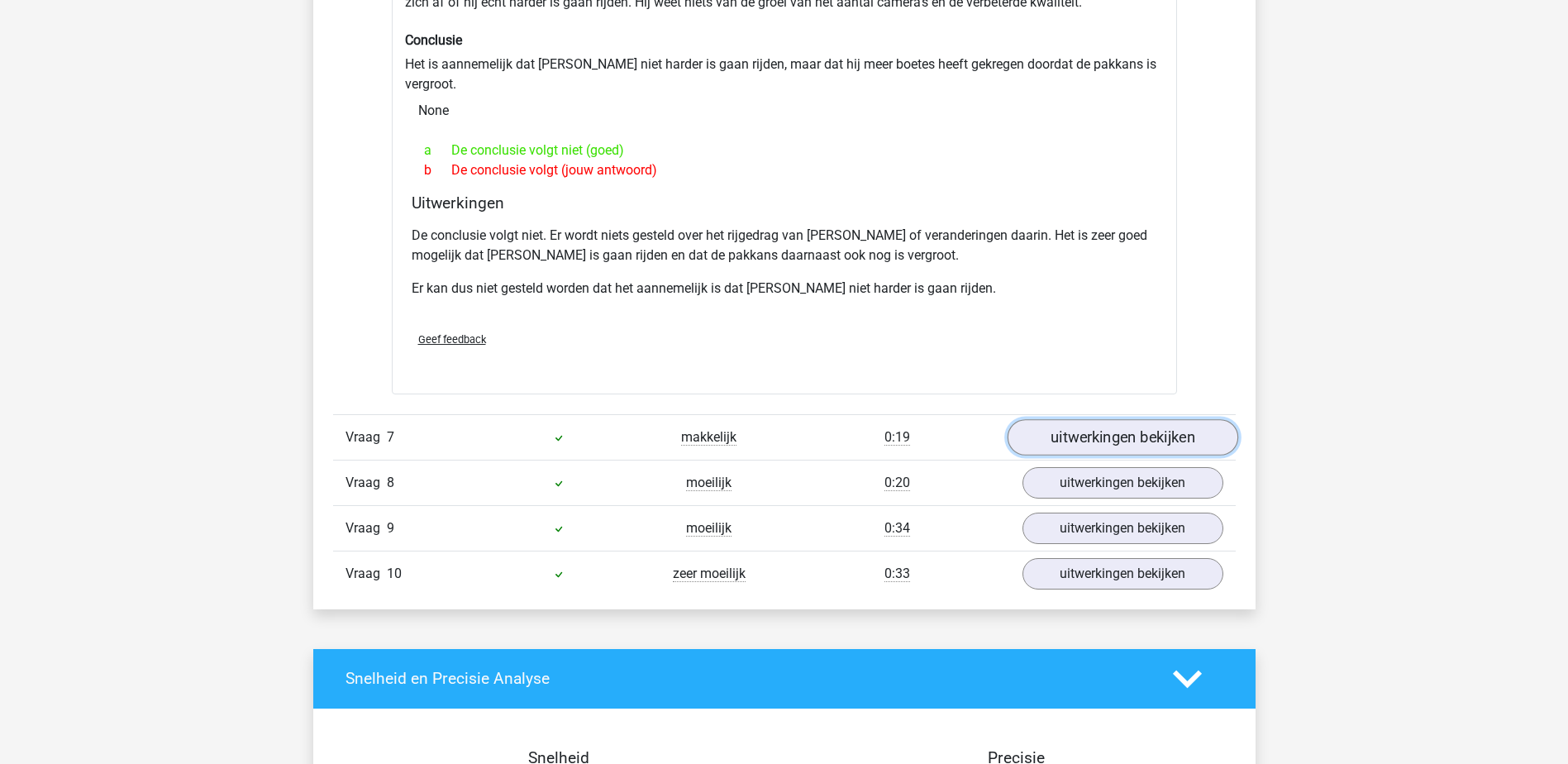
click at [1114, 423] on link "uitwerkingen bekijken" at bounding box center [1122, 437] width 230 height 36
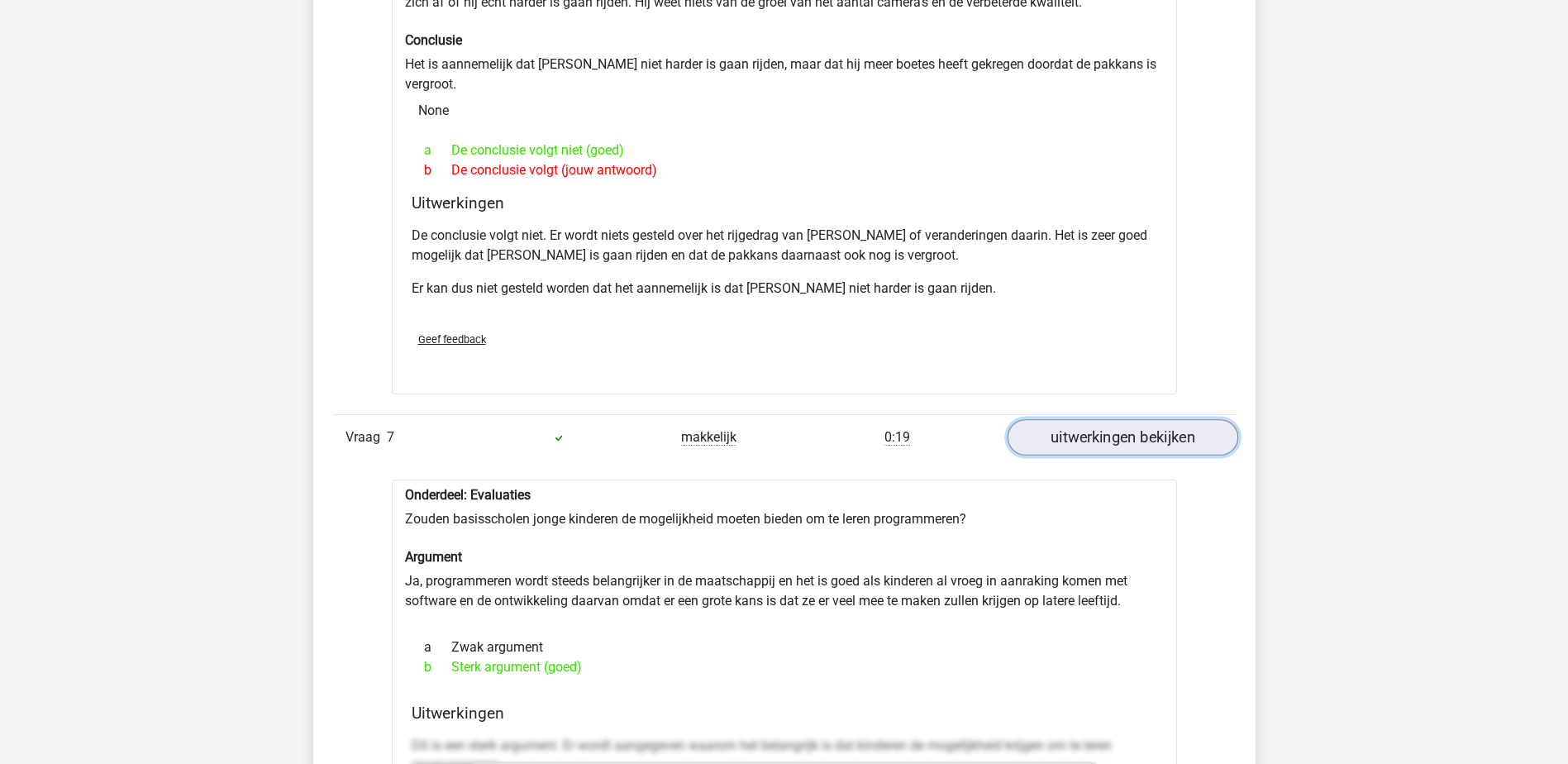
click at [1118, 422] on link "uitwerkingen bekijken" at bounding box center [1122, 437] width 230 height 36
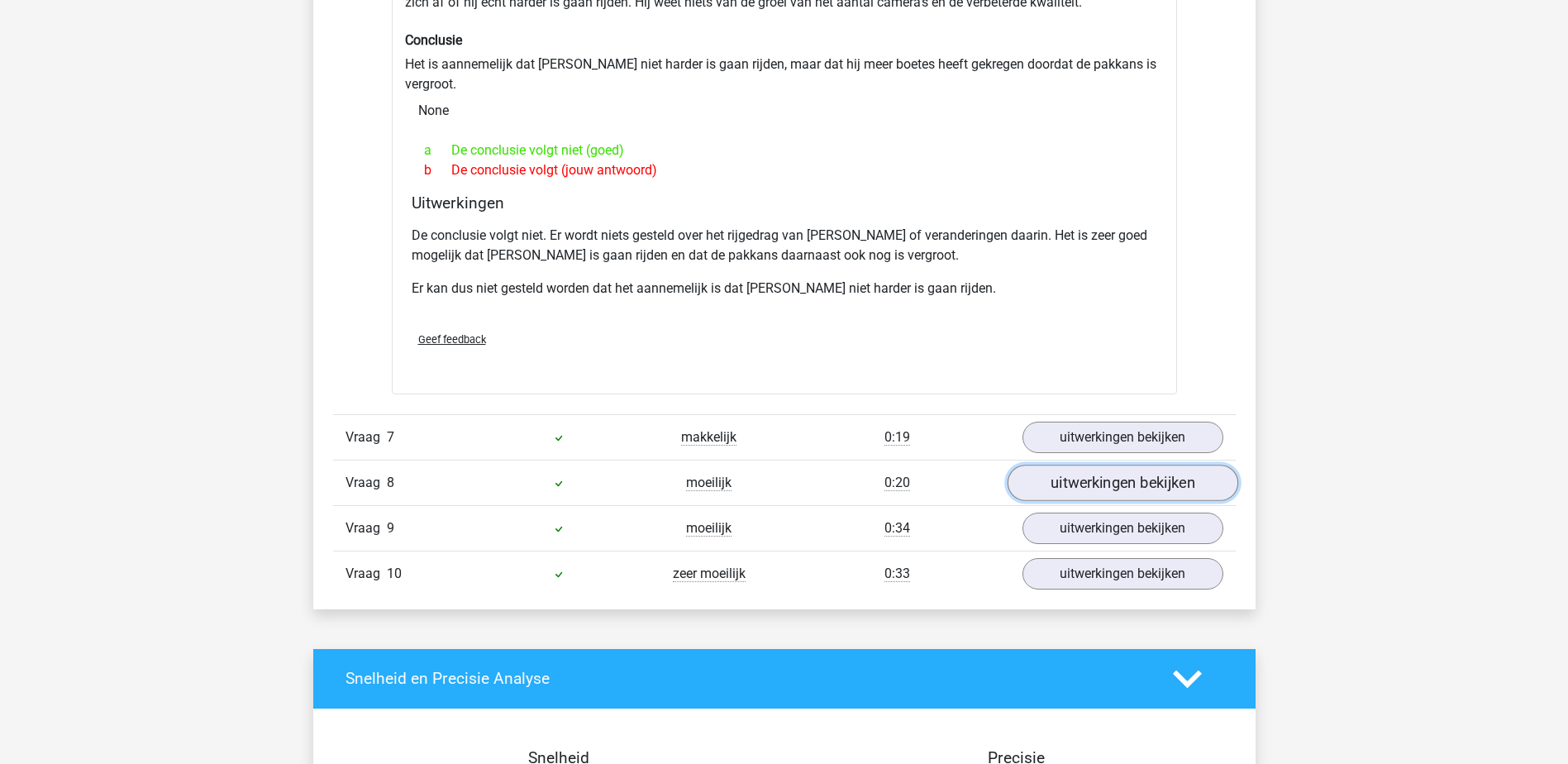
click at [1118, 465] on link "uitwerkingen bekijken" at bounding box center [1122, 483] width 230 height 36
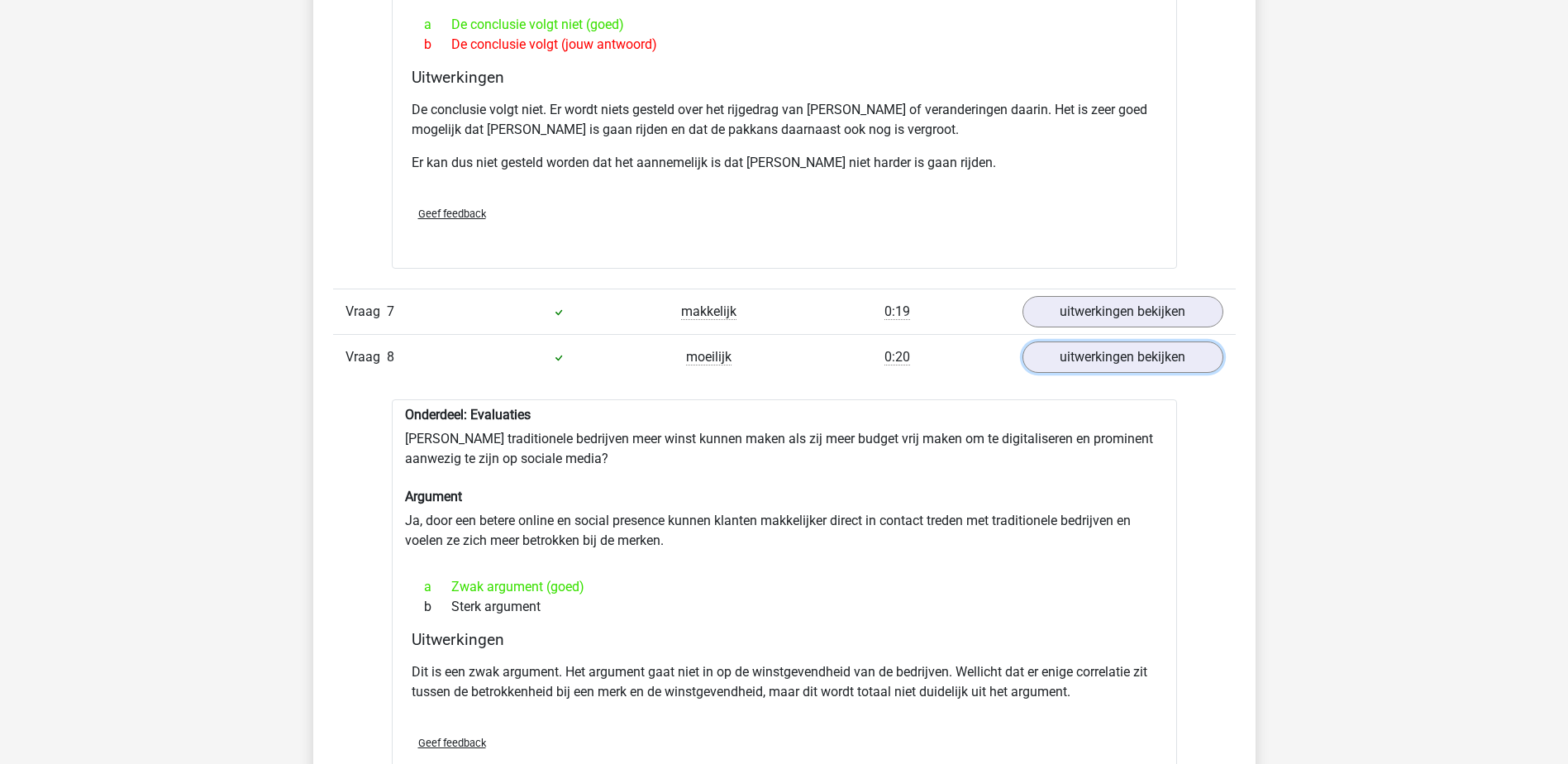
scroll to position [2067, 0]
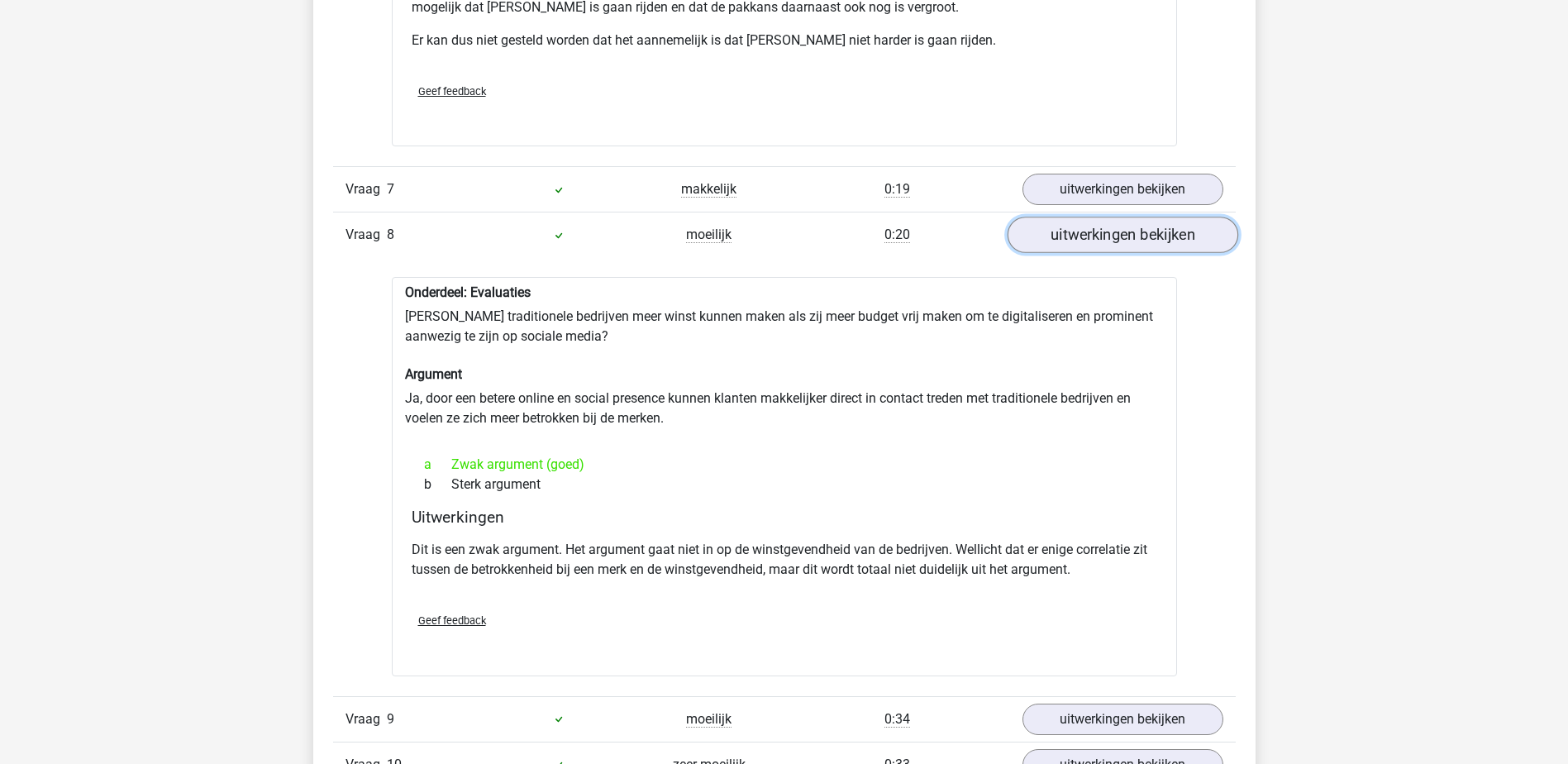
click at [1116, 228] on link "uitwerkingen bekijken" at bounding box center [1122, 235] width 230 height 36
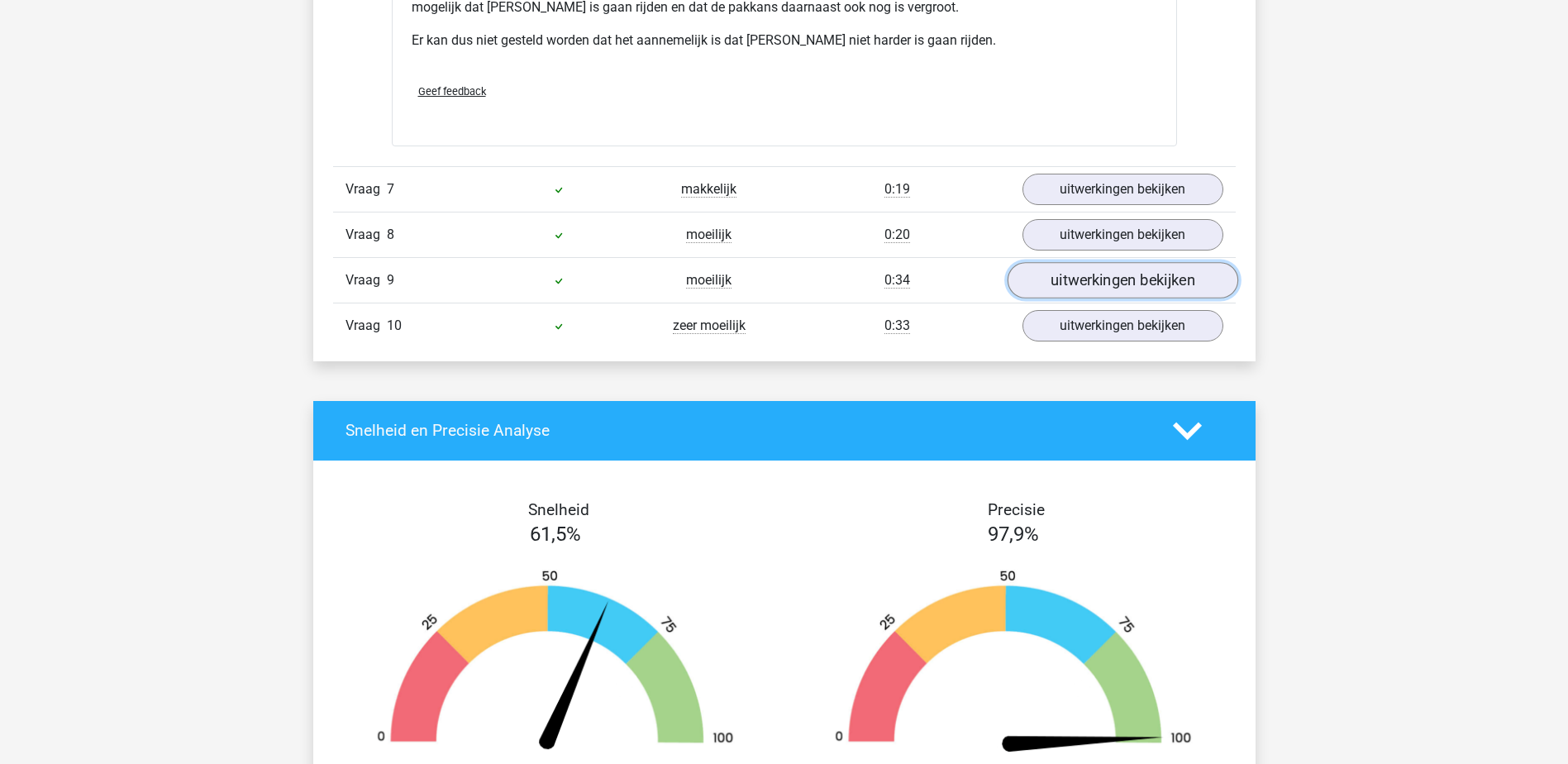
click at [1131, 272] on link "uitwerkingen bekijken" at bounding box center [1122, 280] width 230 height 36
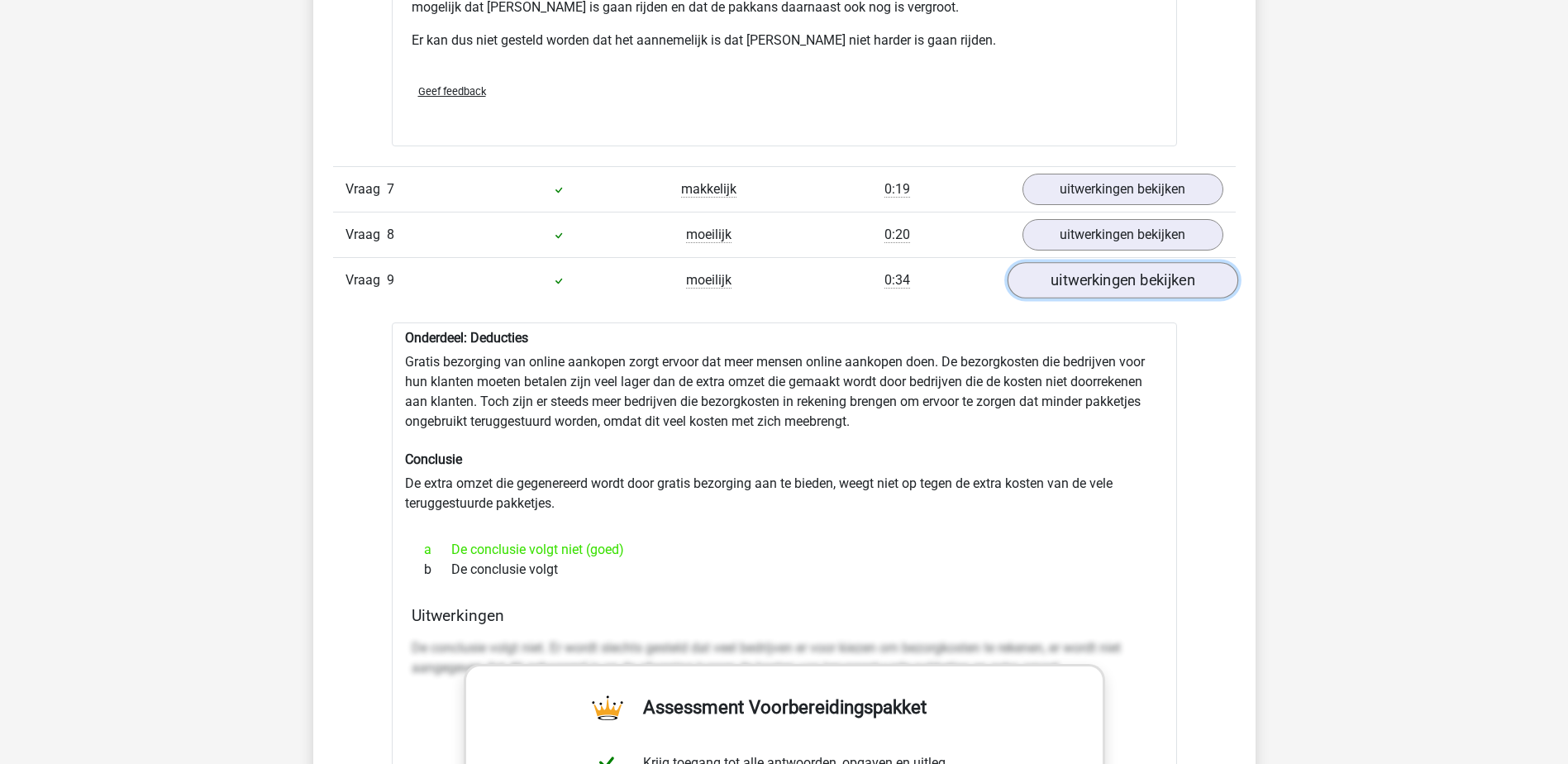
click at [1132, 272] on link "uitwerkingen bekijken" at bounding box center [1122, 280] width 230 height 36
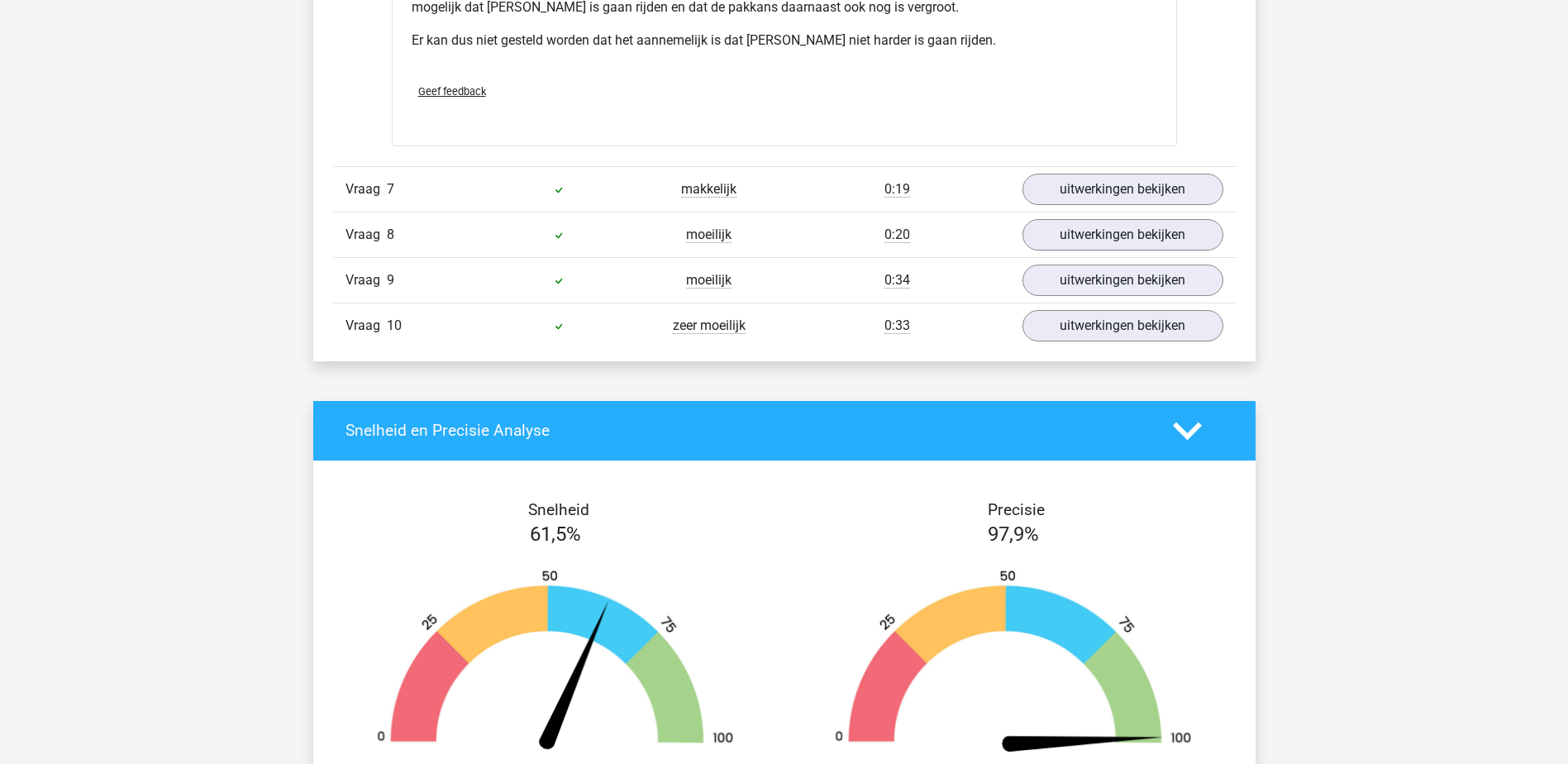
click at [1130, 325] on div "Vraag 10 zeer moeilijk 0:33 uitwerkingen bekijken" at bounding box center [784, 325] width 903 height 45
click at [1132, 314] on link "uitwerkingen bekijken" at bounding box center [1122, 326] width 230 height 36
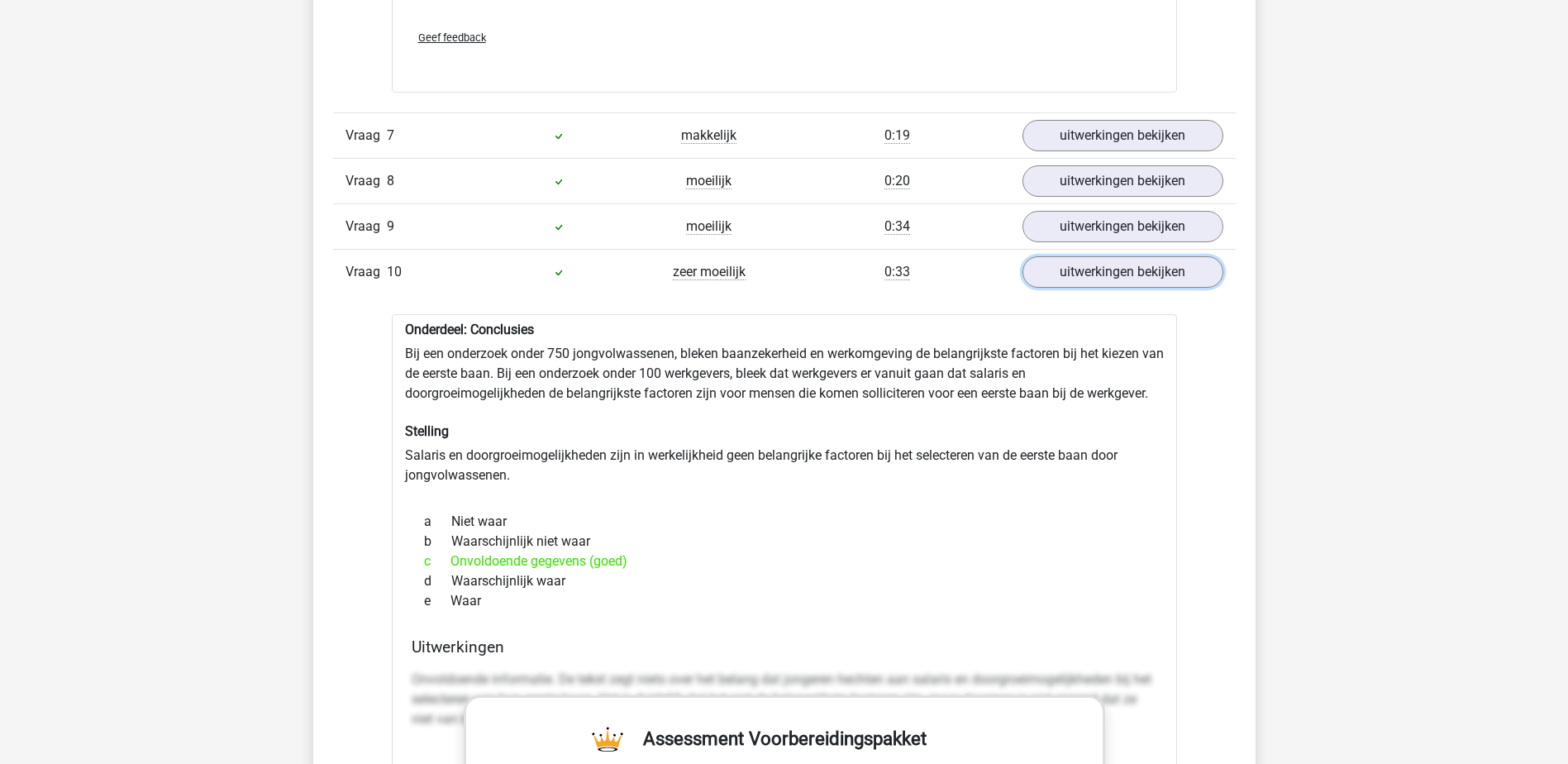
scroll to position [2150, 0]
